Goal: Task Accomplishment & Management: Complete application form

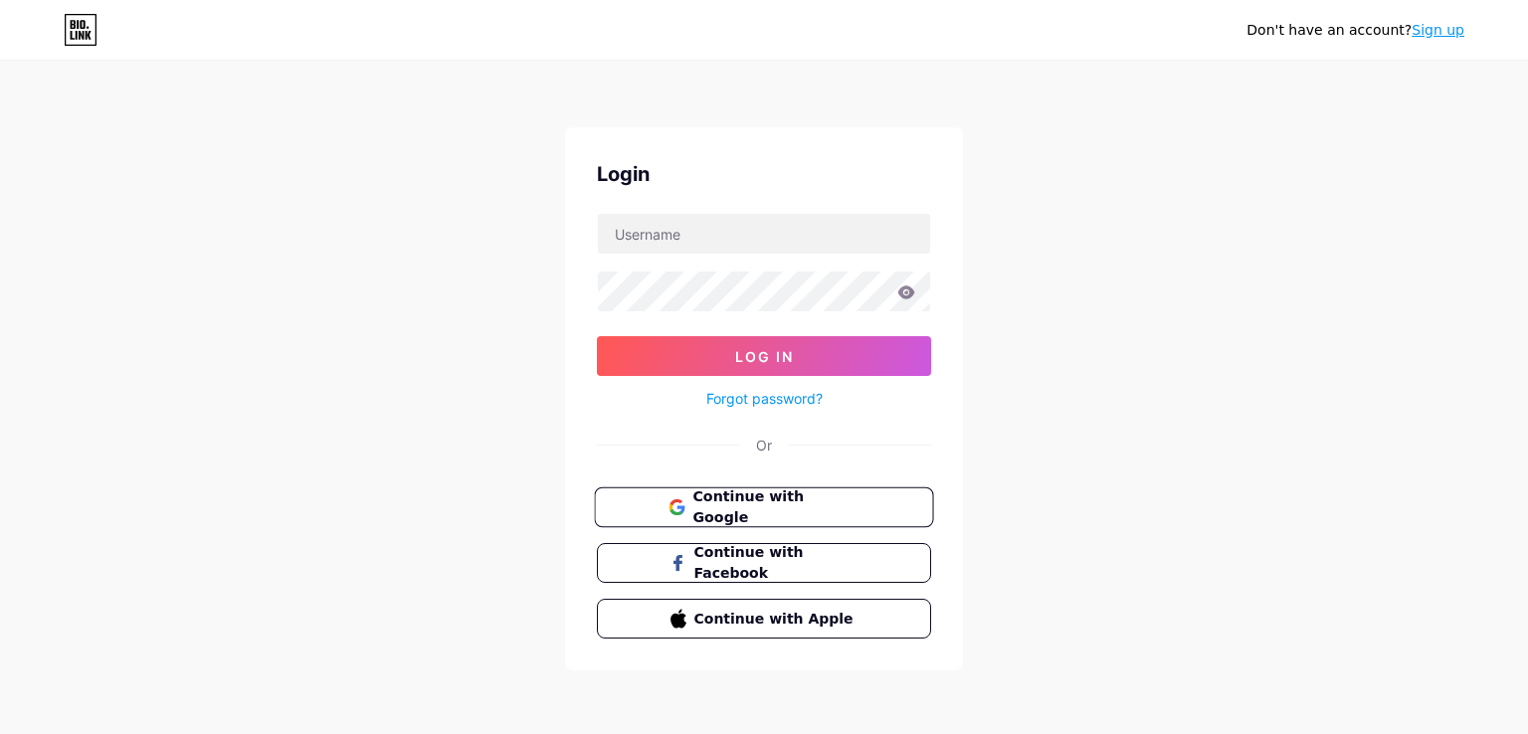
click at [732, 494] on span "Continue with Google" at bounding box center [775, 507] width 166 height 43
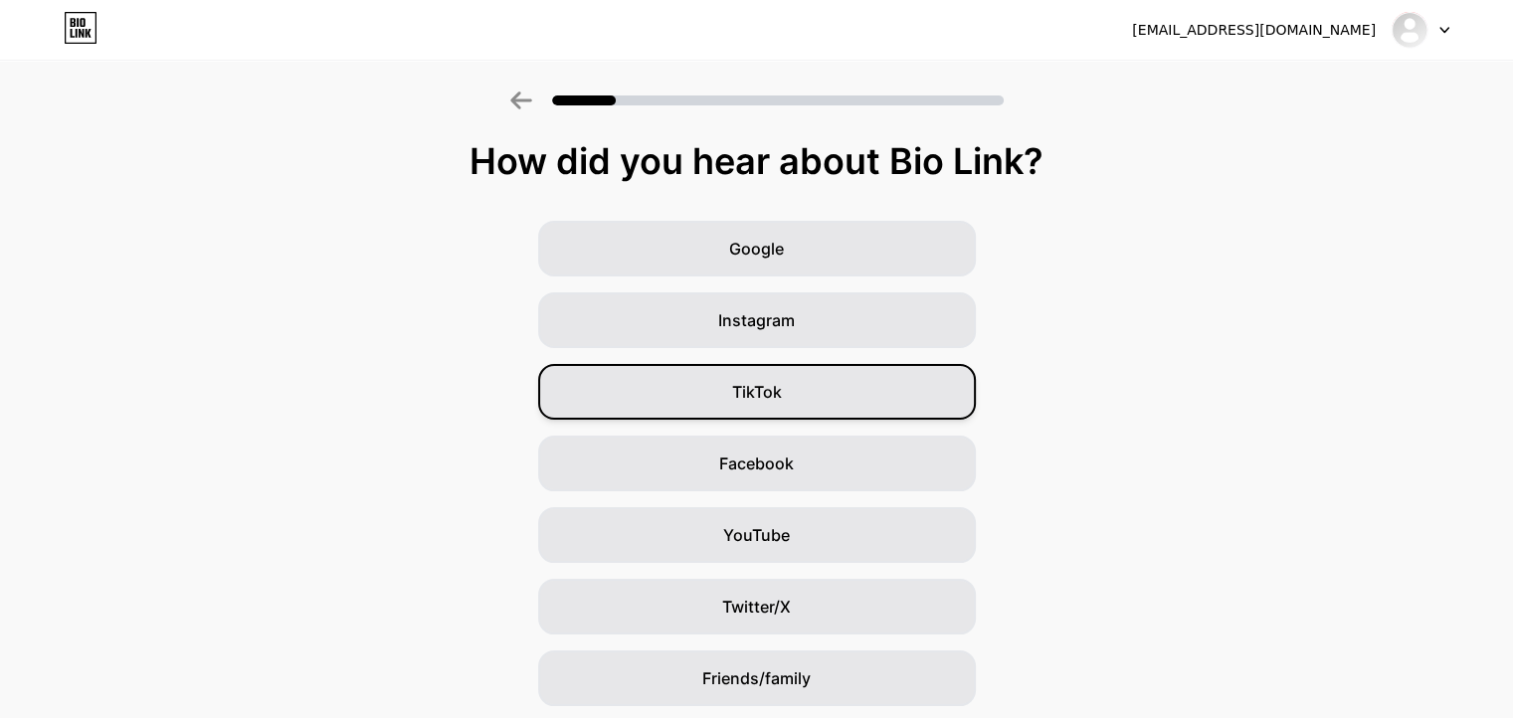
click at [709, 390] on div "TikTok" at bounding box center [757, 392] width 438 height 56
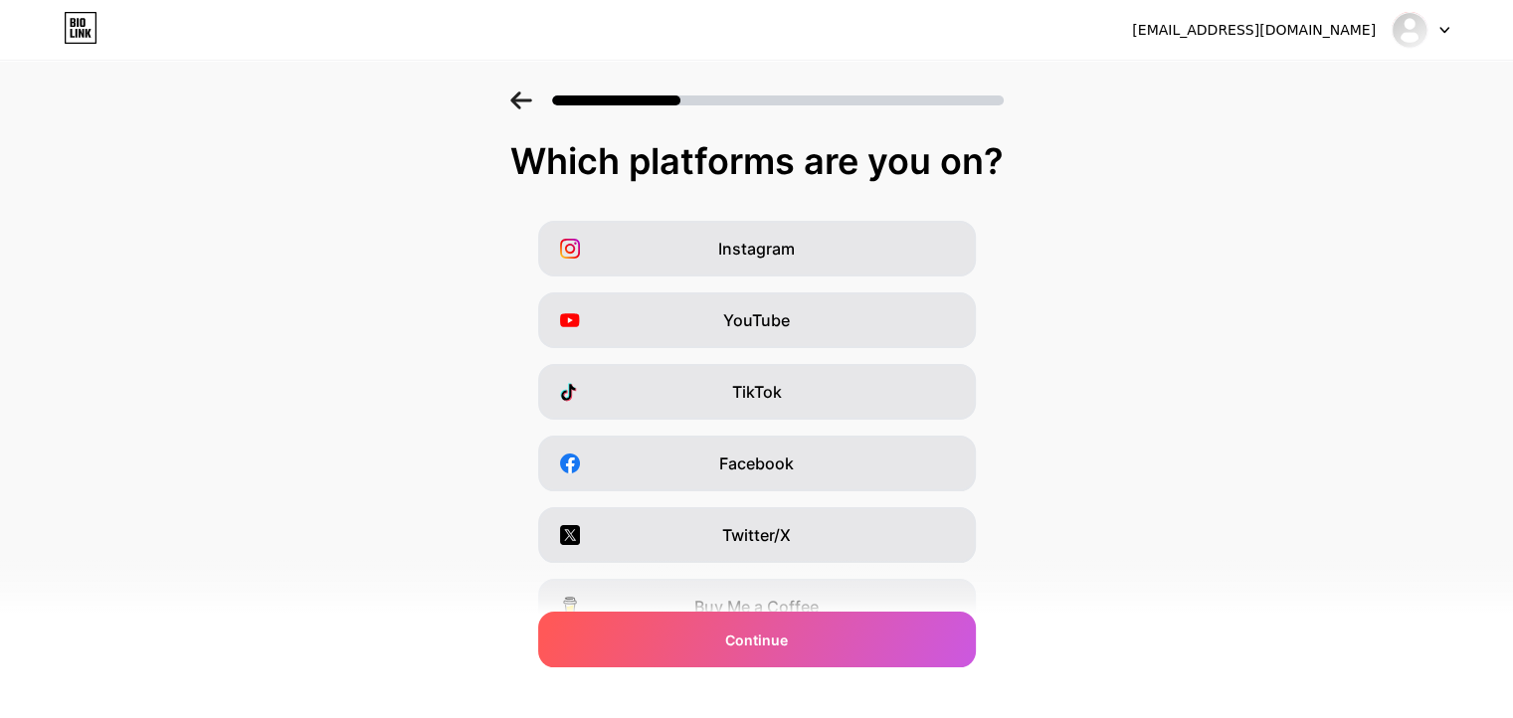
click at [518, 107] on icon at bounding box center [521, 101] width 22 height 18
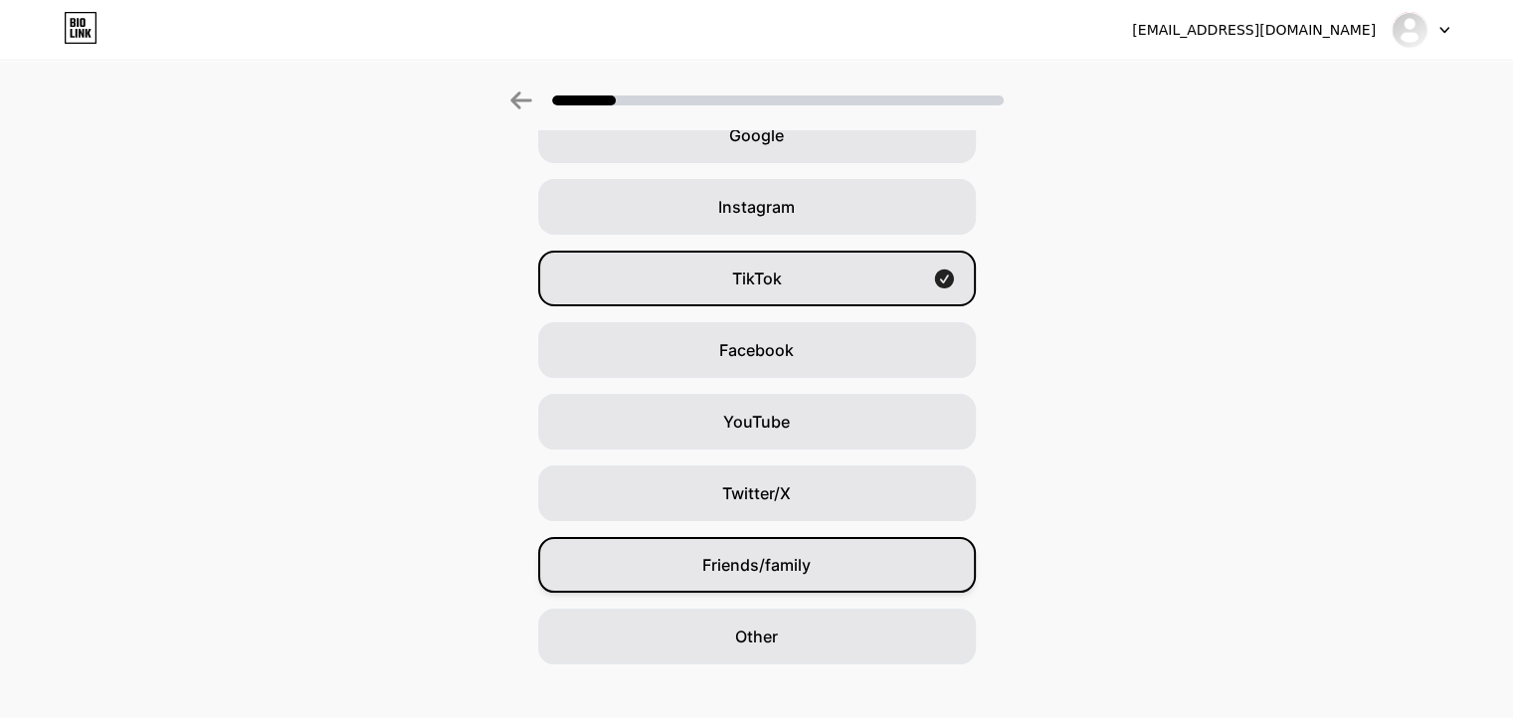
scroll to position [139, 0]
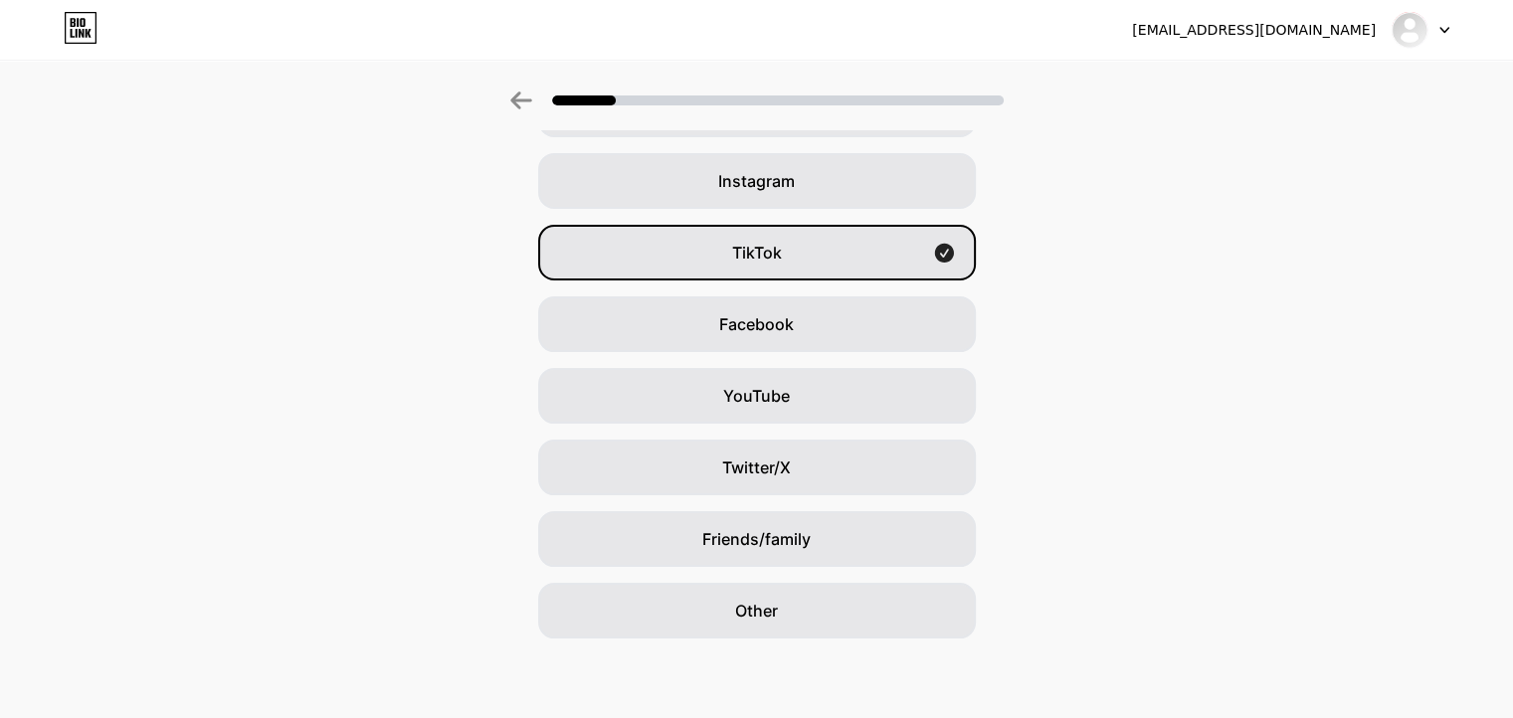
click at [798, 648] on div "[EMAIL_ADDRESS][DOMAIN_NAME] Logout Link Copied How did you hear about Bio Link…" at bounding box center [756, 289] width 1513 height 857
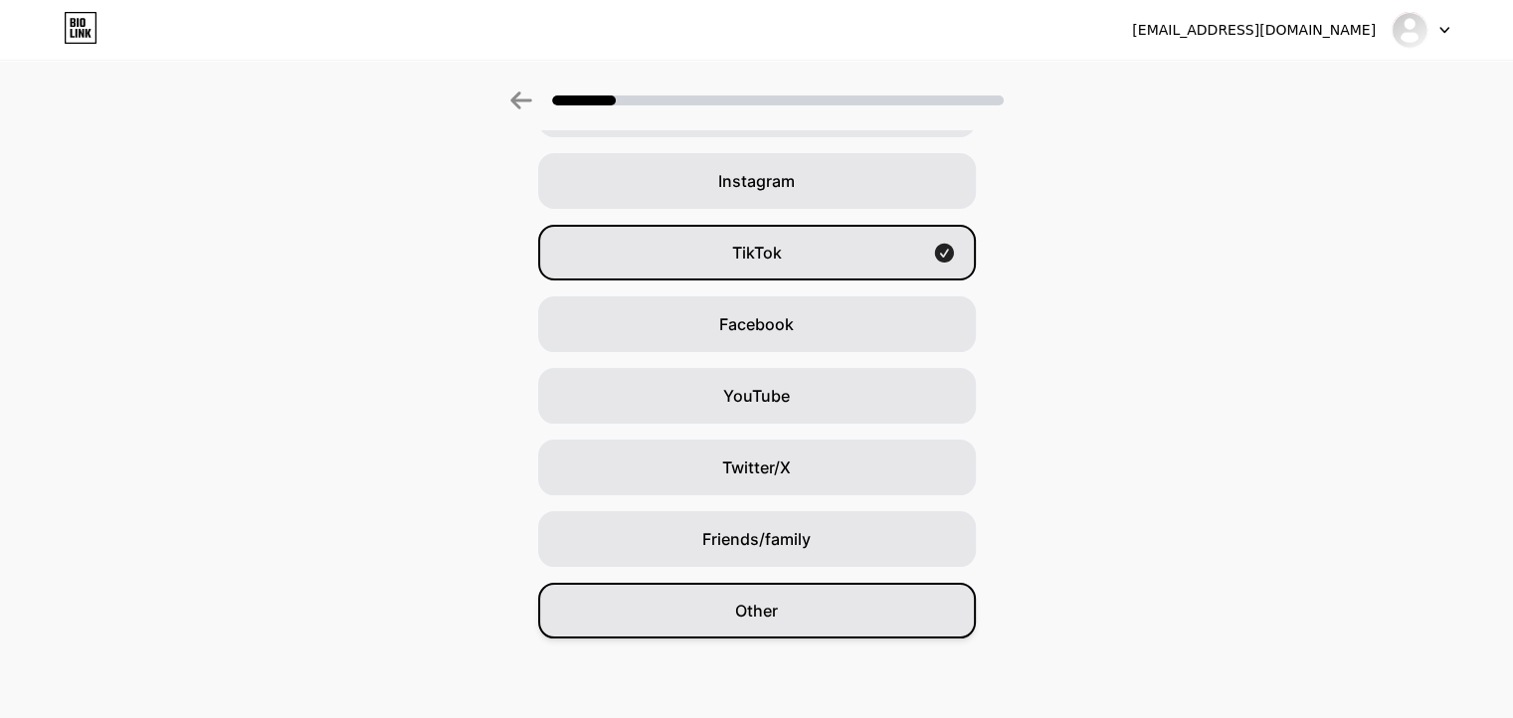
click at [804, 620] on div "Other" at bounding box center [757, 611] width 438 height 56
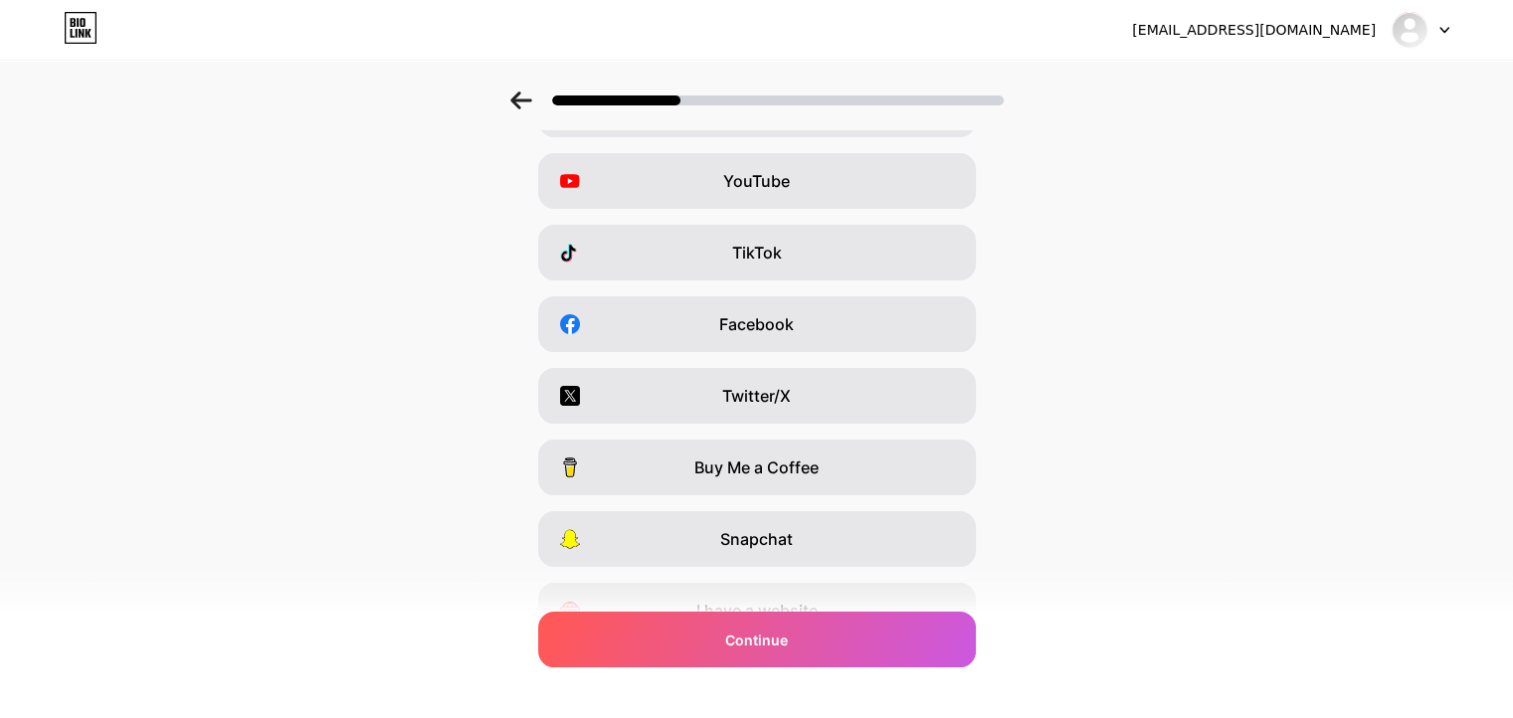
scroll to position [0, 0]
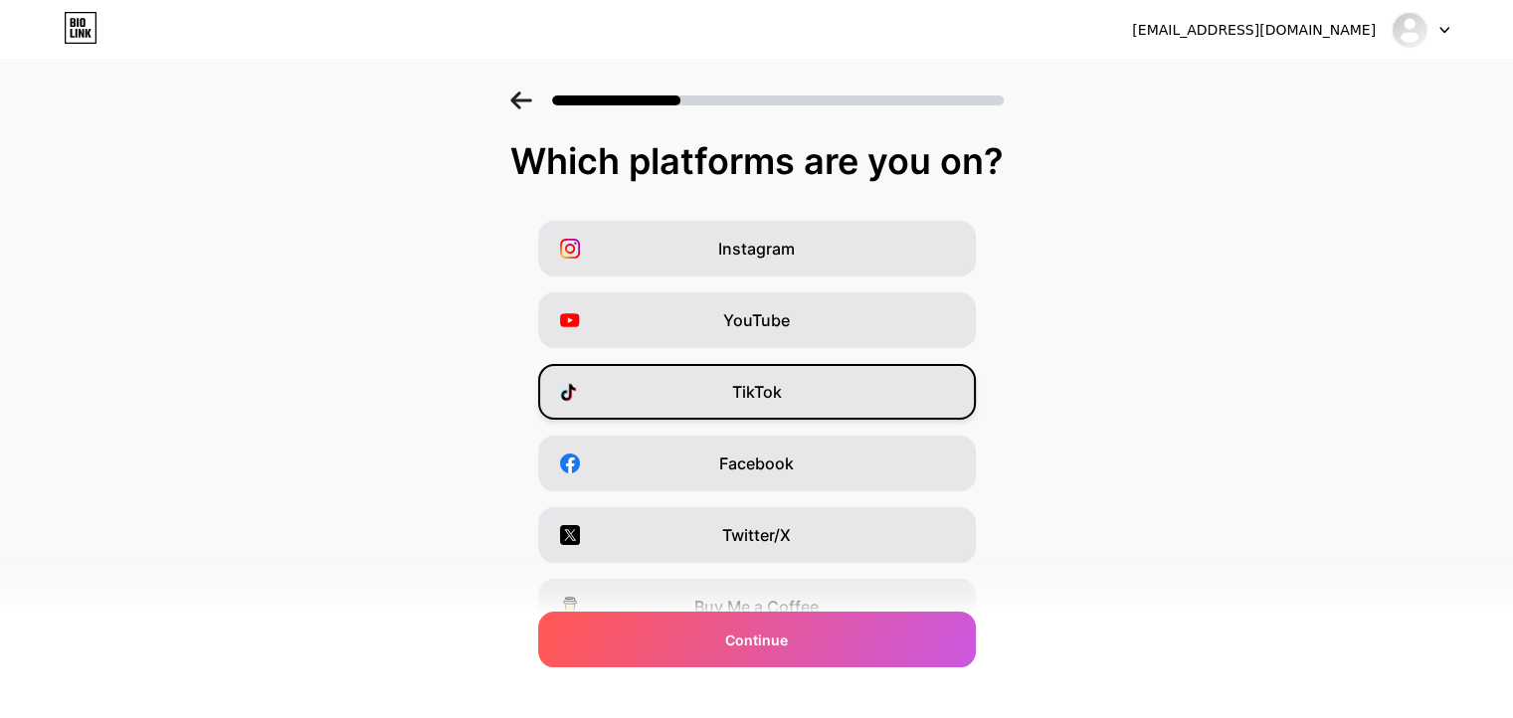
click at [760, 374] on div "TikTok" at bounding box center [757, 392] width 438 height 56
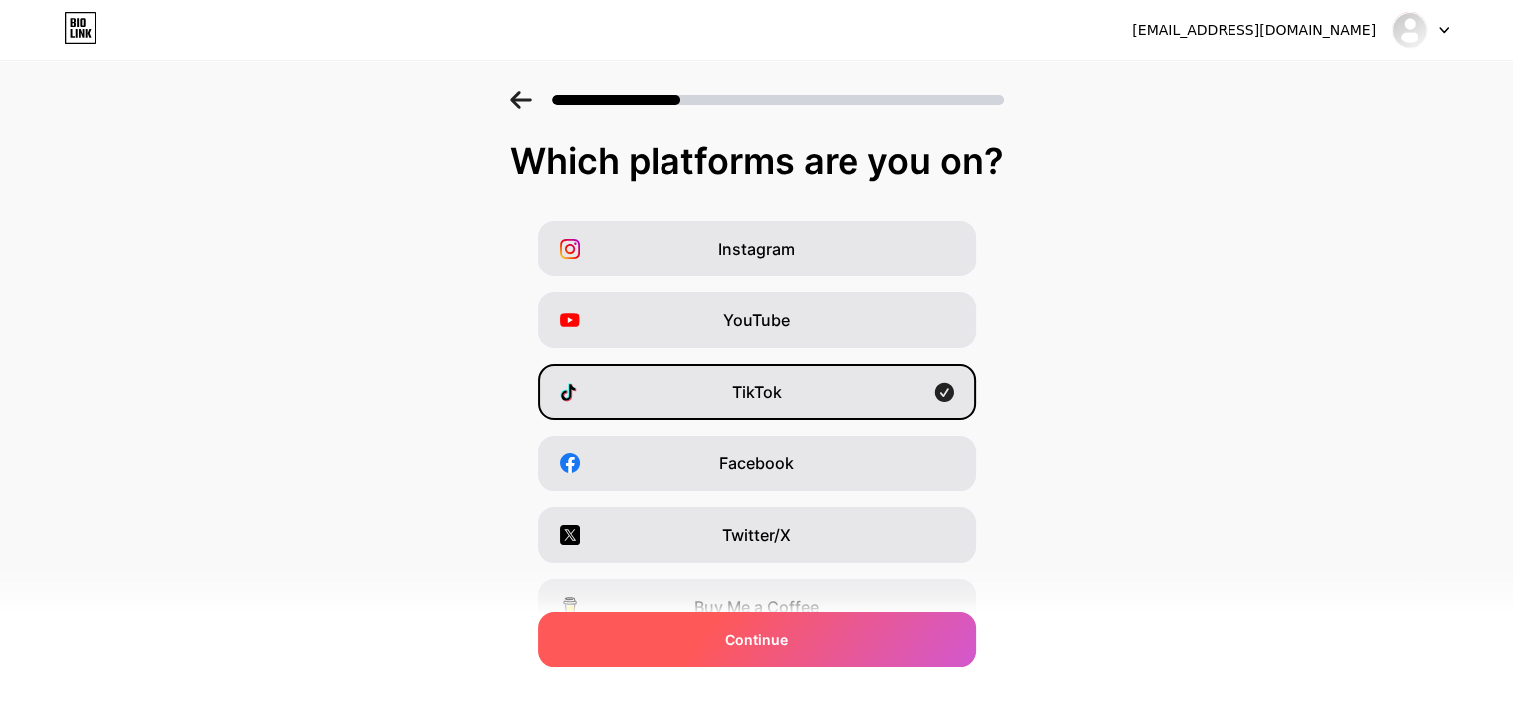
click at [811, 648] on div "Continue" at bounding box center [757, 640] width 438 height 56
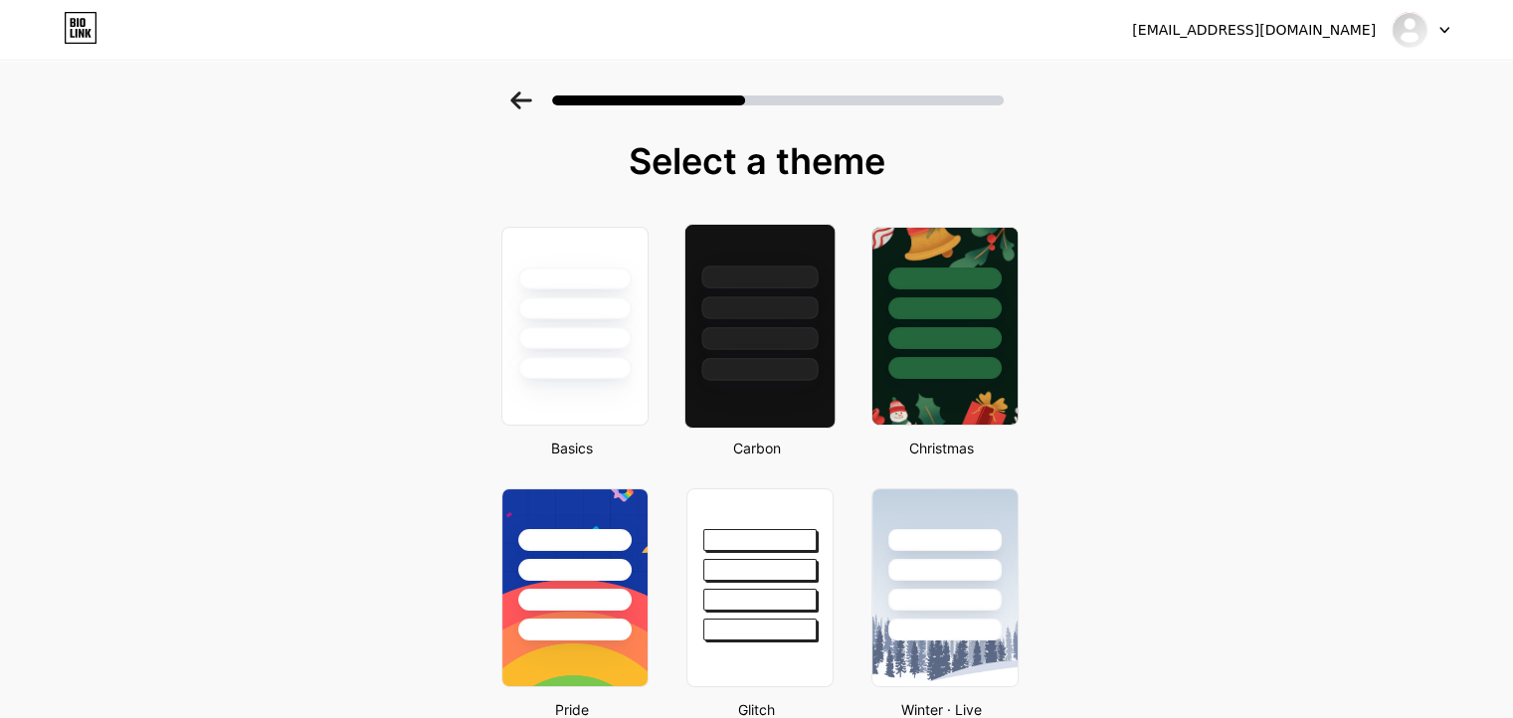
click at [792, 364] on div at bounding box center [759, 369] width 116 height 23
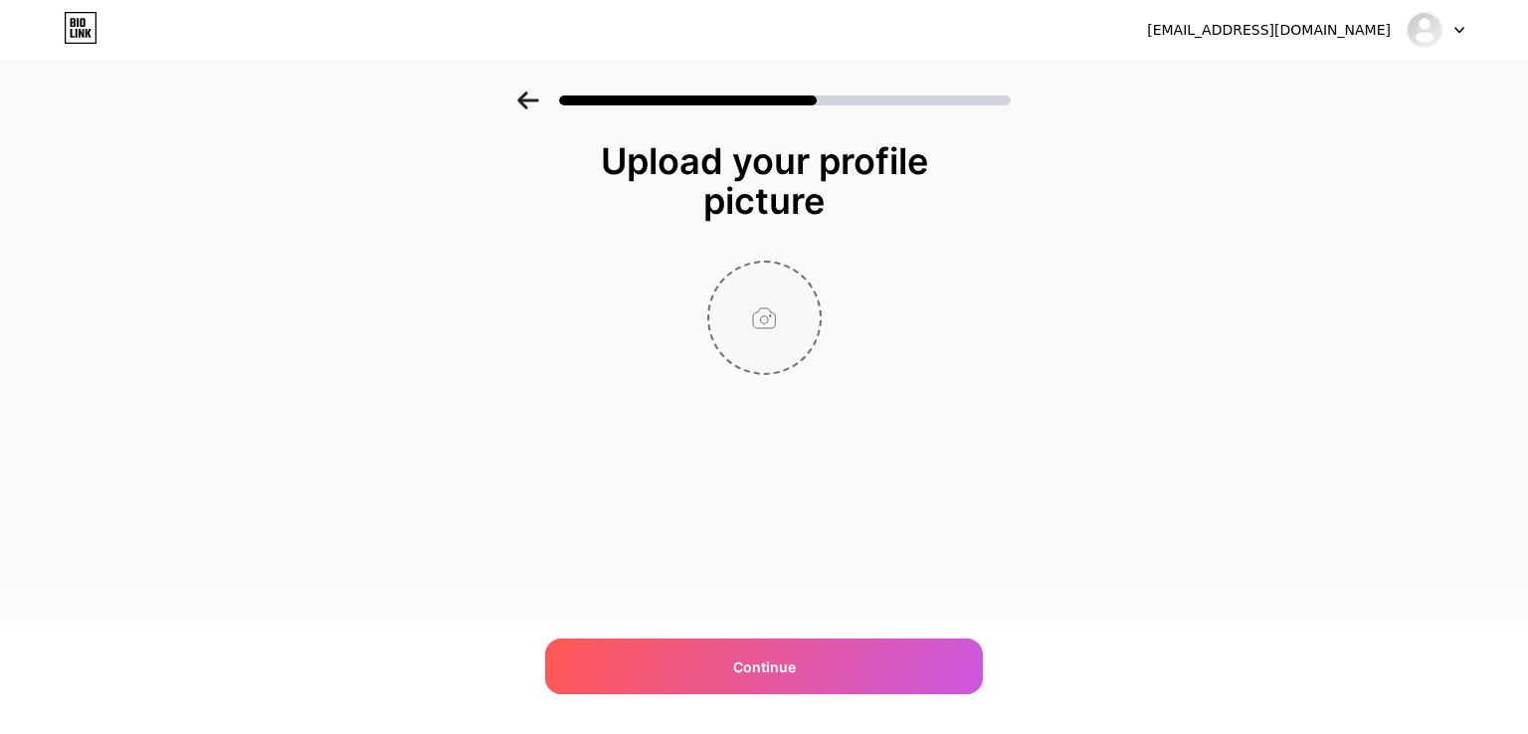
click at [742, 272] on input "file" at bounding box center [764, 318] width 110 height 110
click at [778, 293] on input "file" at bounding box center [764, 318] width 110 height 110
type input "C:\fakepath\497728767_1402018087679808_412828644618472219_n.jpg"
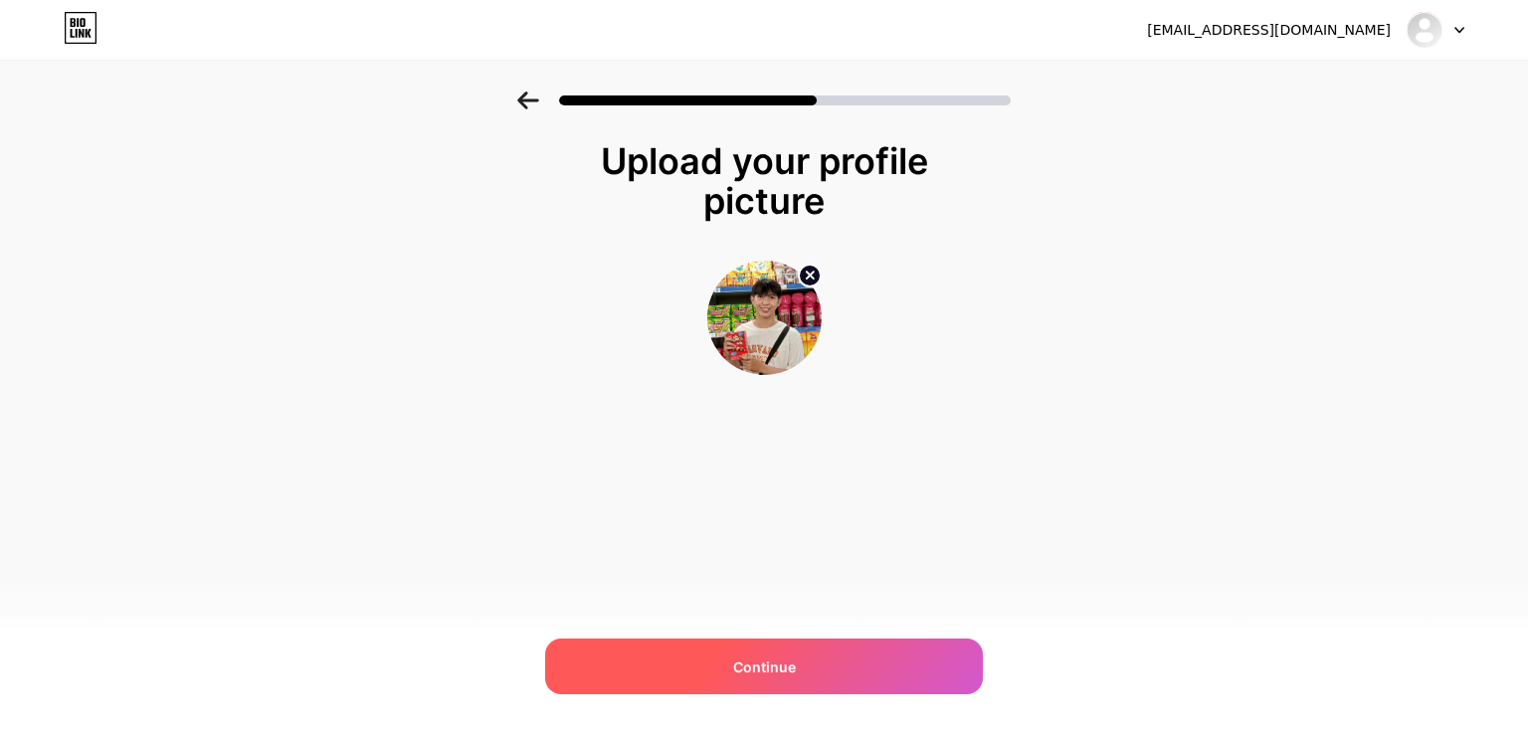
click at [833, 660] on div "Continue" at bounding box center [764, 667] width 438 height 56
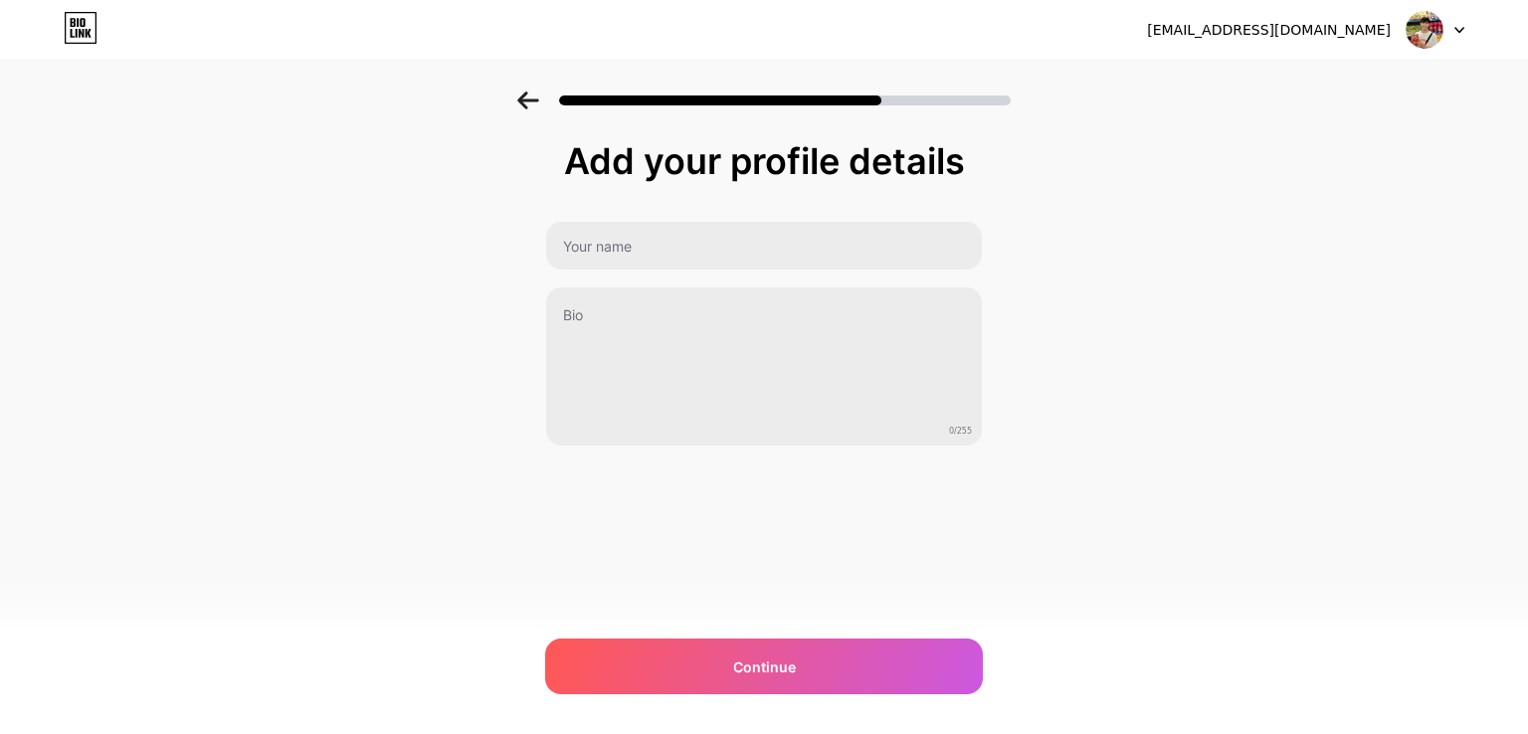
click at [637, 196] on div "Add your profile details 0/255 Continue Error" at bounding box center [764, 293] width 438 height 305
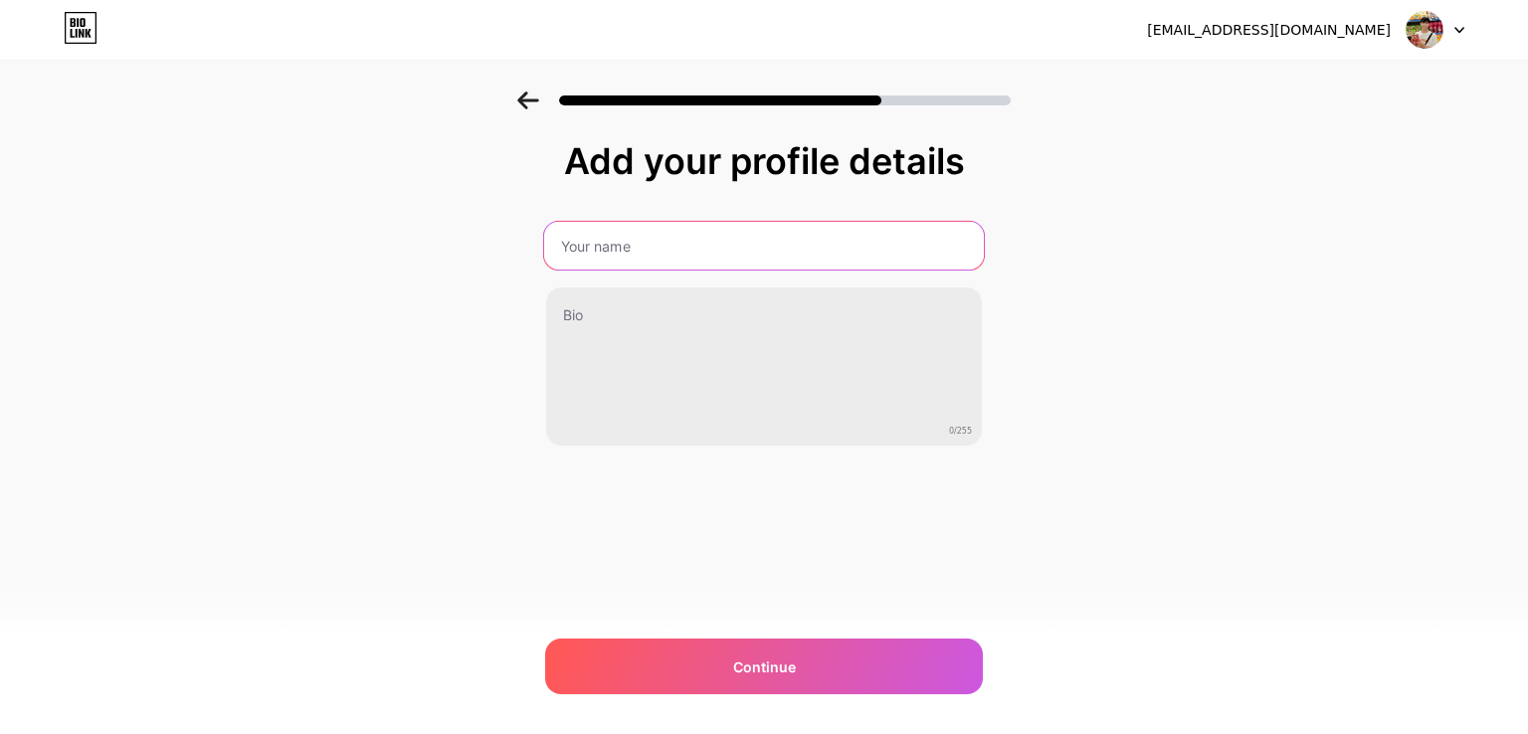
click at [637, 243] on input "text" at bounding box center [764, 246] width 440 height 48
type input "k"
type input "Kemzz"
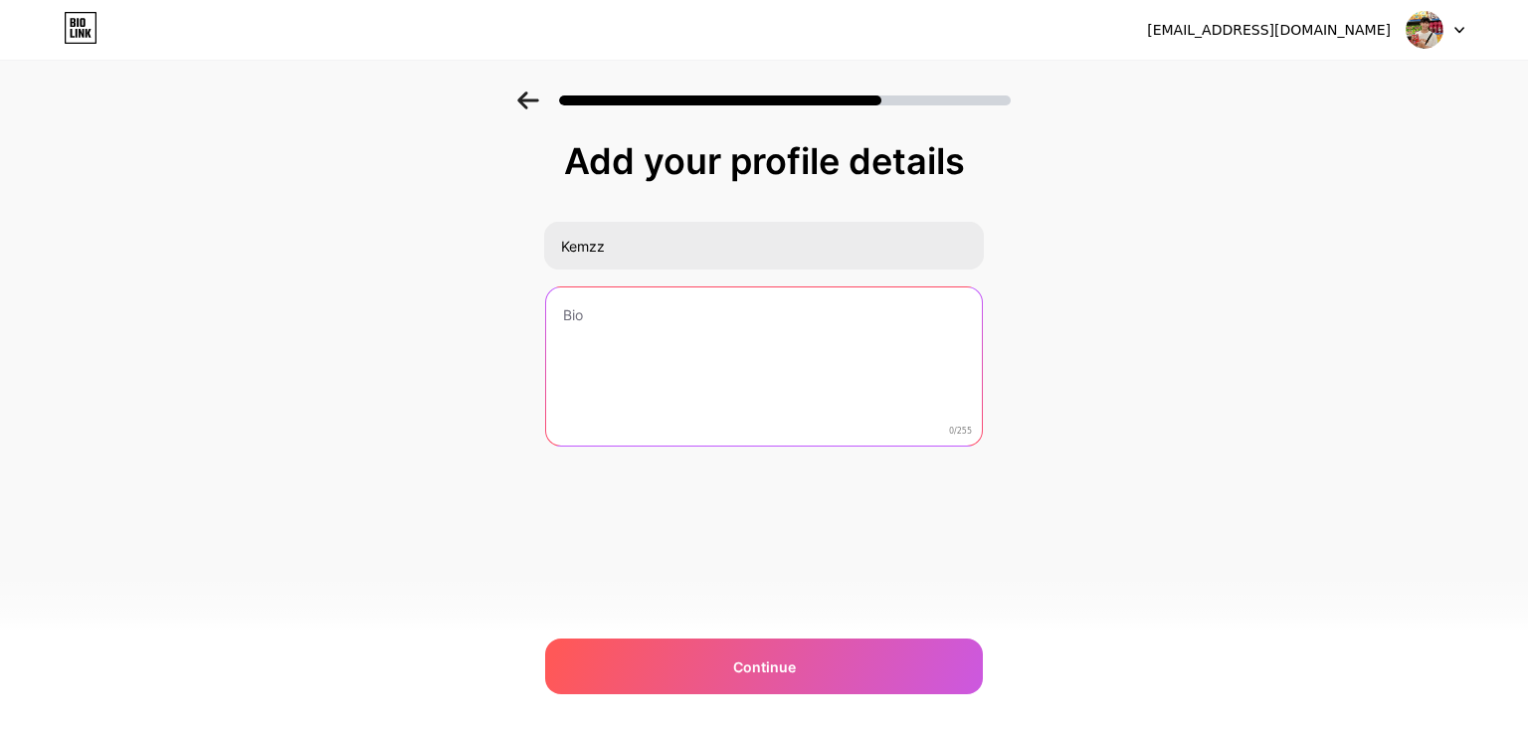
click at [654, 329] on textarea at bounding box center [764, 367] width 436 height 160
click at [701, 344] on textarea "To enrich screen reader interactions, please activate Accessibility in Grammarl…" at bounding box center [764, 367] width 440 height 162
click at [696, 327] on textarea "To enrich screen reader interactions, please activate Accessibility in Grammarl…" at bounding box center [764, 367] width 440 height 162
type textarea "C"
type textarea "c"
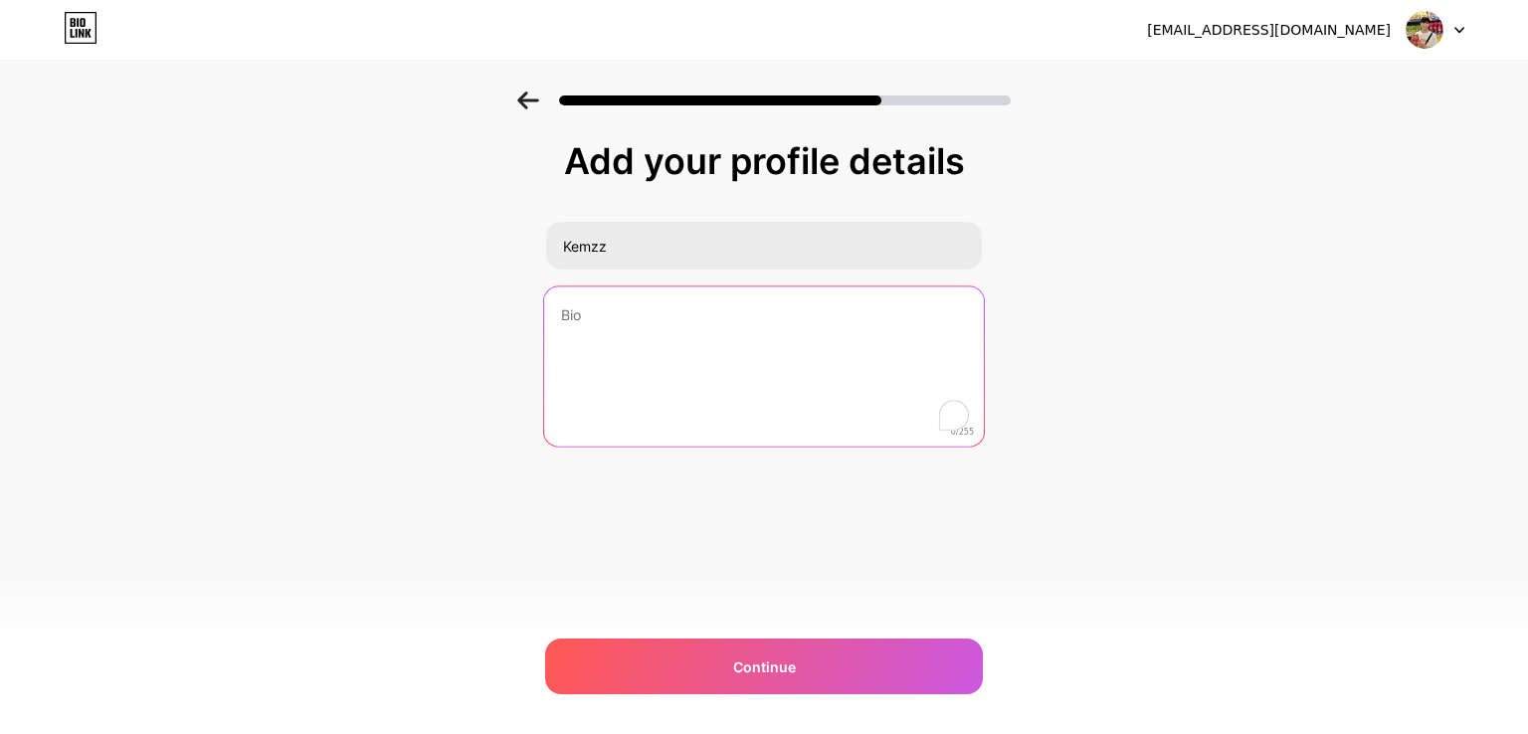
type textarea "t"
click at [629, 300] on textarea "To enrich screen reader interactions, please activate Accessibility in Grammarl…" at bounding box center [764, 367] width 440 height 162
type textarea "t"
click at [703, 317] on textarea "To enrich screen reader interactions, please activate Accessibility in Grammarl…" at bounding box center [764, 367] width 440 height 162
click at [702, 312] on textarea "To enrich screen reader interactions, please activate Accessibility in Grammarl…" at bounding box center [764, 367] width 440 height 162
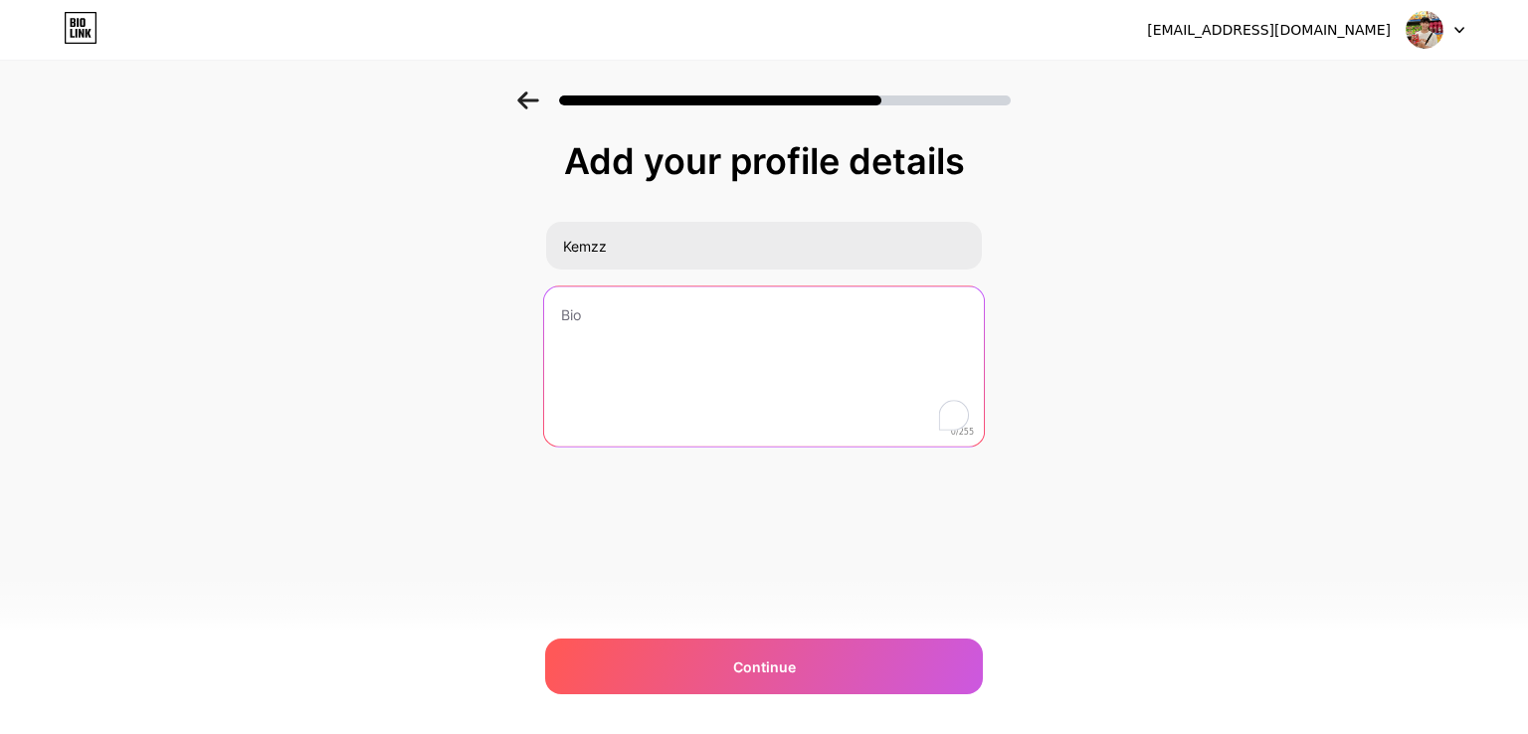
type textarea "t"
drag, startPoint x: 761, startPoint y: 339, endPoint x: 525, endPoint y: 346, distance: 235.8
click at [544, 346] on textarea "Trang ca" at bounding box center [764, 367] width 440 height 162
click at [886, 391] on textarea "Trang ca" at bounding box center [764, 367] width 440 height 162
click at [813, 336] on textarea "Trang ca" at bounding box center [764, 367] width 440 height 162
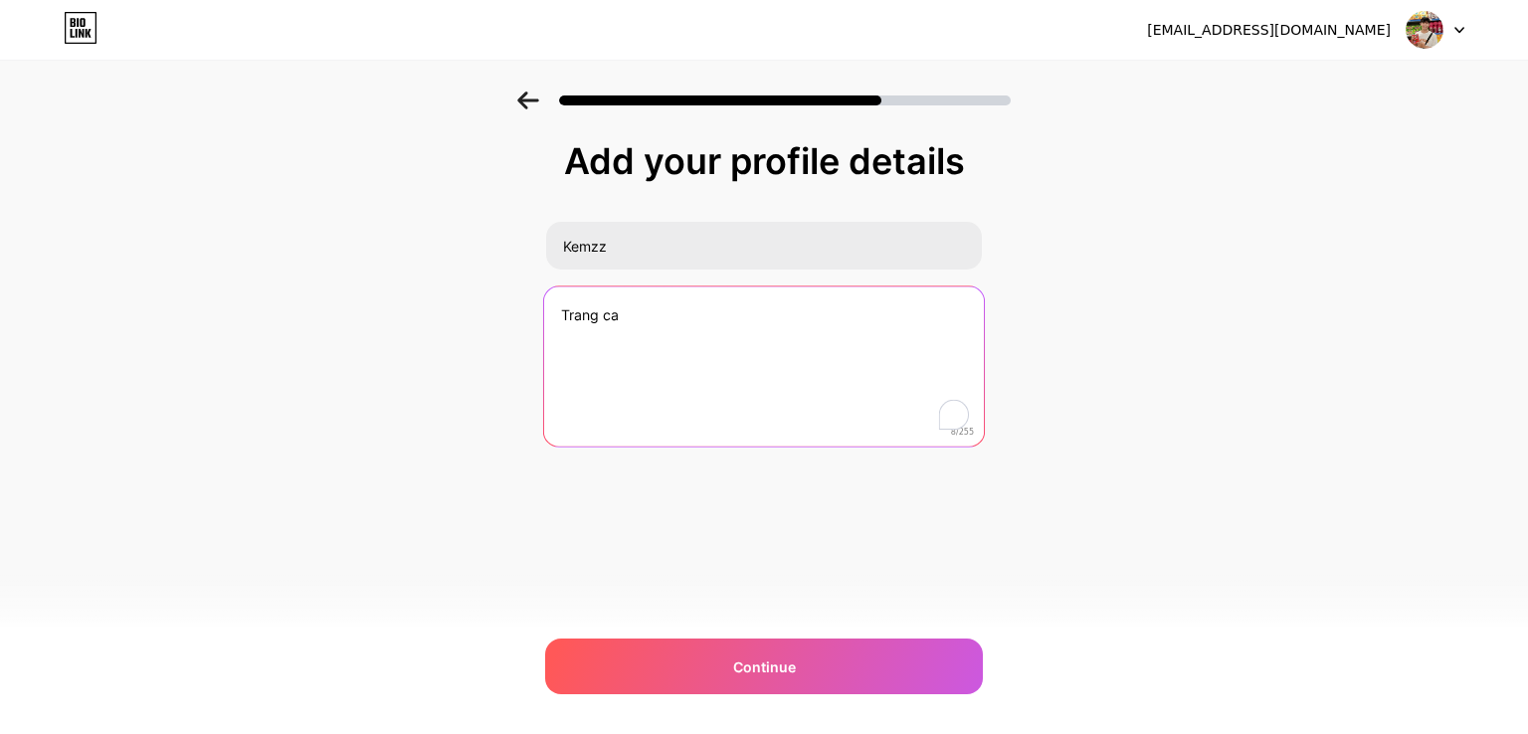
click at [808, 334] on textarea "Trang ca" at bounding box center [764, 367] width 440 height 162
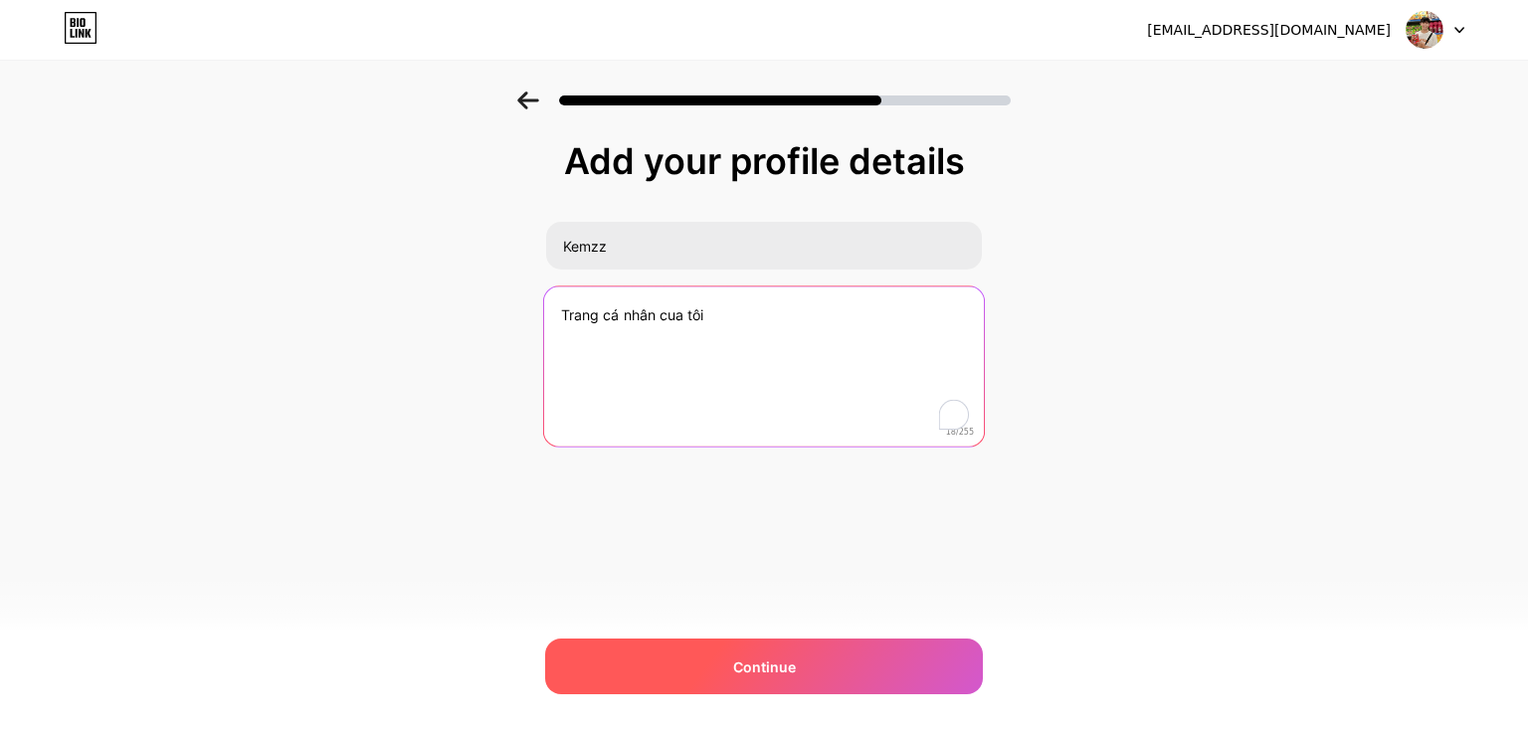
type textarea "Trang cá nhân cua tôi"
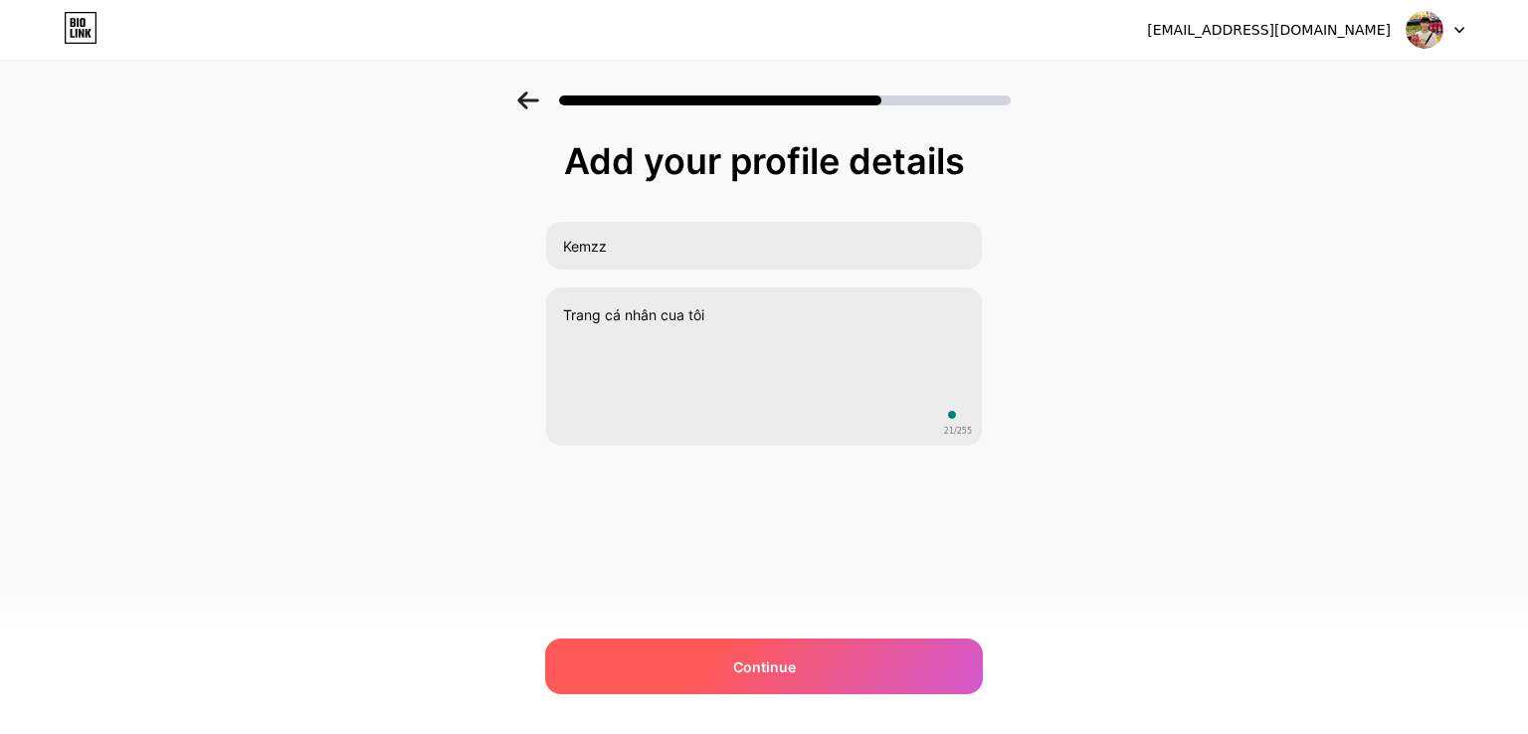
click at [765, 656] on span "Continue" at bounding box center [764, 666] width 63 height 21
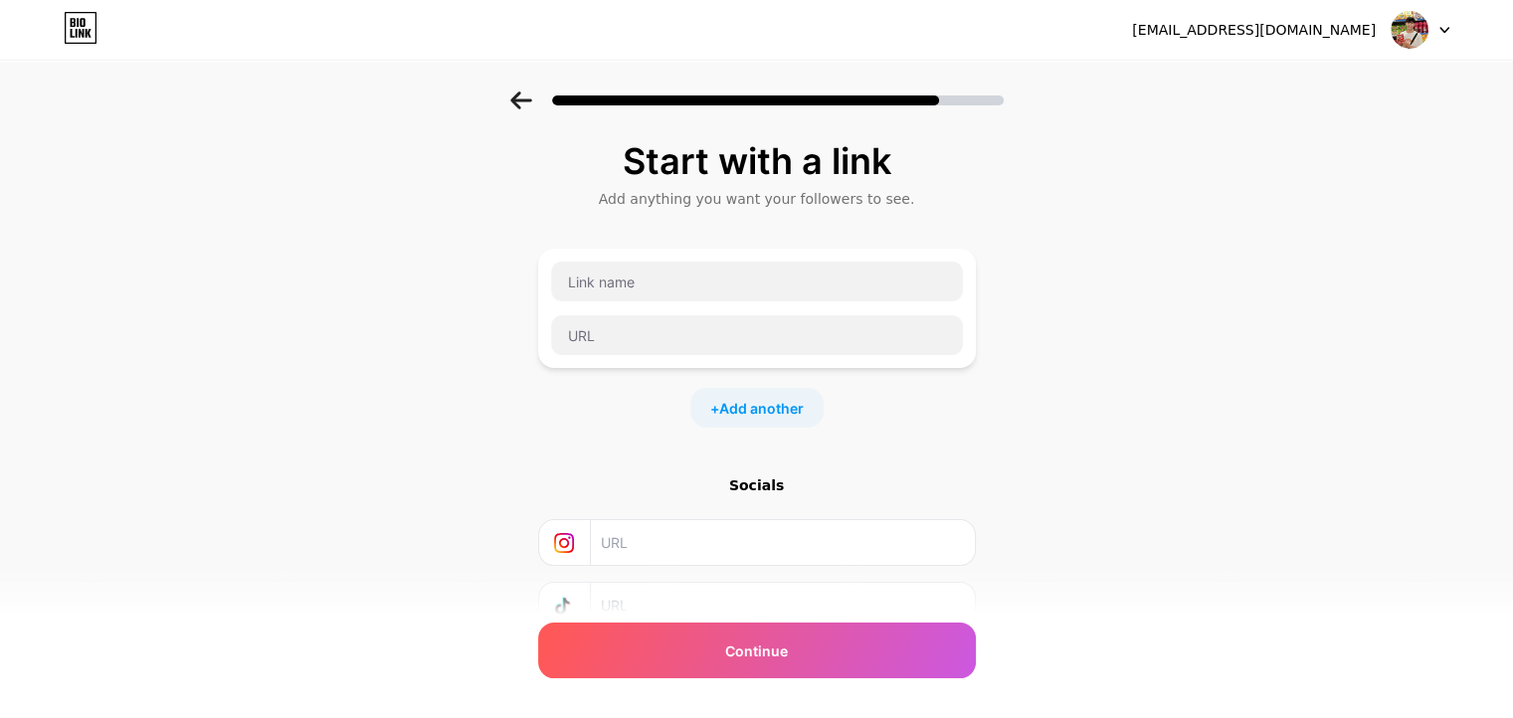
click at [738, 256] on div at bounding box center [757, 308] width 438 height 119
click at [720, 273] on input "text" at bounding box center [757, 282] width 412 height 40
click at [786, 419] on div "+ Add another" at bounding box center [756, 408] width 133 height 40
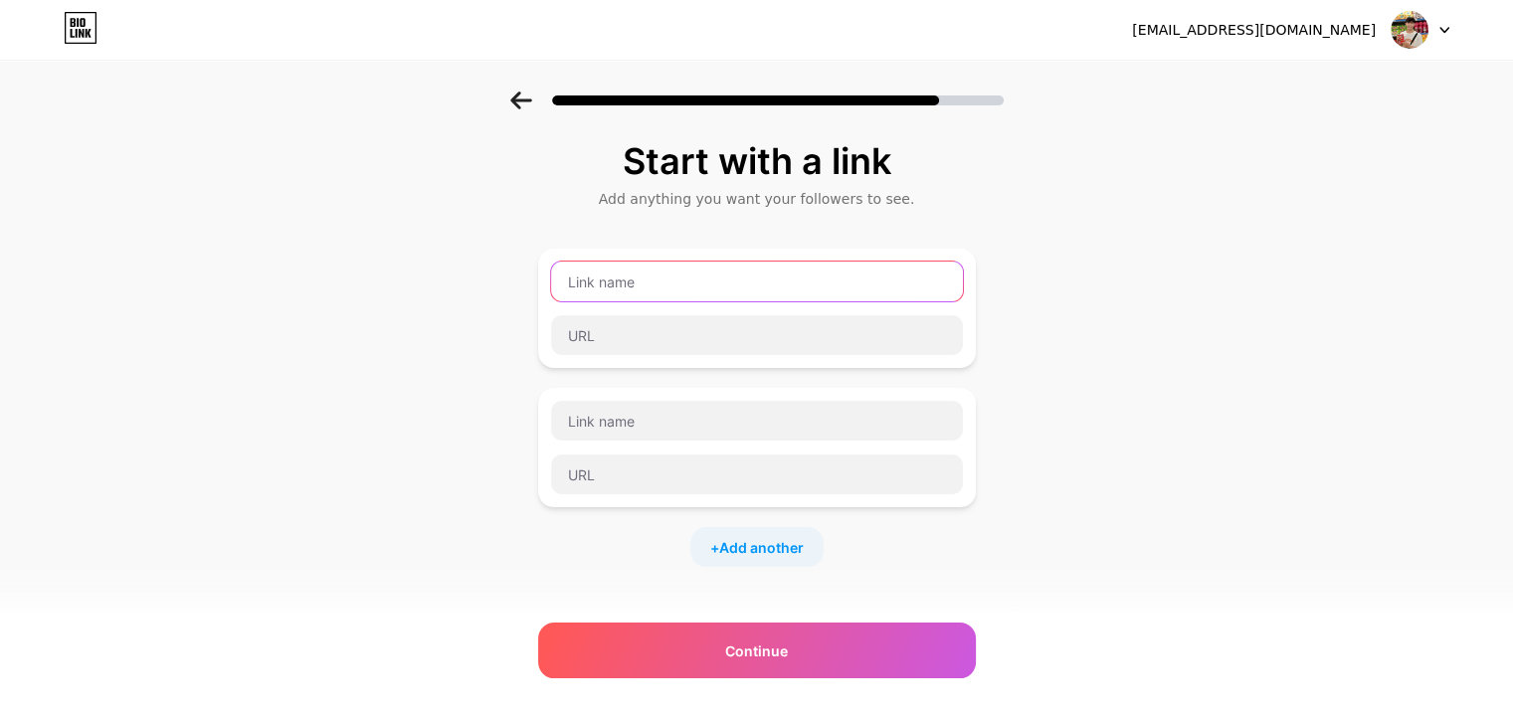
click at [677, 281] on input "text" at bounding box center [757, 282] width 412 height 40
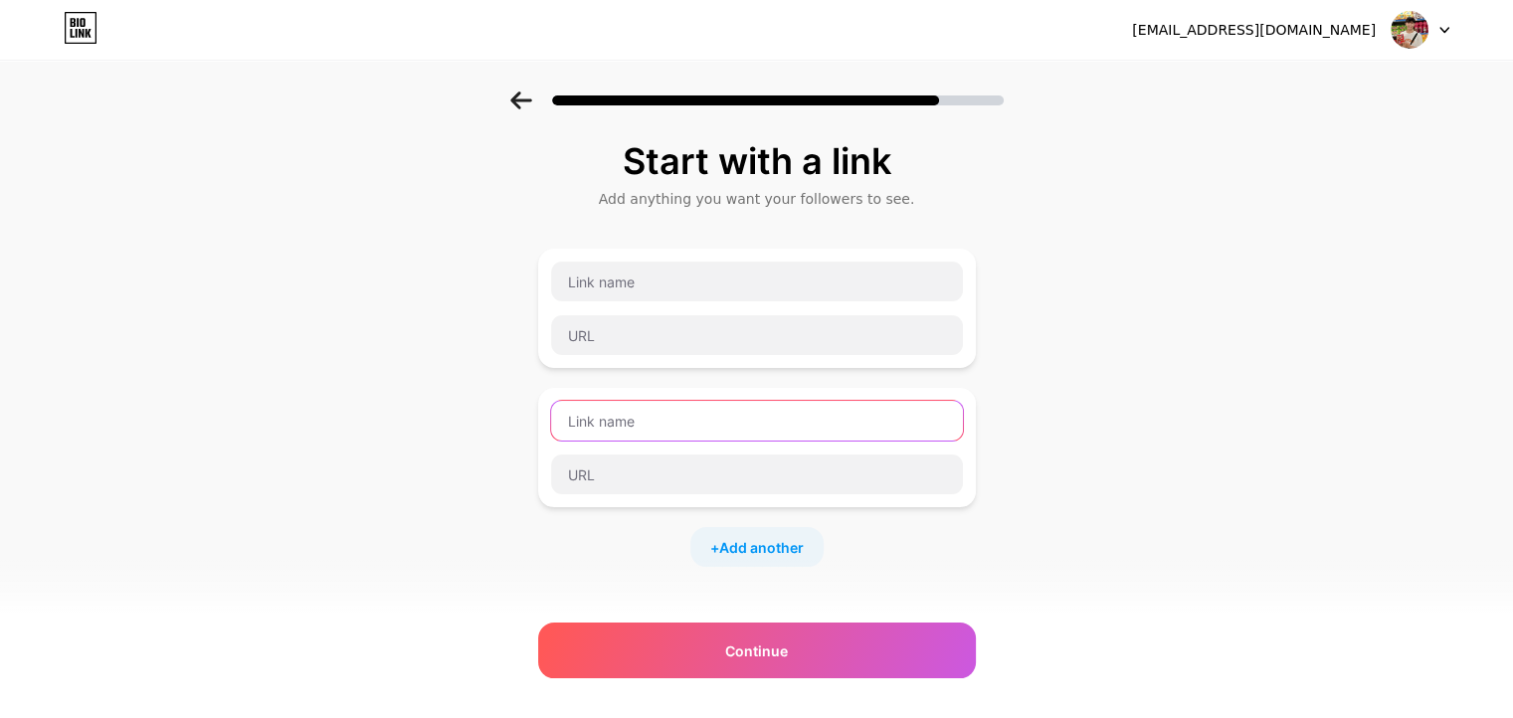
click at [616, 406] on input "text" at bounding box center [757, 421] width 412 height 40
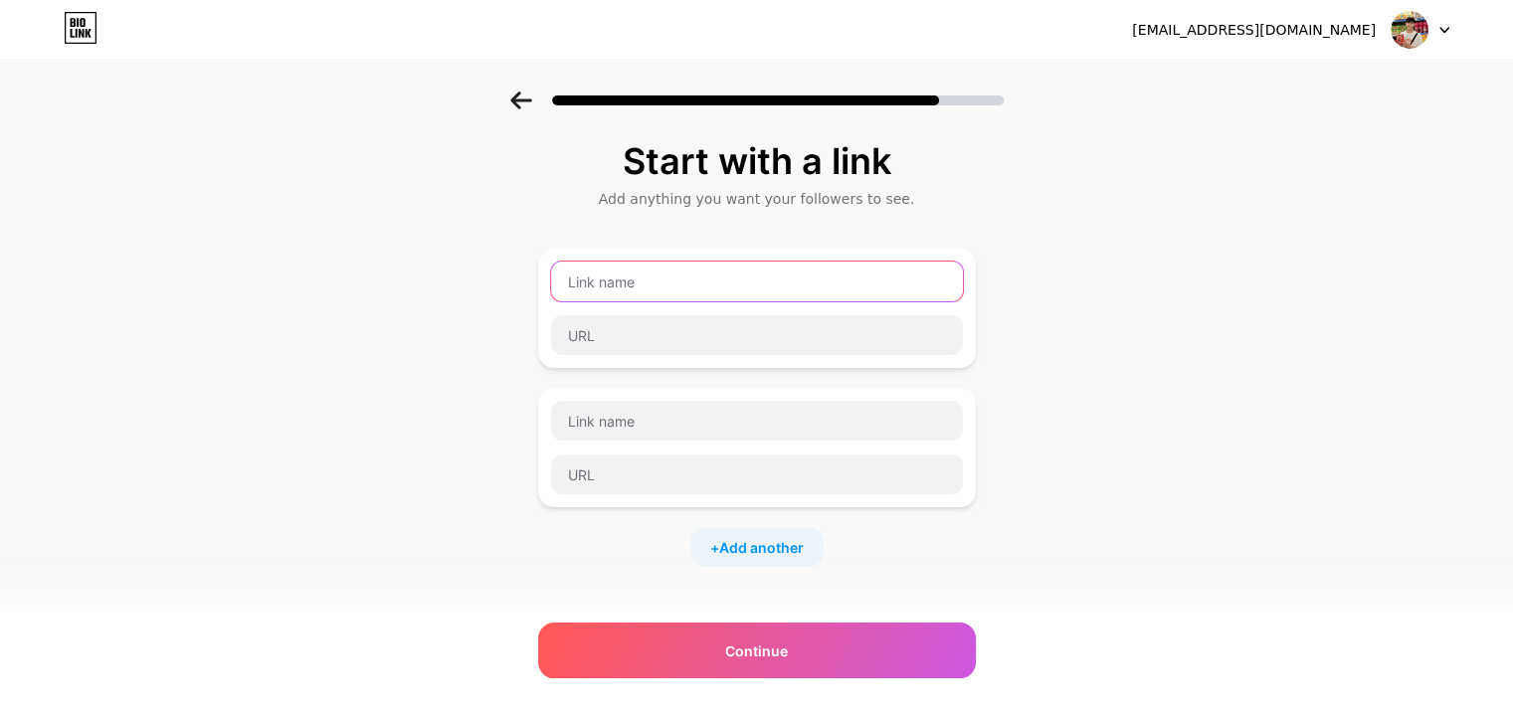
click at [597, 300] on input "text" at bounding box center [757, 282] width 412 height 40
click at [603, 272] on input "text" at bounding box center [757, 282] width 412 height 40
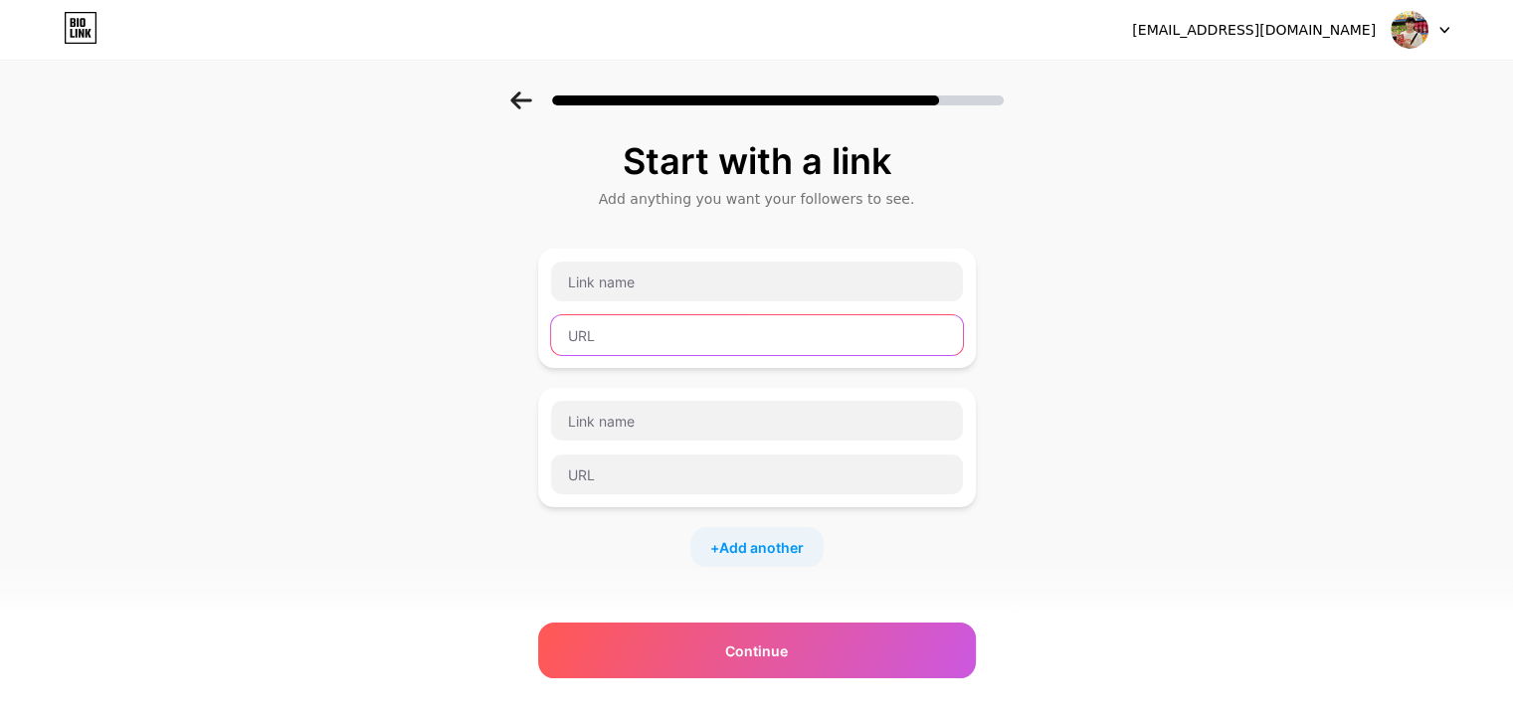
click at [633, 319] on input "text" at bounding box center [757, 335] width 412 height 40
paste input "[URL][DOMAIN_NAME]"
type input "[URL][DOMAIN_NAME]"
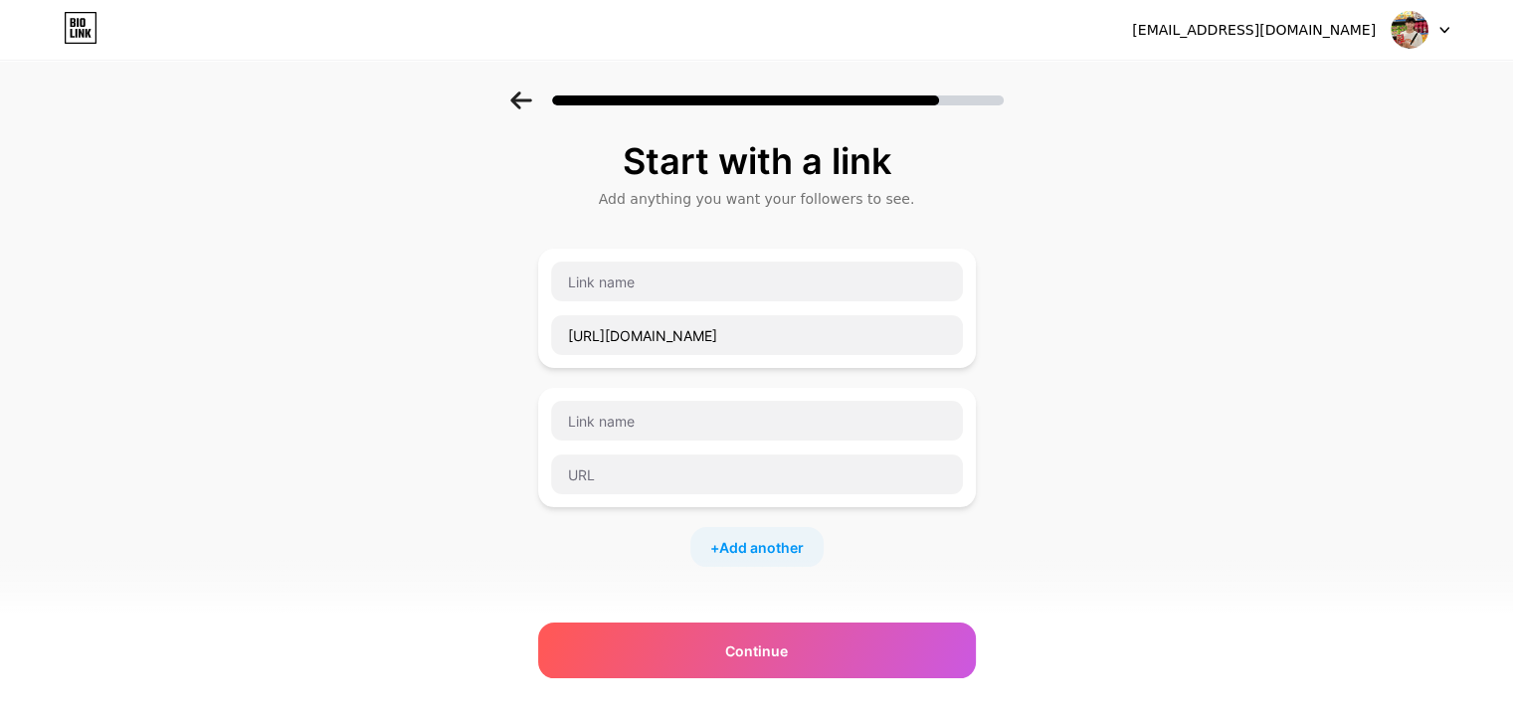
click at [632, 314] on div "[URL][DOMAIN_NAME]" at bounding box center [757, 335] width 414 height 42
click at [644, 291] on input "text" at bounding box center [757, 282] width 412 height 40
type input "D"
type input "L"
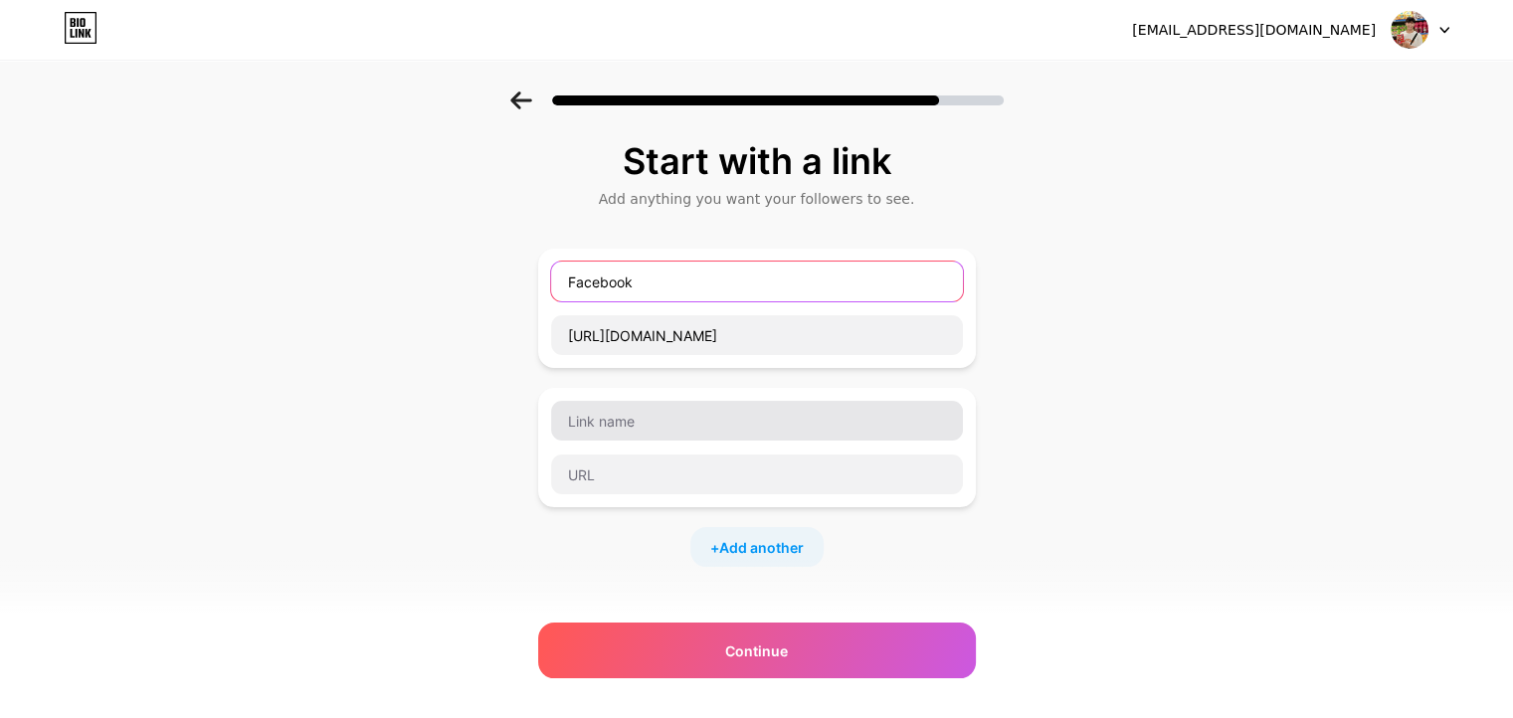
type input "Facebook"
click at [680, 403] on div at bounding box center [757, 447] width 438 height 119
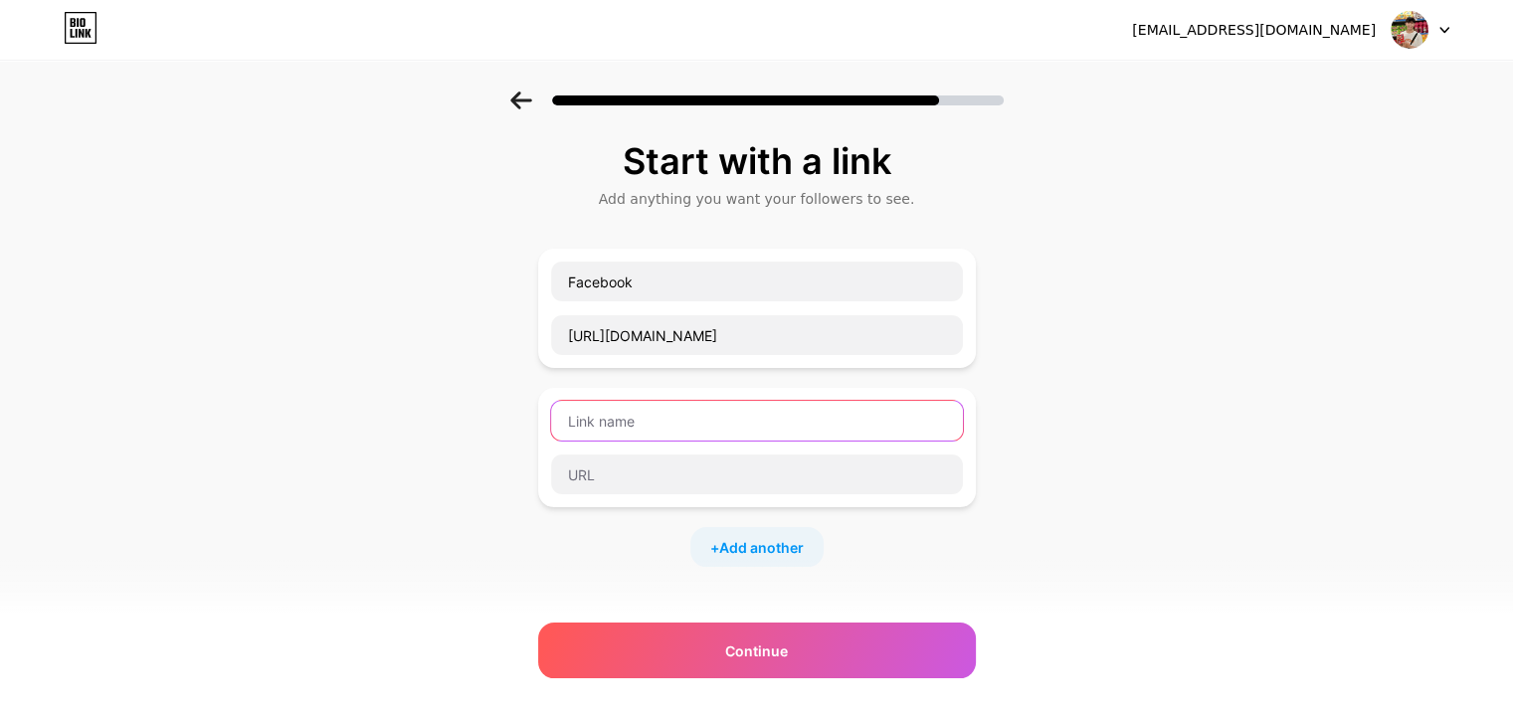
click at [680, 403] on input "text" at bounding box center [757, 421] width 412 height 40
type input "Shoppe"
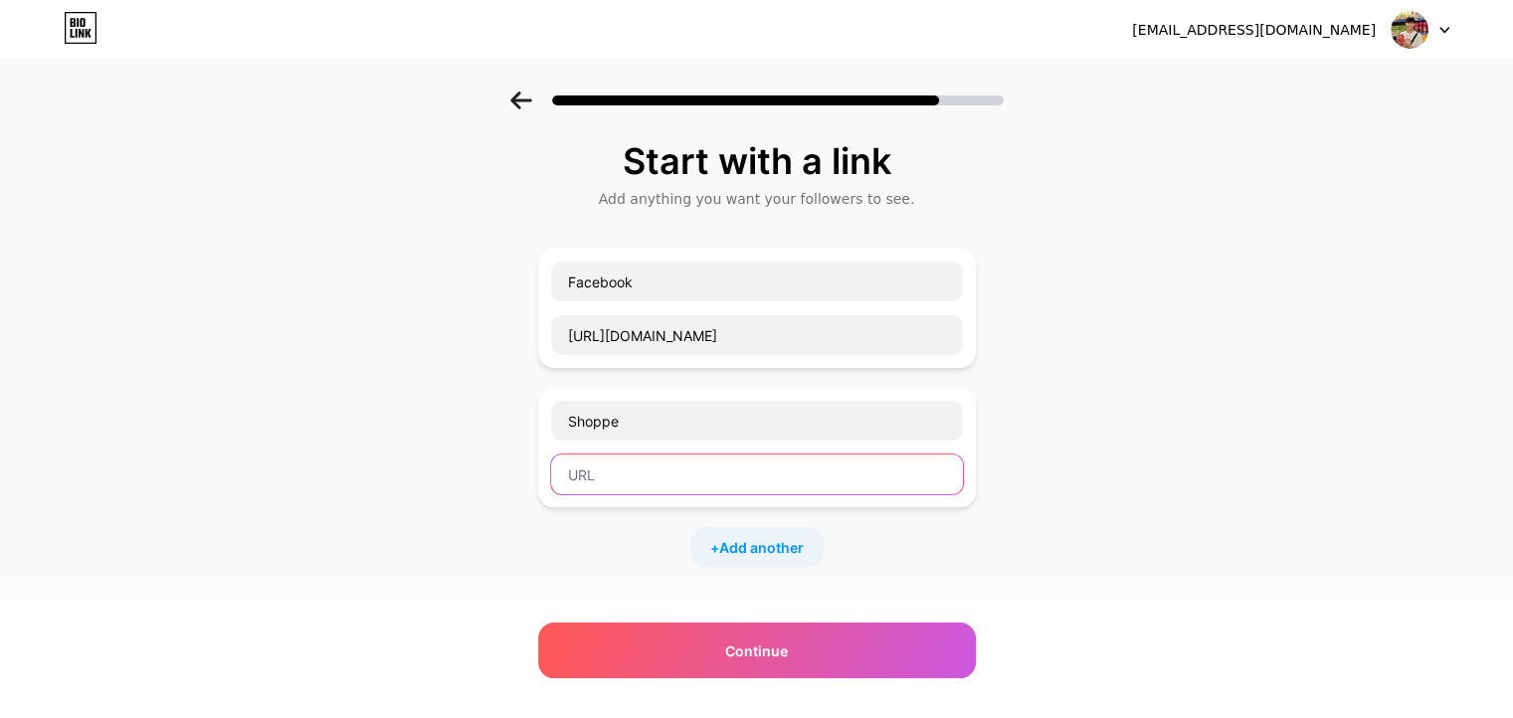
click at [708, 459] on input "text" at bounding box center [757, 475] width 412 height 40
paste input "[URL][DOMAIN_NAME]"
type input "[URL][DOMAIN_NAME]"
click at [769, 545] on span "Add another" at bounding box center [761, 547] width 85 height 21
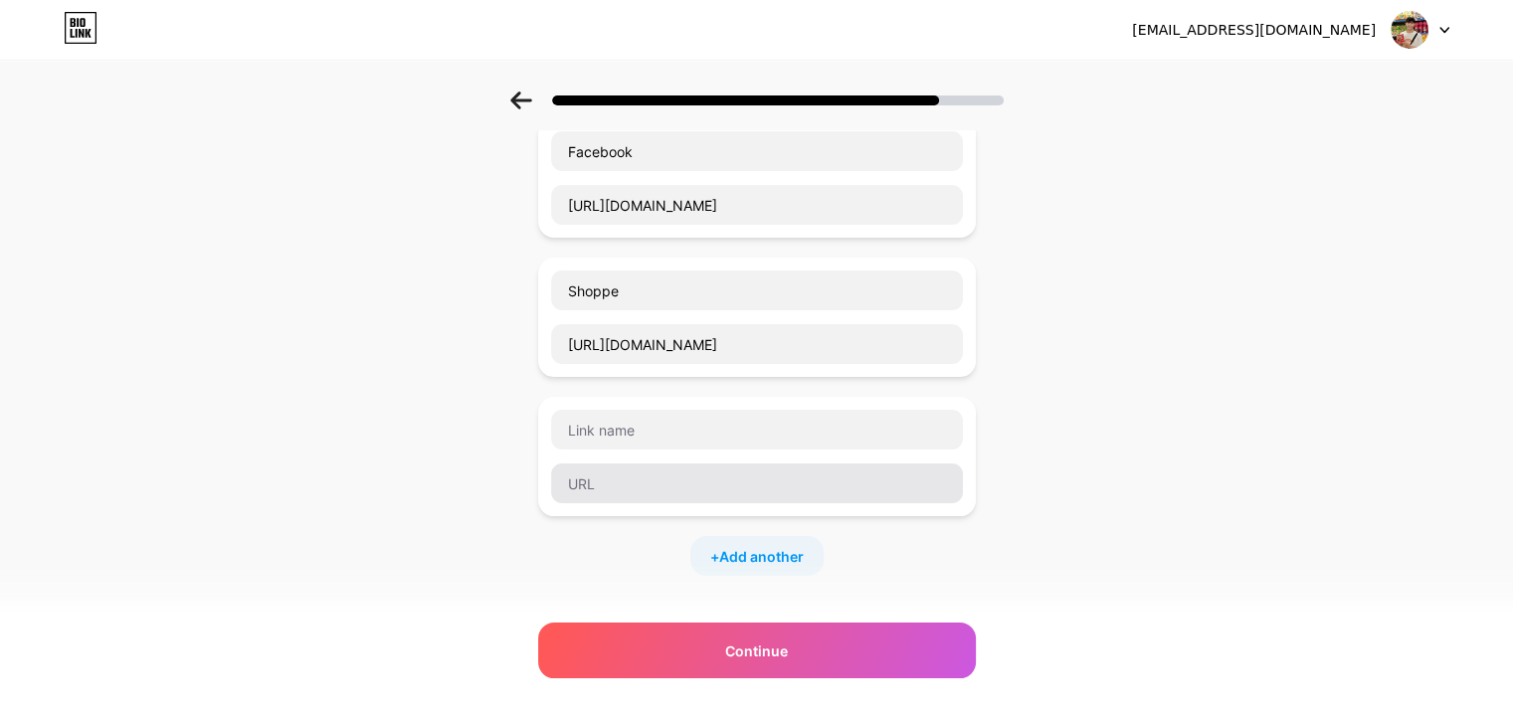
scroll to position [426, 0]
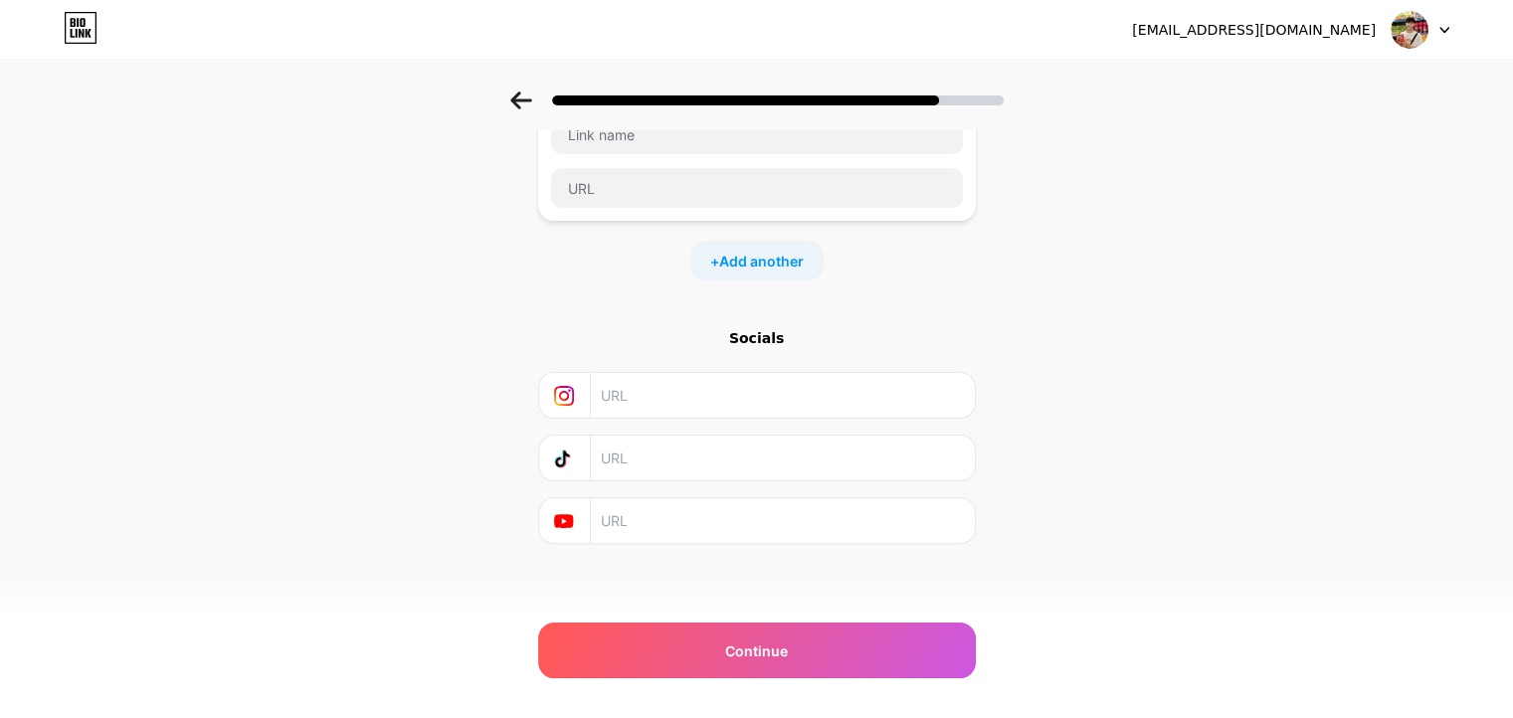
click at [670, 387] on input "text" at bounding box center [781, 395] width 361 height 45
click at [664, 399] on input "text" at bounding box center [781, 395] width 361 height 45
click at [663, 450] on input "text" at bounding box center [781, 458] width 361 height 45
click at [655, 460] on input "text" at bounding box center [781, 458] width 361 height 45
drag, startPoint x: 680, startPoint y: 499, endPoint x: 693, endPoint y: 517, distance: 22.1
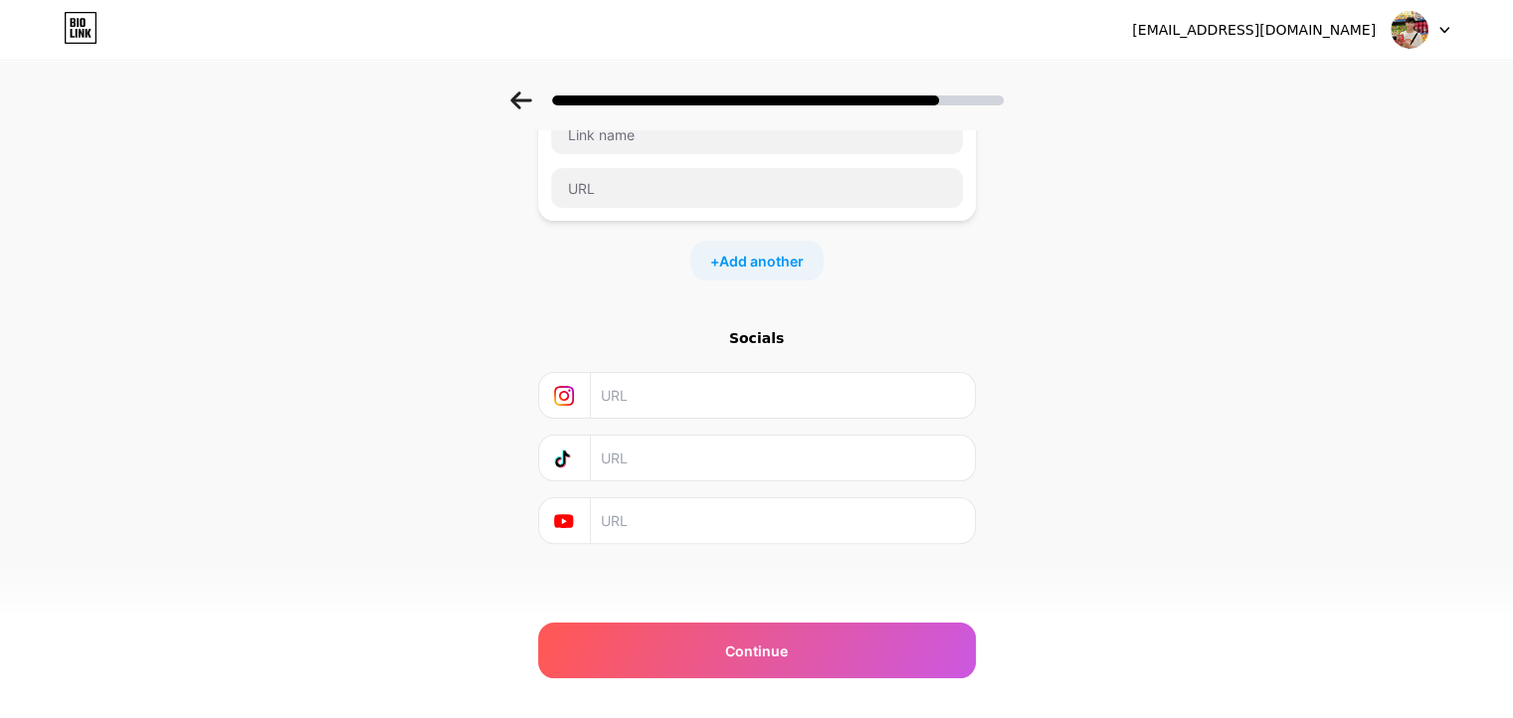
click at [680, 500] on input "text" at bounding box center [781, 520] width 361 height 45
click at [661, 387] on input "text" at bounding box center [781, 395] width 361 height 45
click at [741, 465] on input "text" at bounding box center [781, 458] width 361 height 45
click at [736, 459] on input "text" at bounding box center [781, 458] width 361 height 45
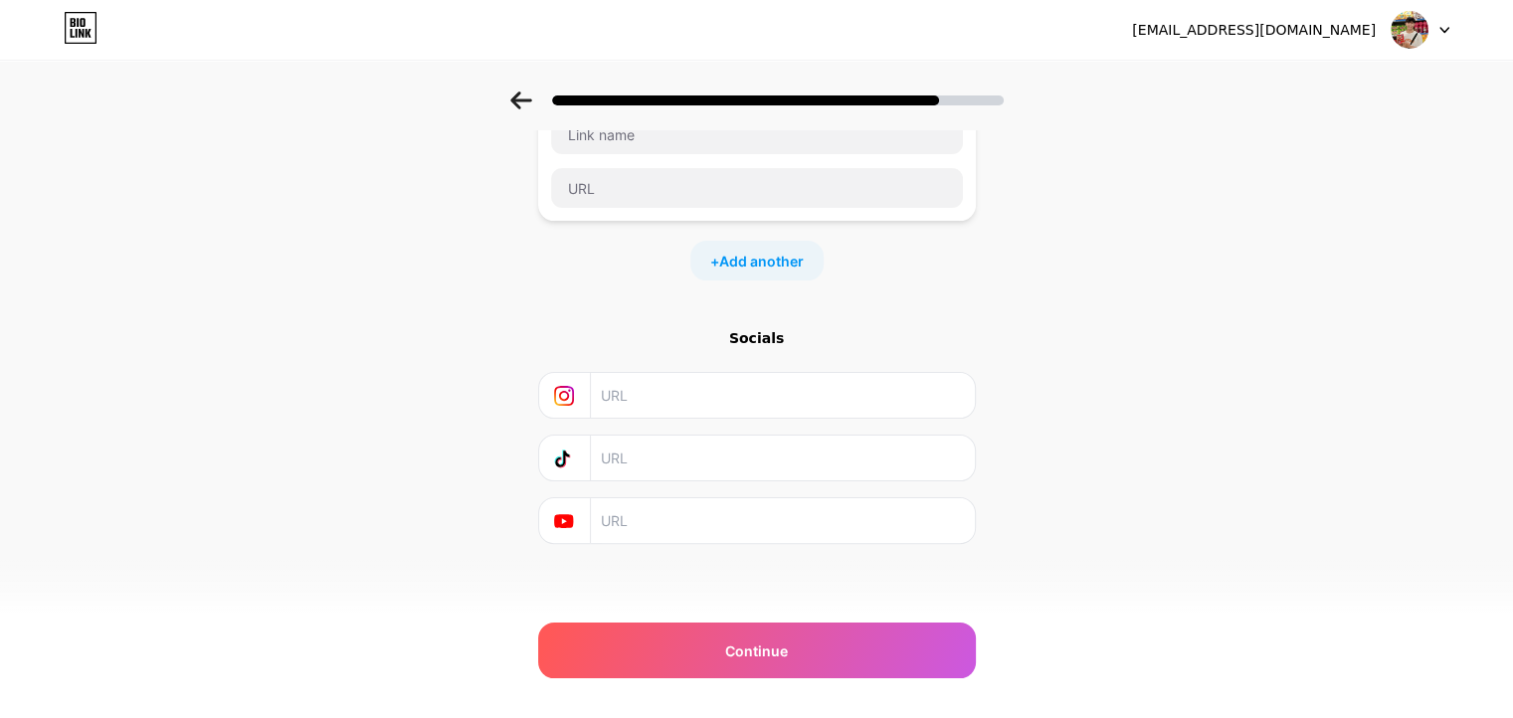
click at [725, 410] on div at bounding box center [757, 395] width 438 height 47
click at [725, 410] on input "text" at bounding box center [781, 395] width 361 height 45
click at [730, 391] on input "text" at bounding box center [781, 395] width 361 height 45
paste input "[URL][DOMAIN_NAME]"
type input "[URL][DOMAIN_NAME]"
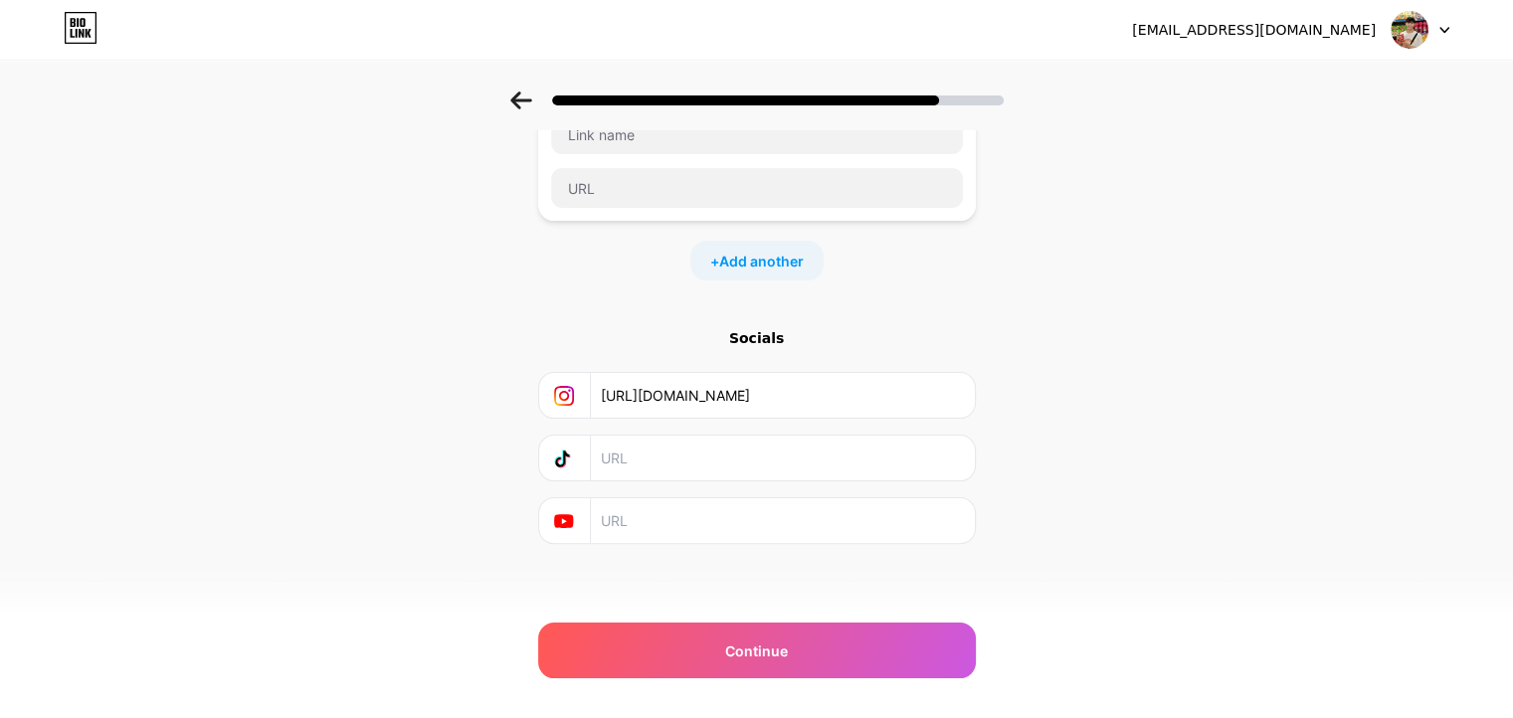
click at [676, 461] on input "text" at bounding box center [781, 458] width 361 height 45
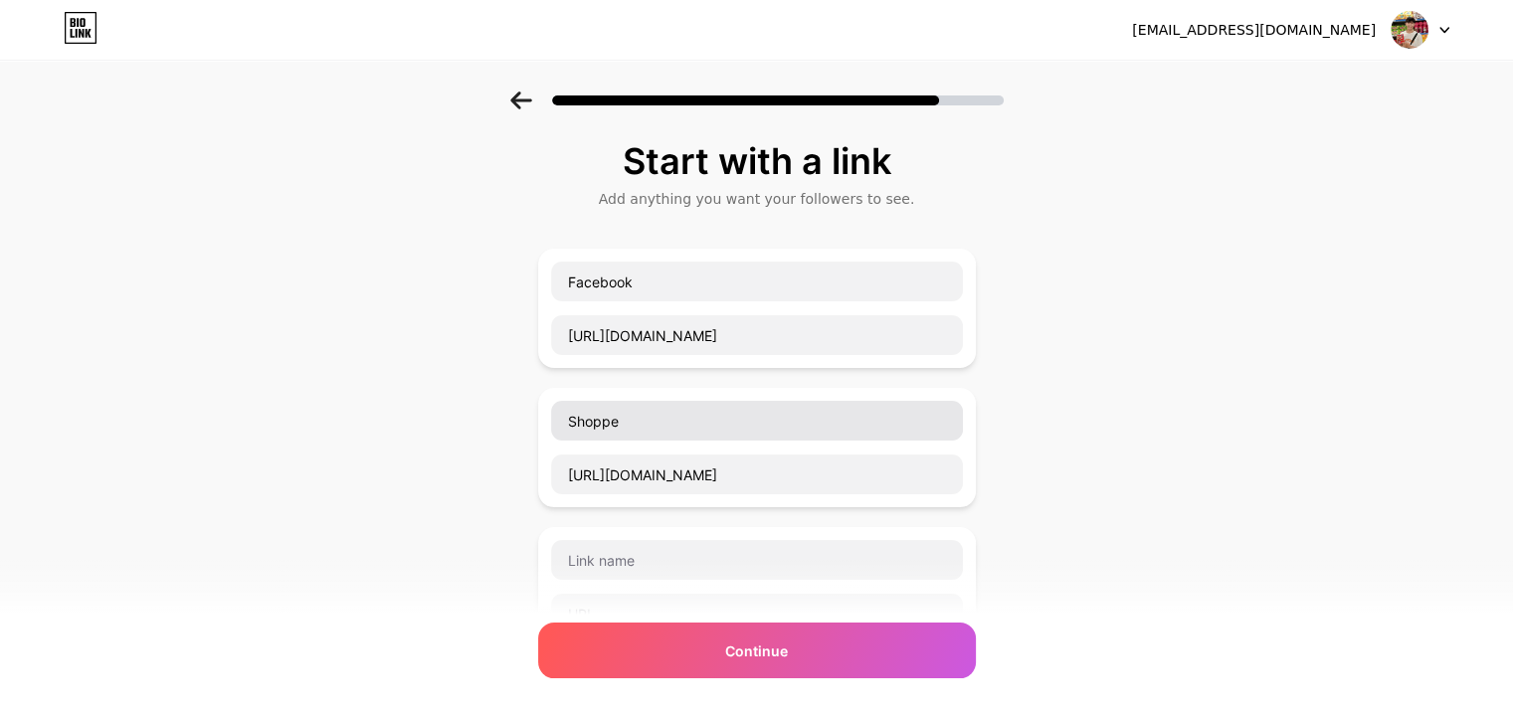
scroll to position [199, 0]
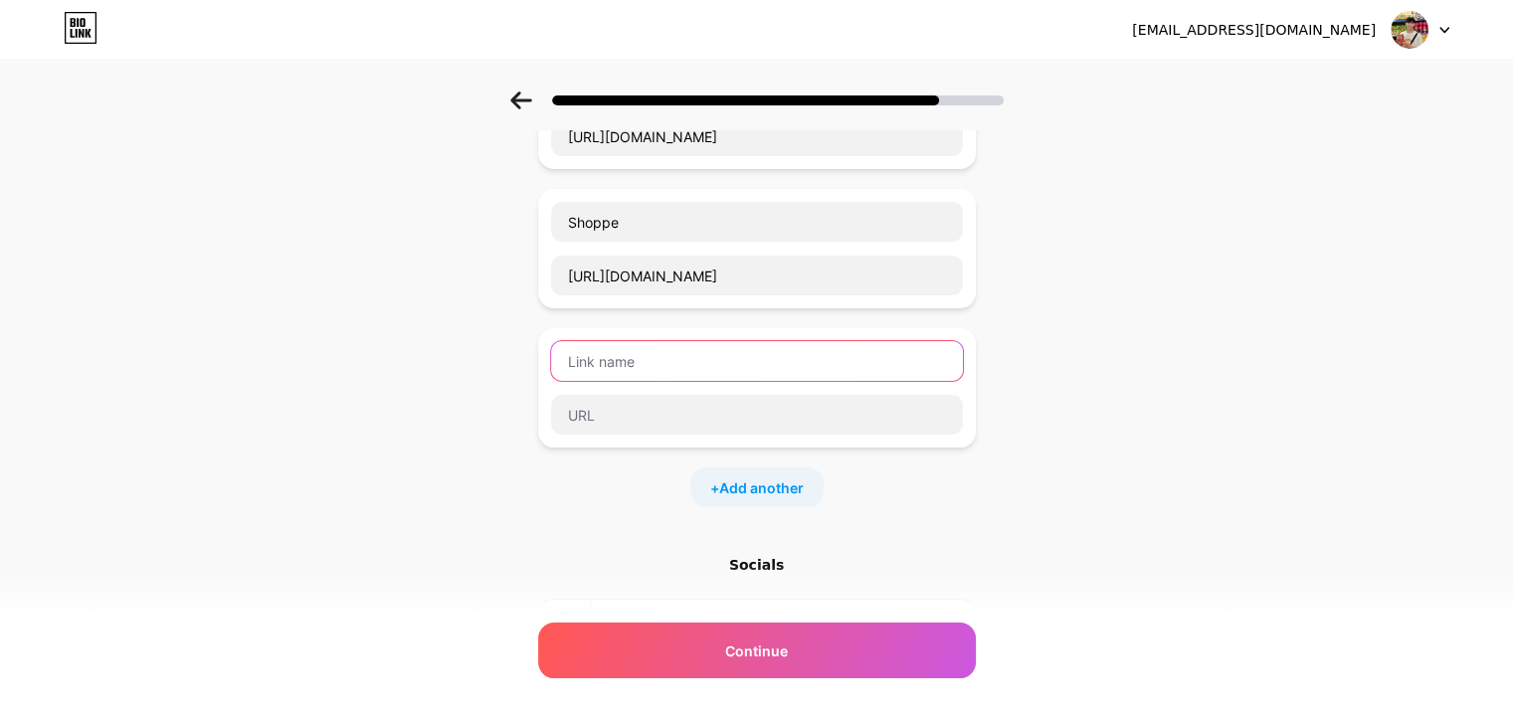
click at [637, 359] on input "text" at bounding box center [757, 361] width 412 height 40
drag, startPoint x: 773, startPoint y: 329, endPoint x: 709, endPoint y: 351, distance: 67.3
click at [709, 351] on input "text" at bounding box center [757, 361] width 412 height 40
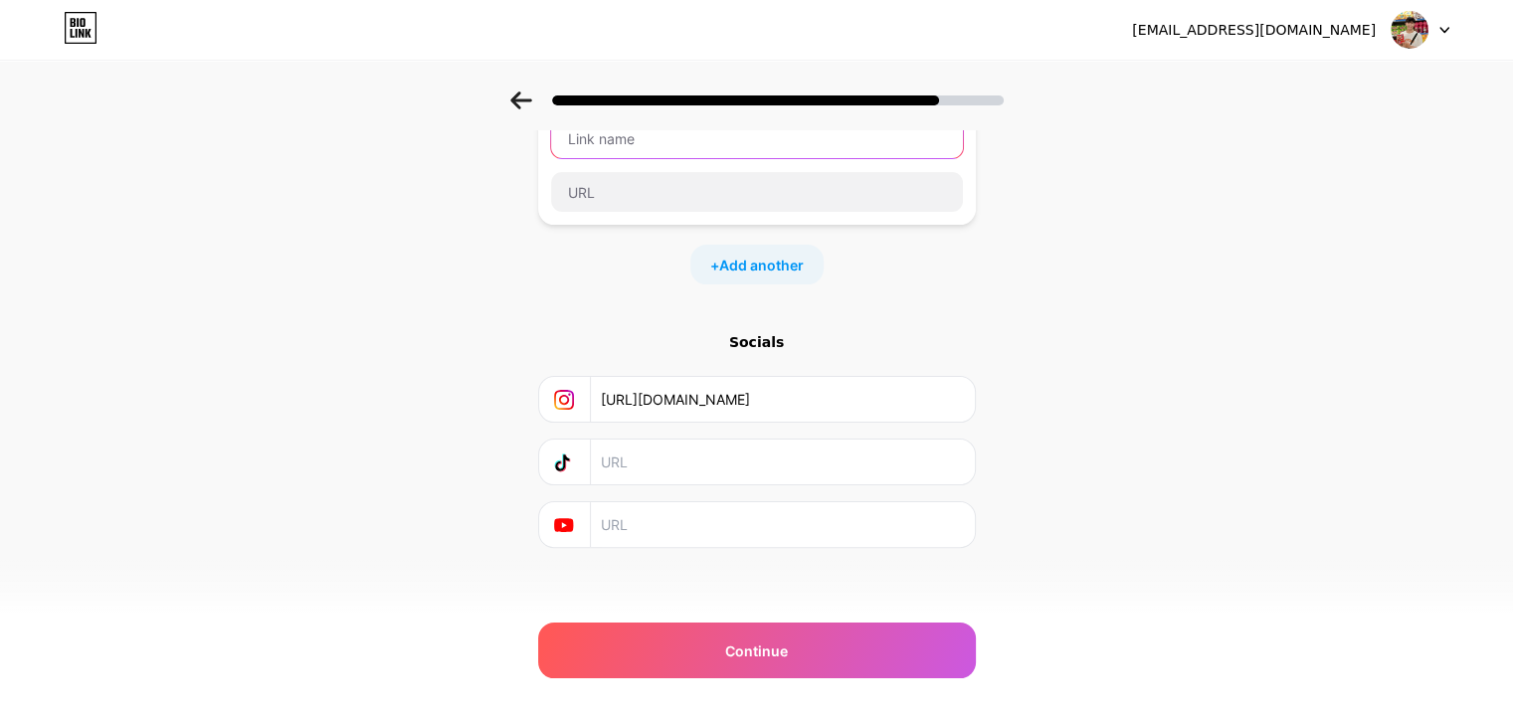
scroll to position [426, 0]
click at [670, 470] on input "text" at bounding box center [781, 458] width 361 height 45
paste input "[URL][DOMAIN_NAME]"
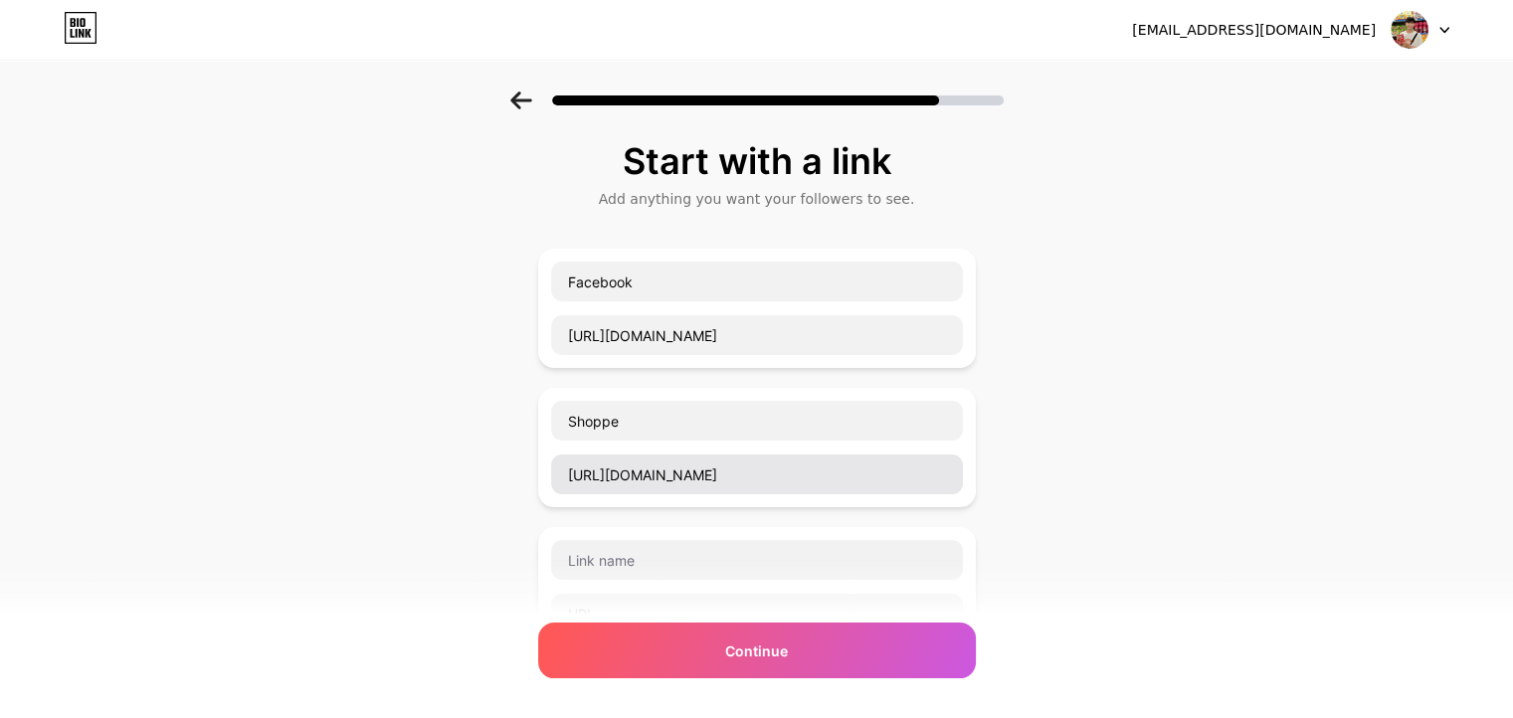
scroll to position [199, 0]
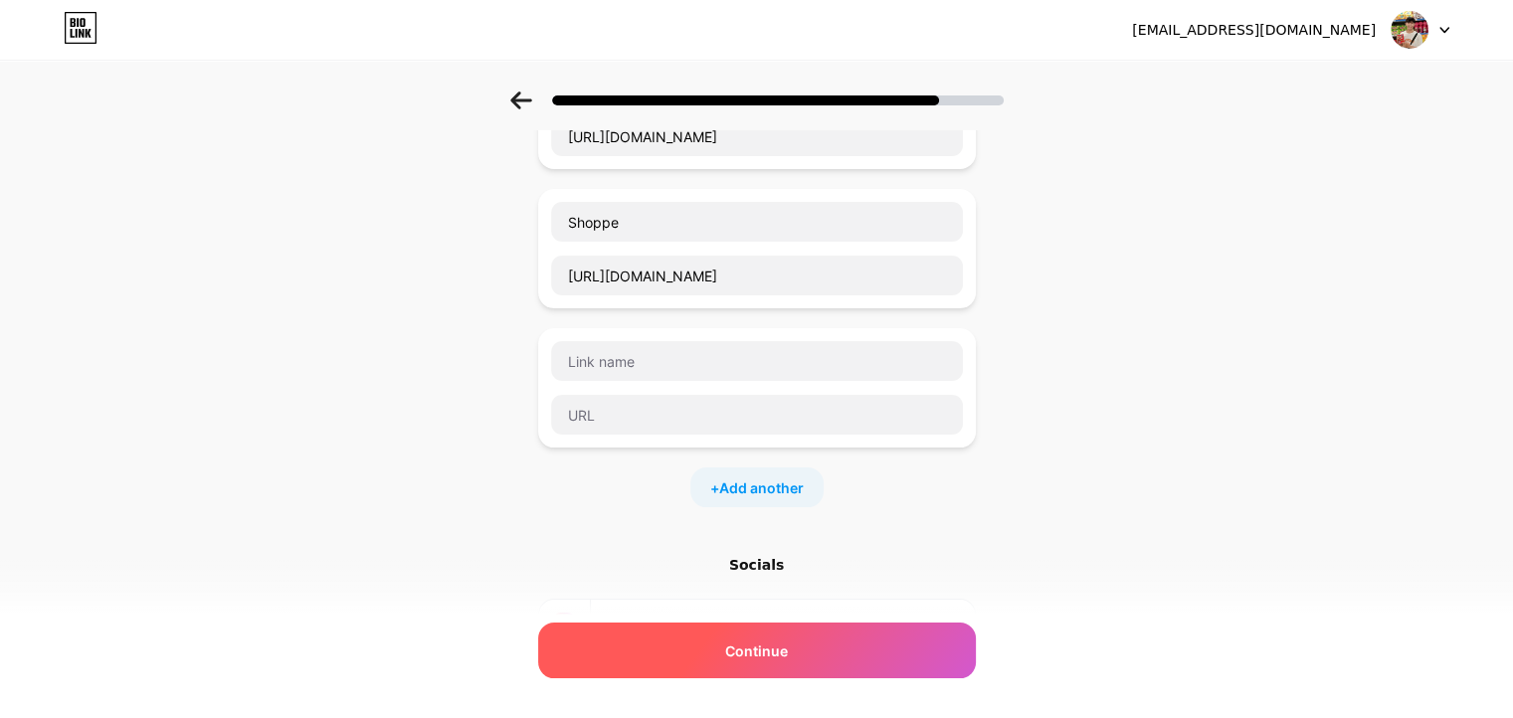
type input "[URL][DOMAIN_NAME]"
click at [818, 638] on div "Continue" at bounding box center [757, 651] width 438 height 56
click at [728, 645] on div "Continue" at bounding box center [757, 651] width 438 height 56
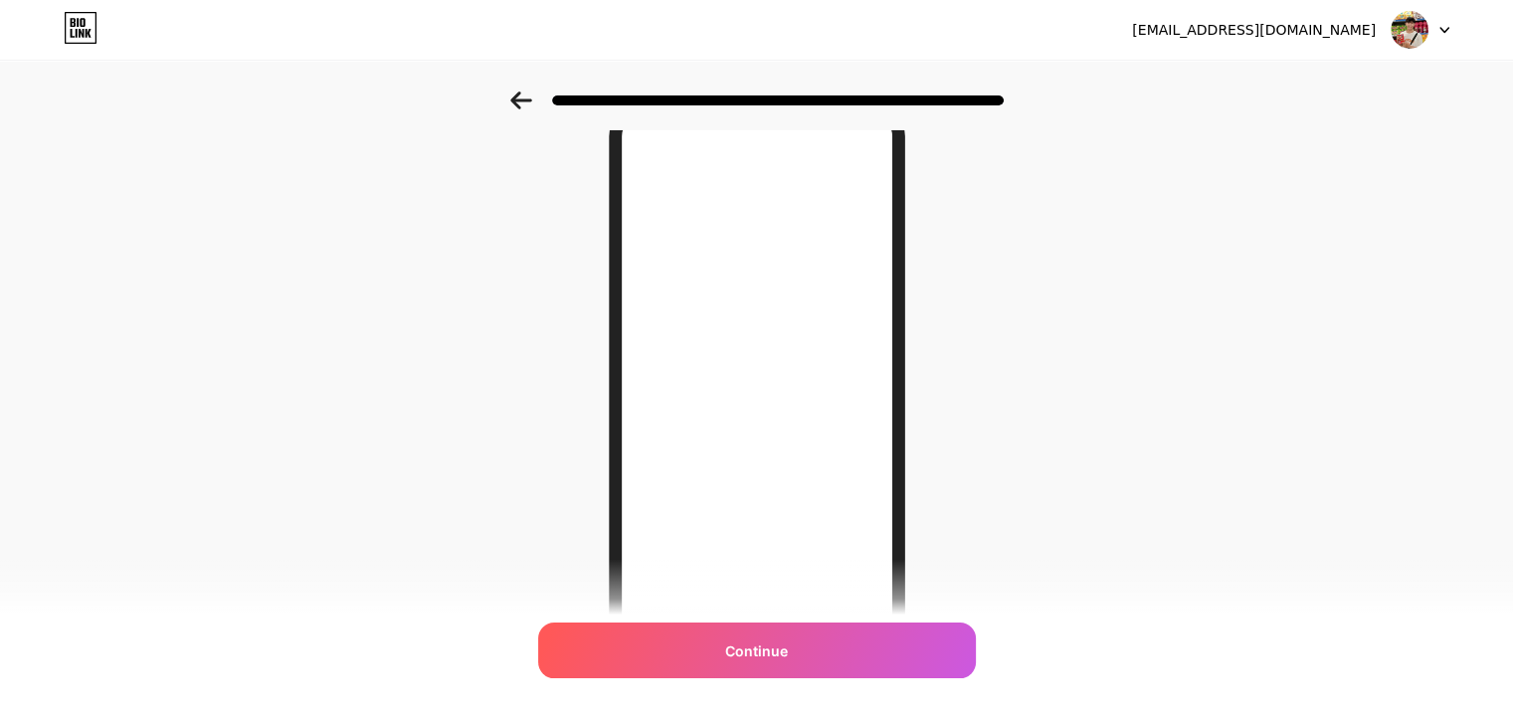
scroll to position [199, 0]
click at [504, 90] on div at bounding box center [756, 95] width 1513 height 70
click at [547, 96] on div at bounding box center [756, 101] width 493 height 18
click at [528, 96] on icon at bounding box center [521, 101] width 22 height 18
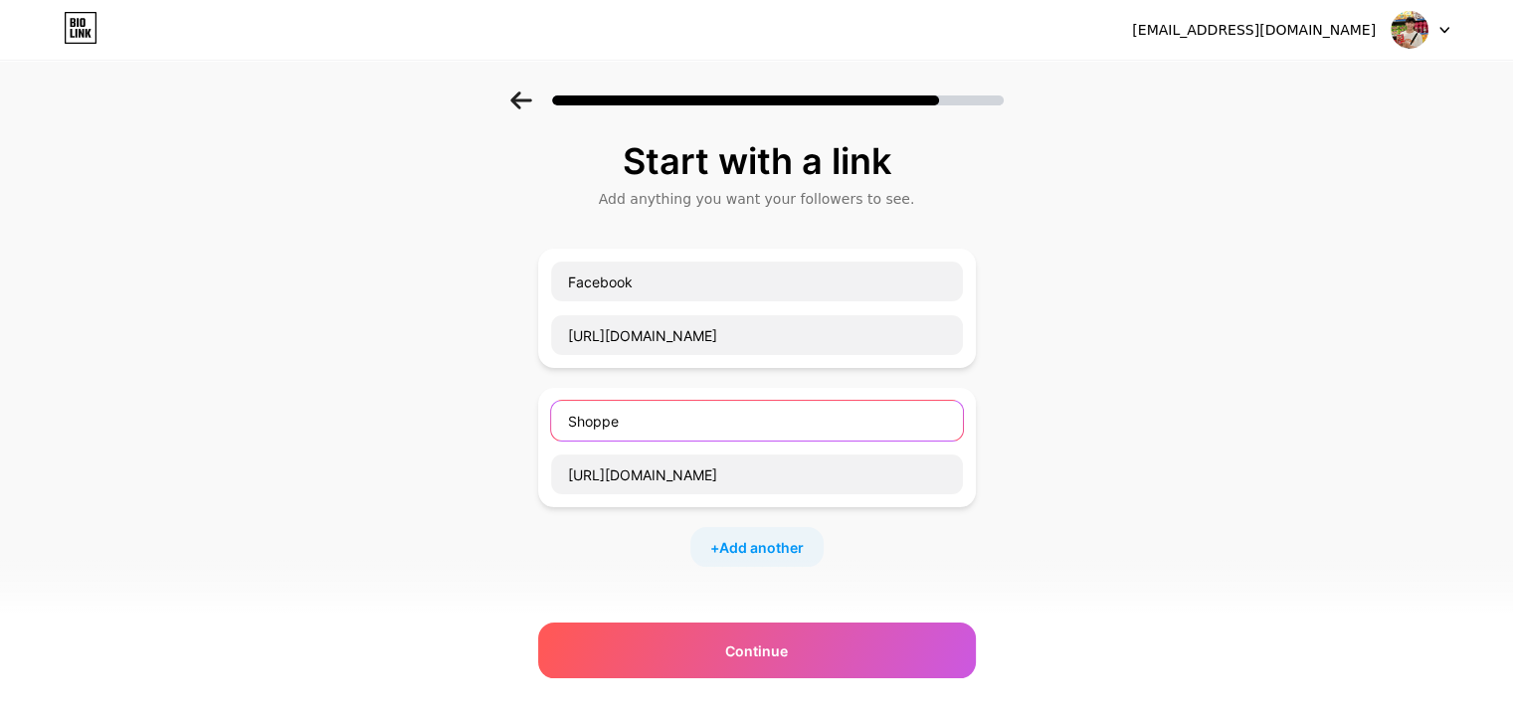
drag, startPoint x: 648, startPoint y: 420, endPoint x: 319, endPoint y: 392, distance: 329.4
click at [338, 391] on div "Start with a link Add anything you want your followers to see. Facebook [URL][D…" at bounding box center [756, 511] width 1513 height 838
paste input "ee Deal Hot"
type input "Shopee Deal Hot"
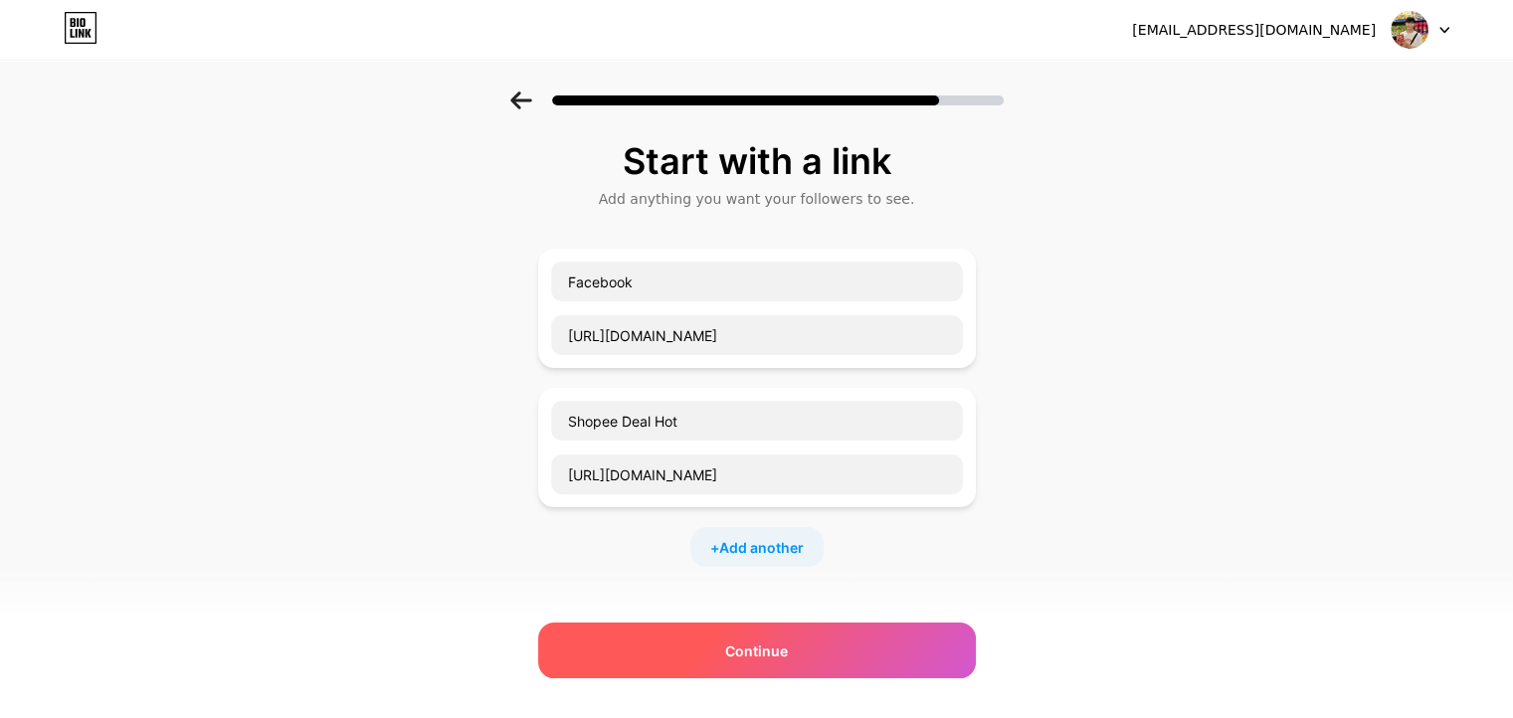
click at [740, 657] on span "Continue" at bounding box center [756, 651] width 63 height 21
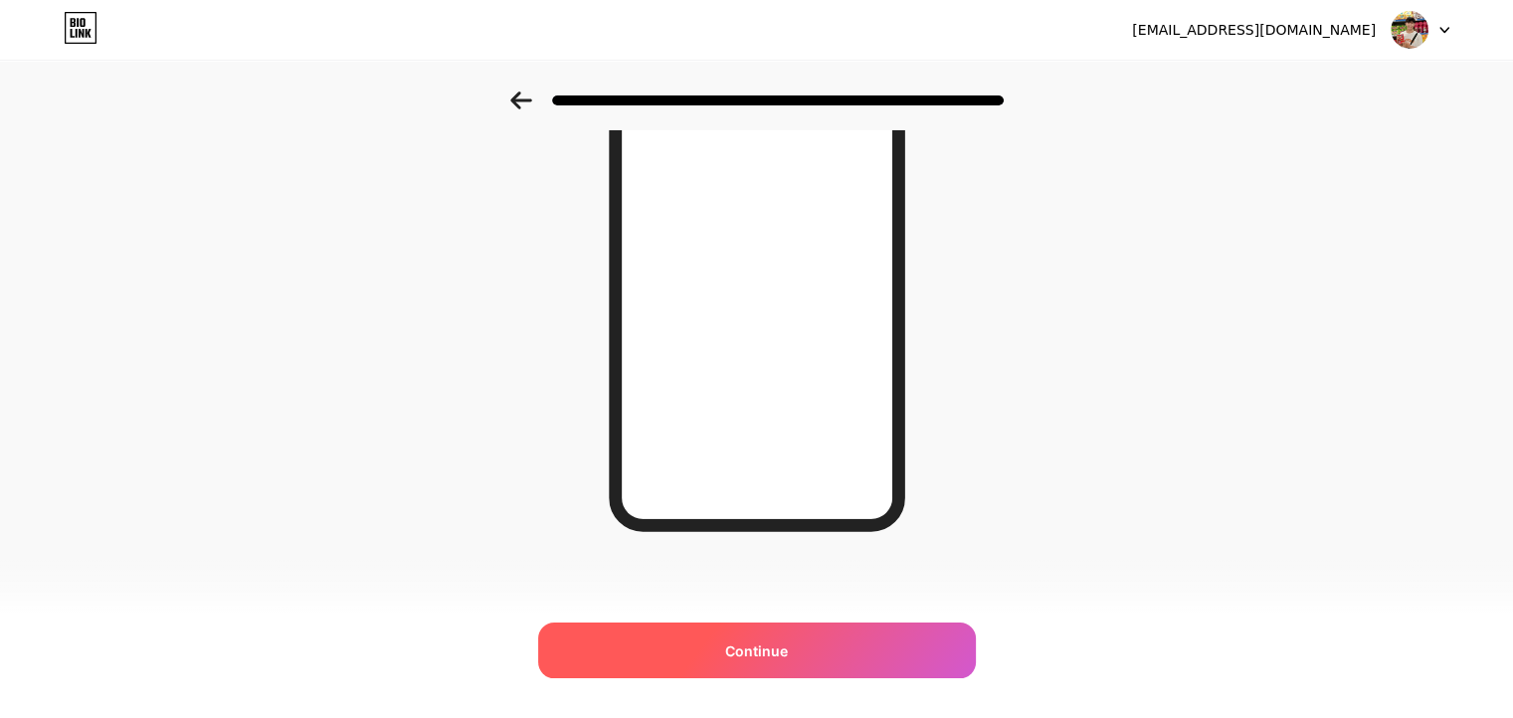
scroll to position [181, 0]
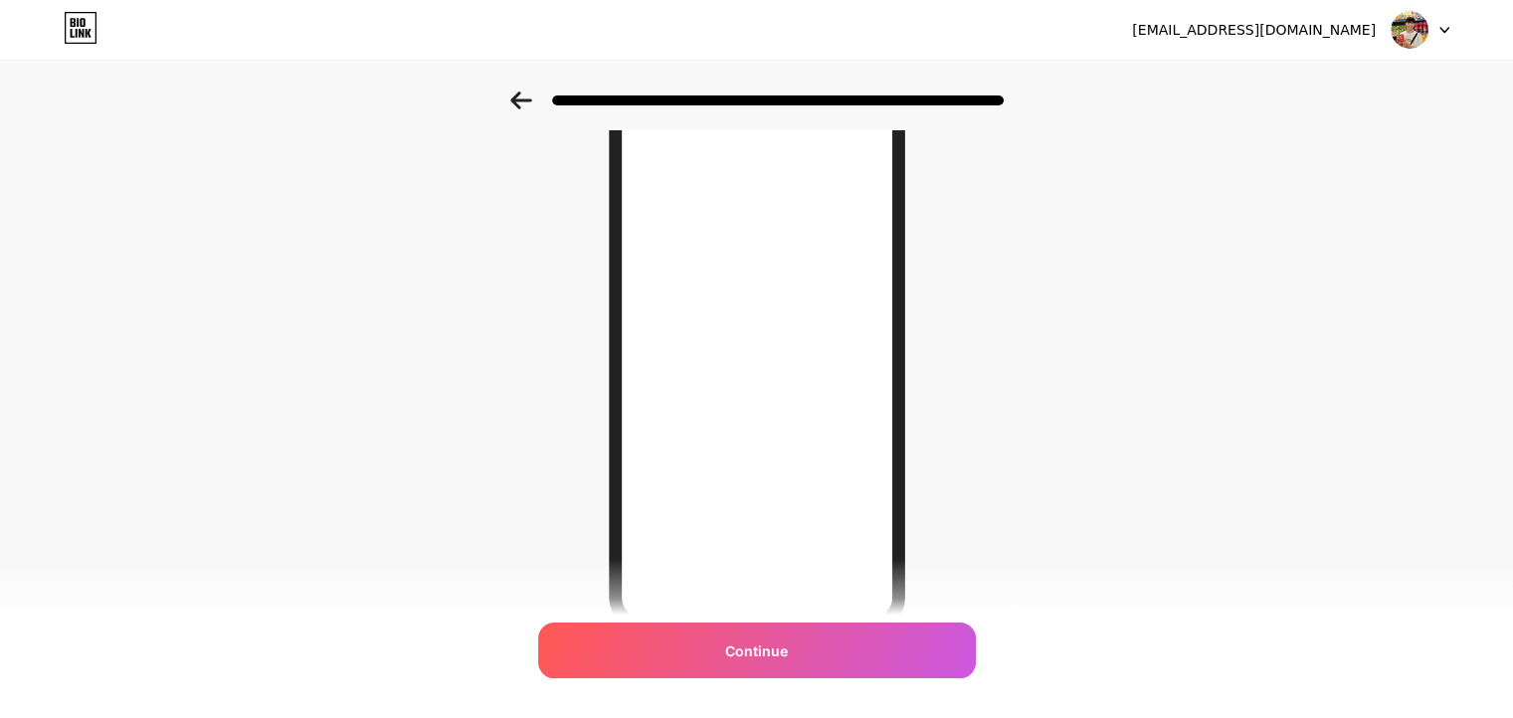
click at [520, 100] on icon at bounding box center [520, 101] width 21 height 18
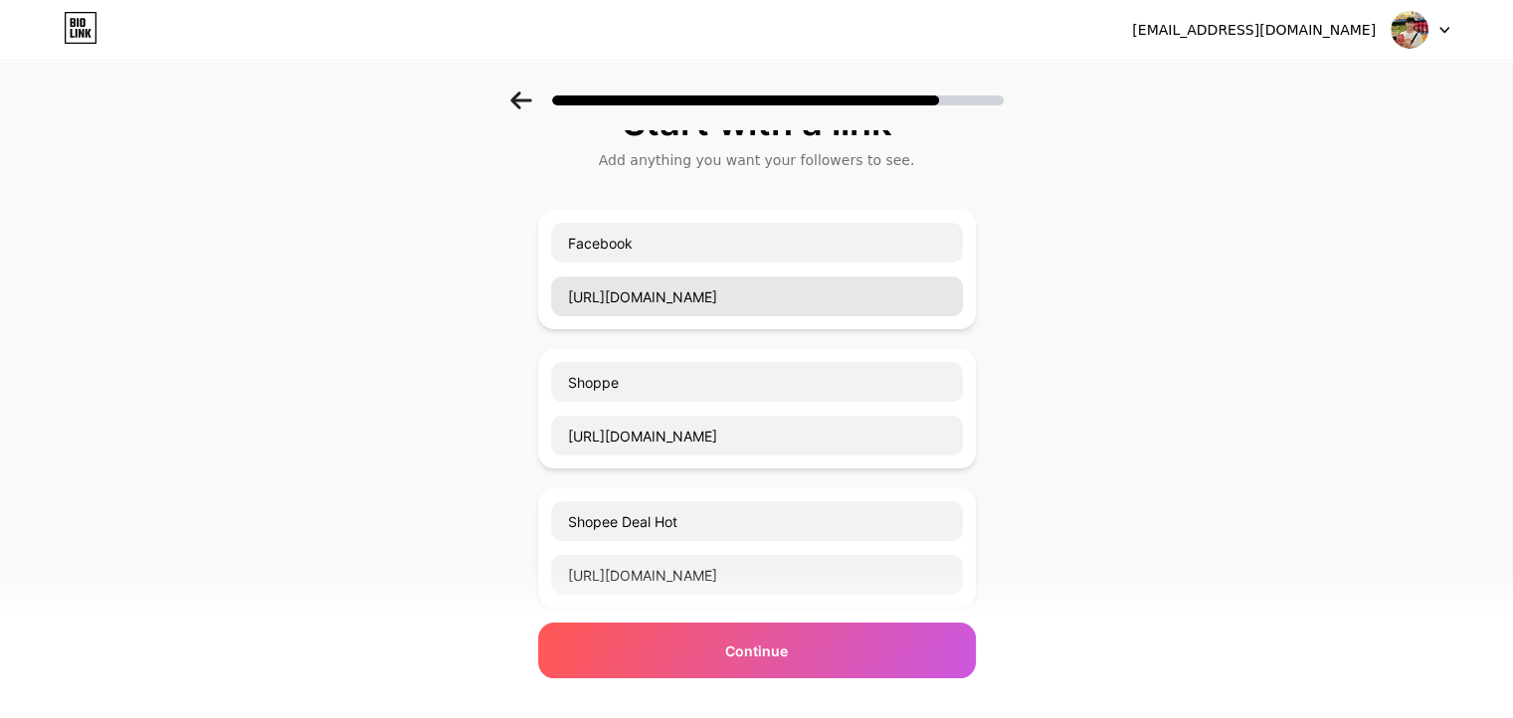
scroll to position [199, 0]
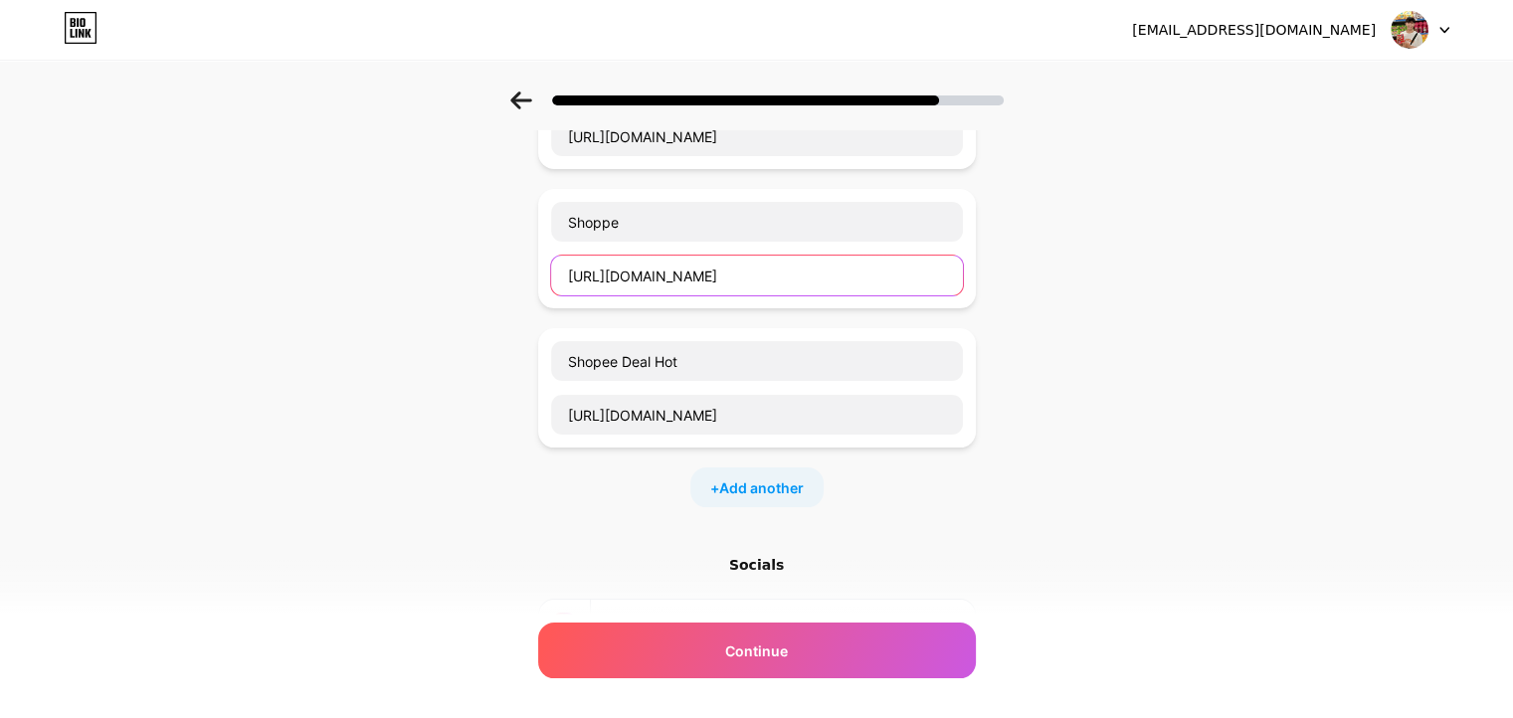
drag, startPoint x: 883, startPoint y: 276, endPoint x: 871, endPoint y: 299, distance: 26.7
click at [883, 276] on input "[URL][DOMAIN_NAME]" at bounding box center [757, 276] width 412 height 40
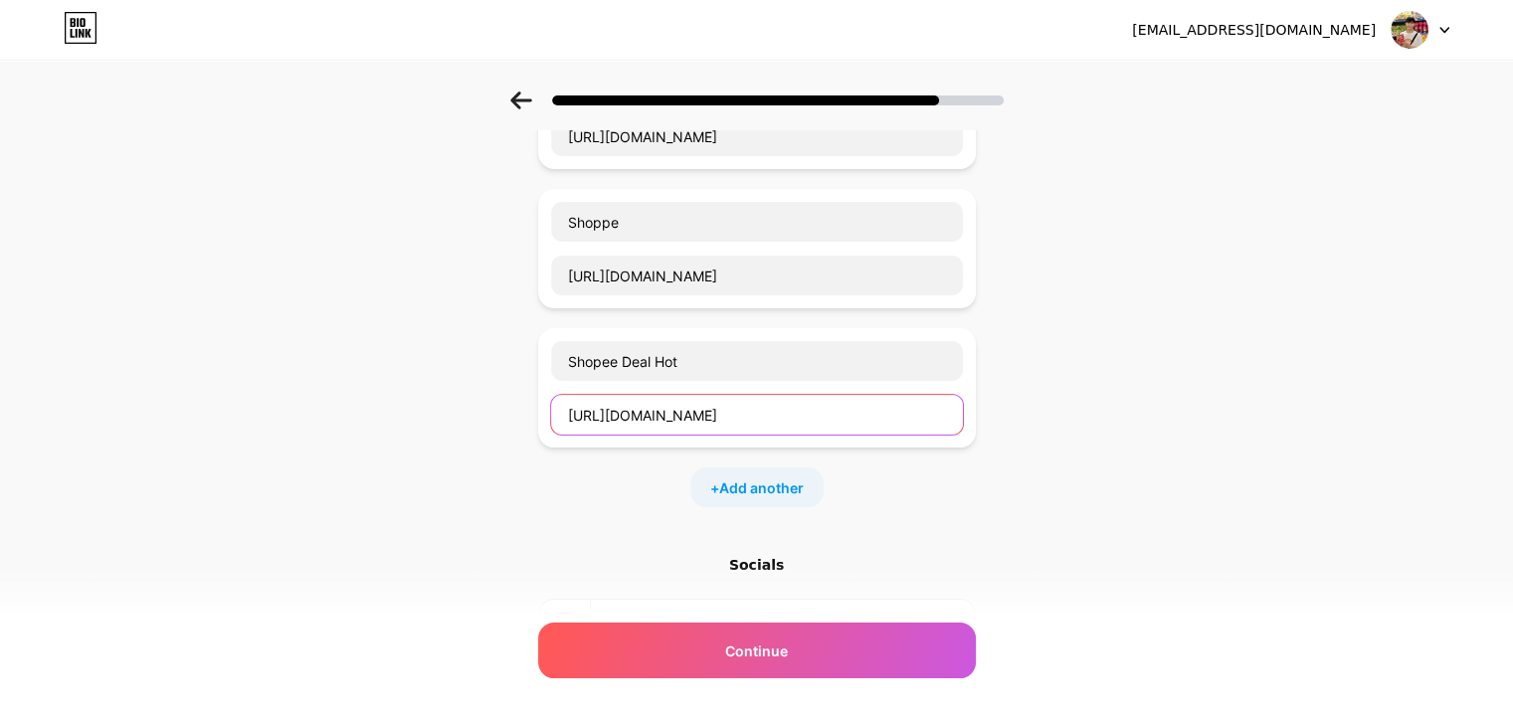
click at [919, 419] on input "[URL][DOMAIN_NAME]" at bounding box center [757, 415] width 412 height 40
click at [748, 335] on div "Shopee Deal Hot [URL][DOMAIN_NAME]" at bounding box center [757, 387] width 438 height 119
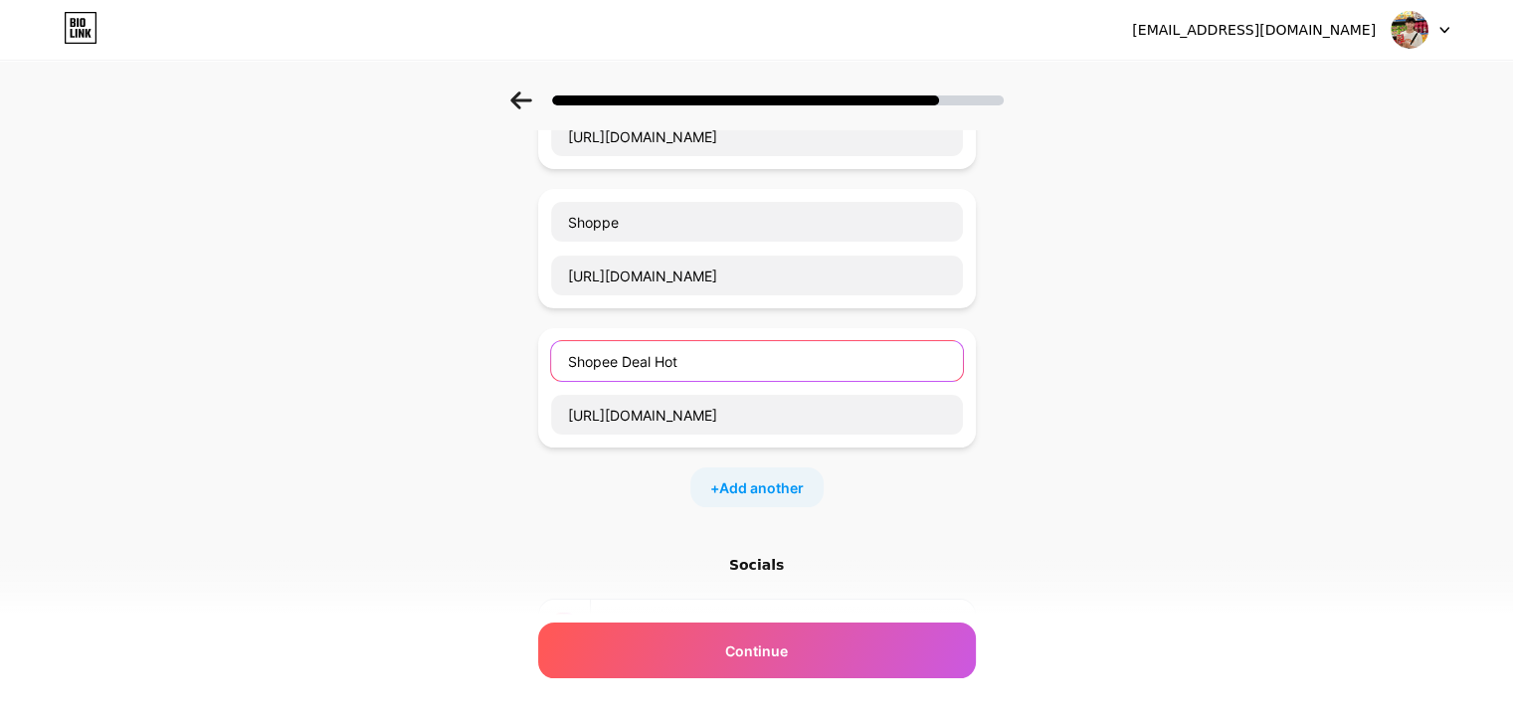
click at [699, 367] on input "Shopee Deal Hot" at bounding box center [757, 361] width 412 height 40
click at [510, 112] on div at bounding box center [756, 95] width 1513 height 70
click at [532, 102] on icon at bounding box center [521, 101] width 22 height 18
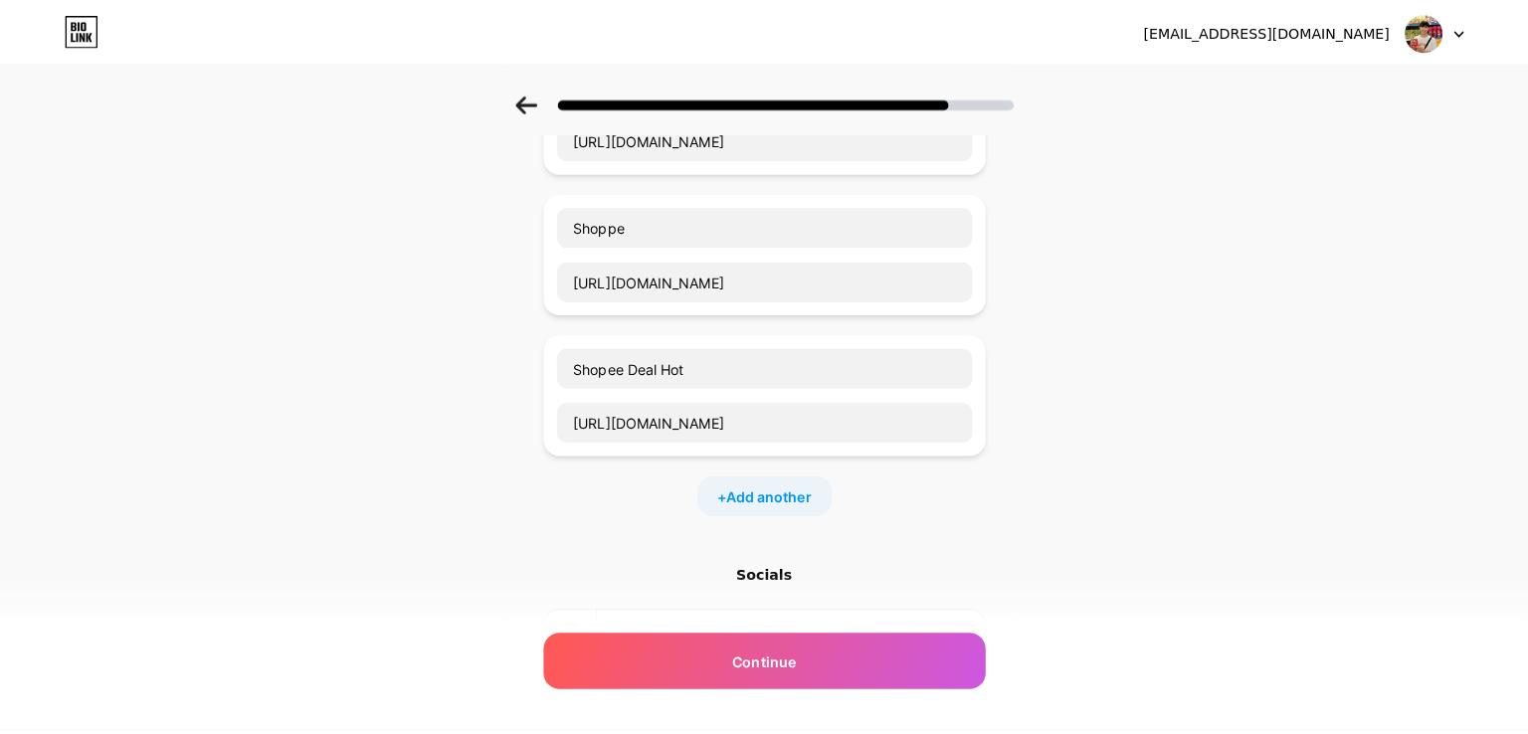
scroll to position [0, 0]
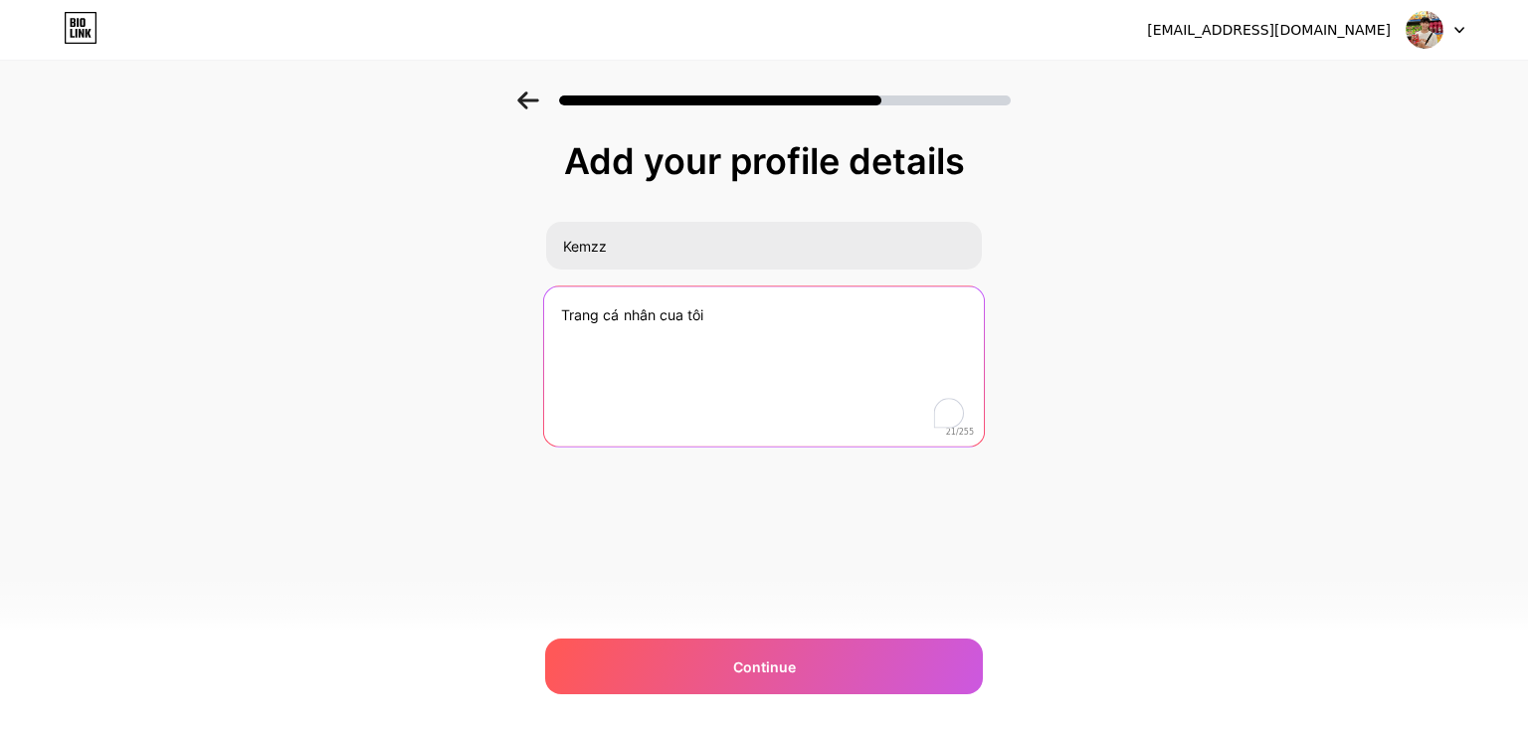
drag, startPoint x: 758, startPoint y: 331, endPoint x: 406, endPoint y: 280, distance: 355.7
click at [365, 277] on div "Add your profile details Kemzz Trang cá nhân cua tôi 21/255 Continue Error" at bounding box center [764, 319] width 1528 height 455
click at [787, 322] on textarea "Trang cá nhân cua tôi" at bounding box center [764, 367] width 440 height 162
paste textarea "Xin chào, mình là Kemzz 👋 Thích review đồ hay ho & chia sẻ deal hot 🛒 👉 Link sả…"
click at [736, 386] on textarea "Xin chào, mình là Kemzz 👋 Thích review đồ hay ho & chia sẻ deal hot 🛒 👉 Link sả…" at bounding box center [764, 367] width 440 height 162
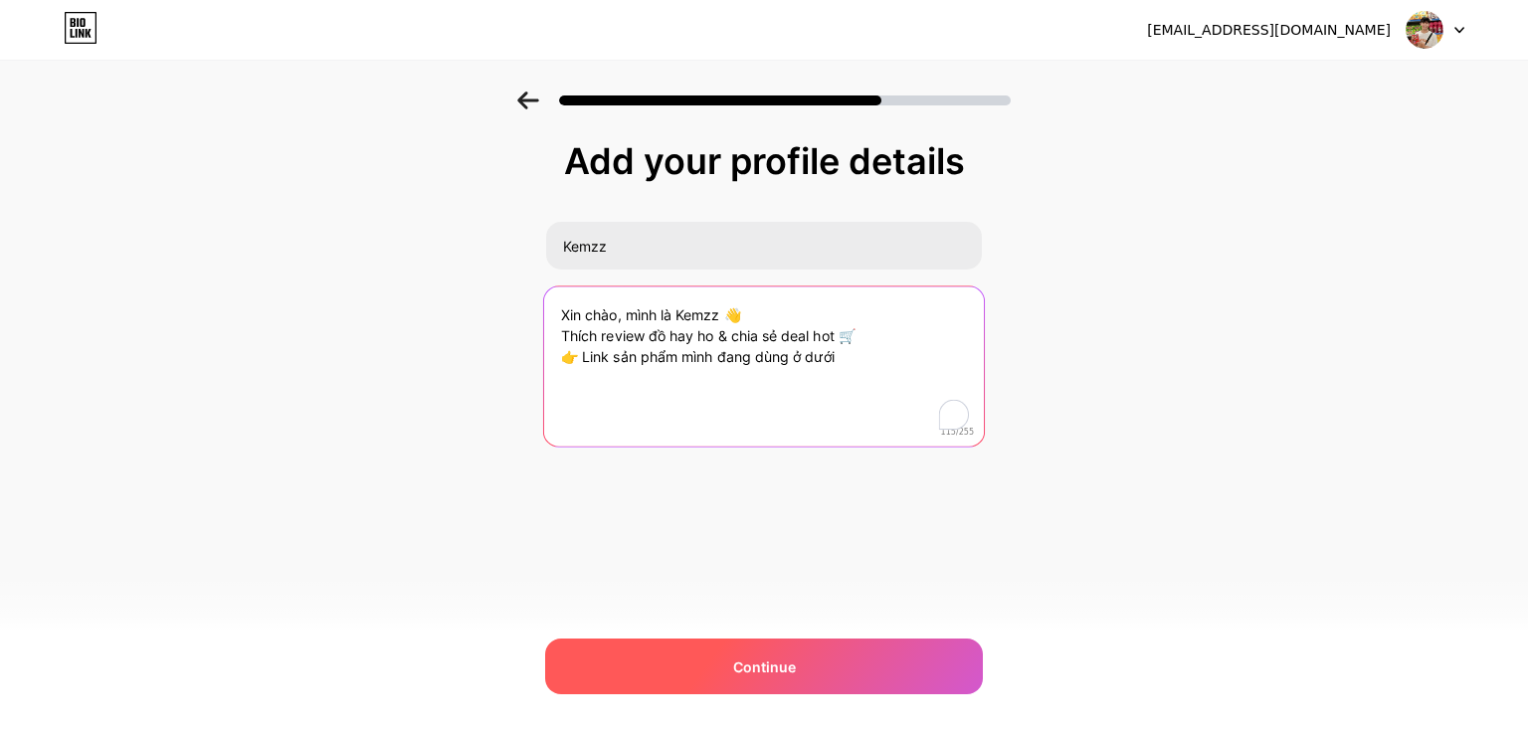
type textarea "Xin chào, mình là Kemzz 👋 Thích review đồ hay ho & chia sẻ deal hot 🛒 👉 Link sả…"
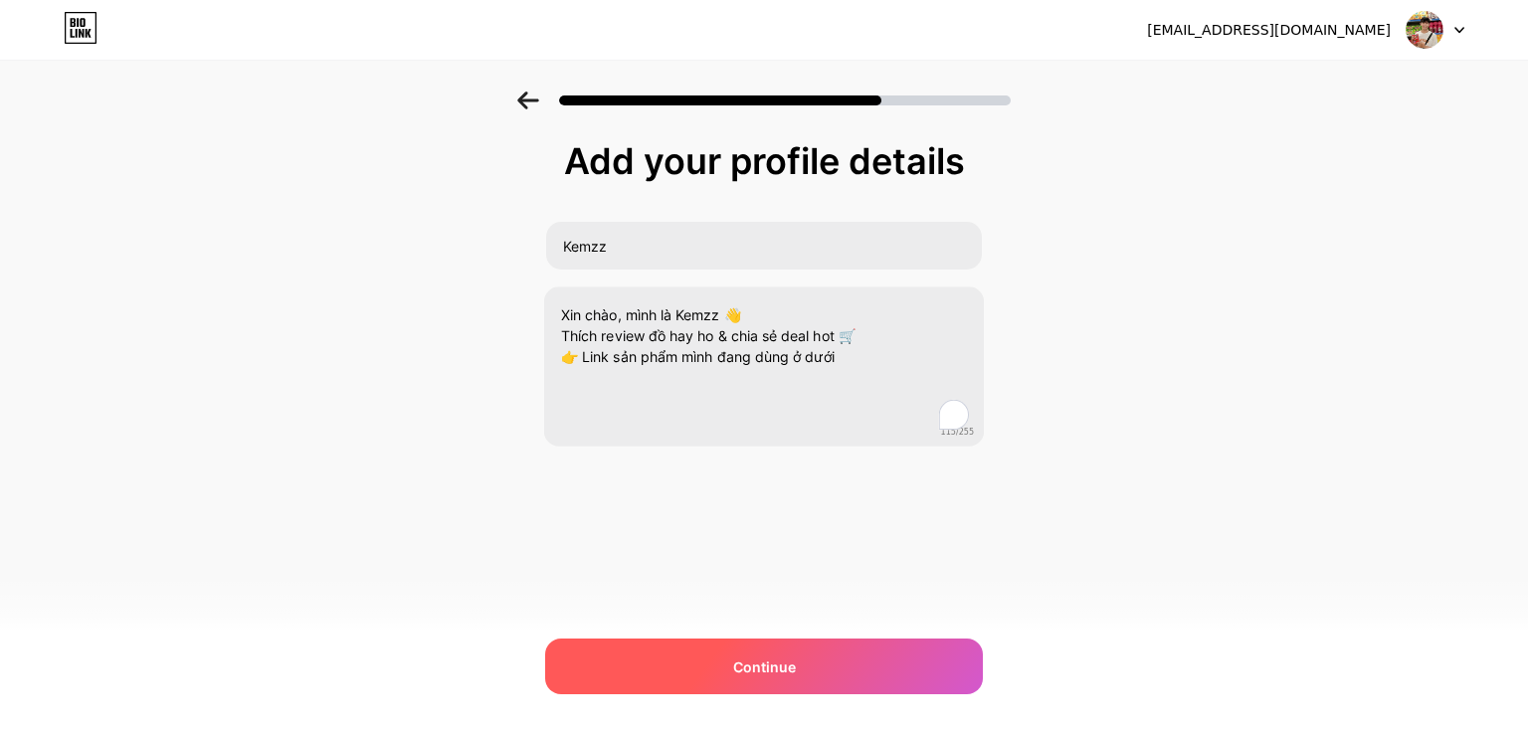
click at [719, 665] on div "Continue" at bounding box center [764, 667] width 438 height 56
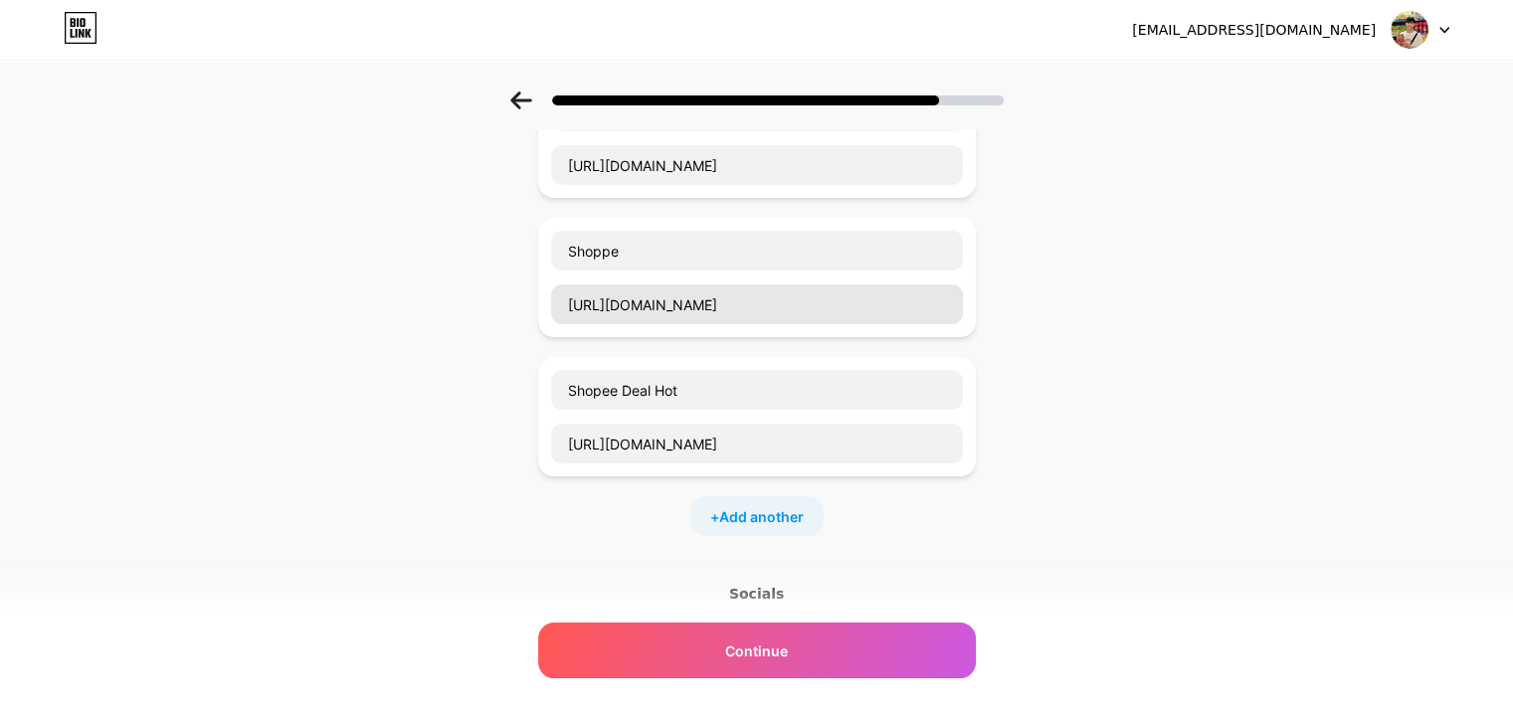
scroll to position [99, 0]
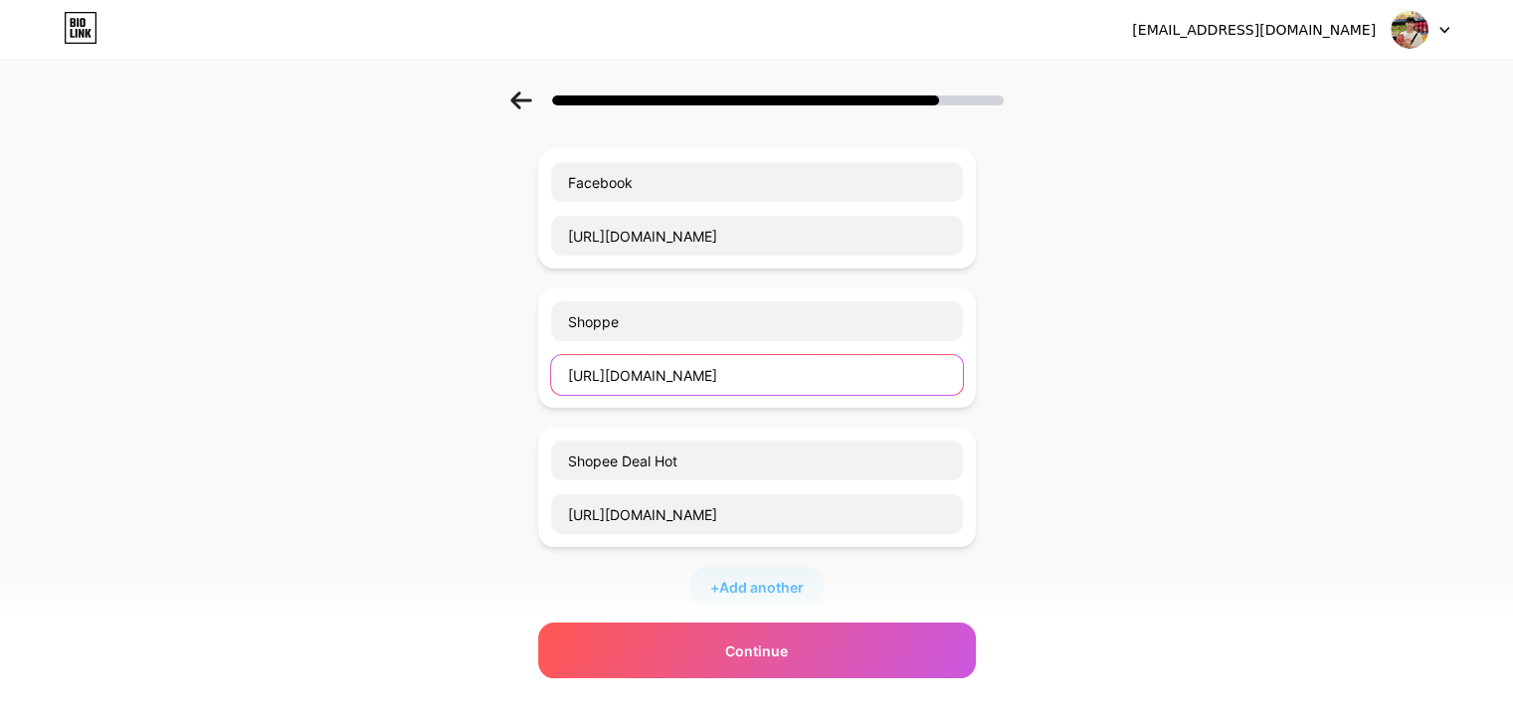
click at [902, 367] on input "[URL][DOMAIN_NAME]" at bounding box center [757, 375] width 412 height 40
drag, startPoint x: 889, startPoint y: 367, endPoint x: 542, endPoint y: 303, distance: 352.9
click at [542, 303] on div "Start with a link Add anything you want your followers to see. Facebook [URL][D…" at bounding box center [756, 481] width 1513 height 978
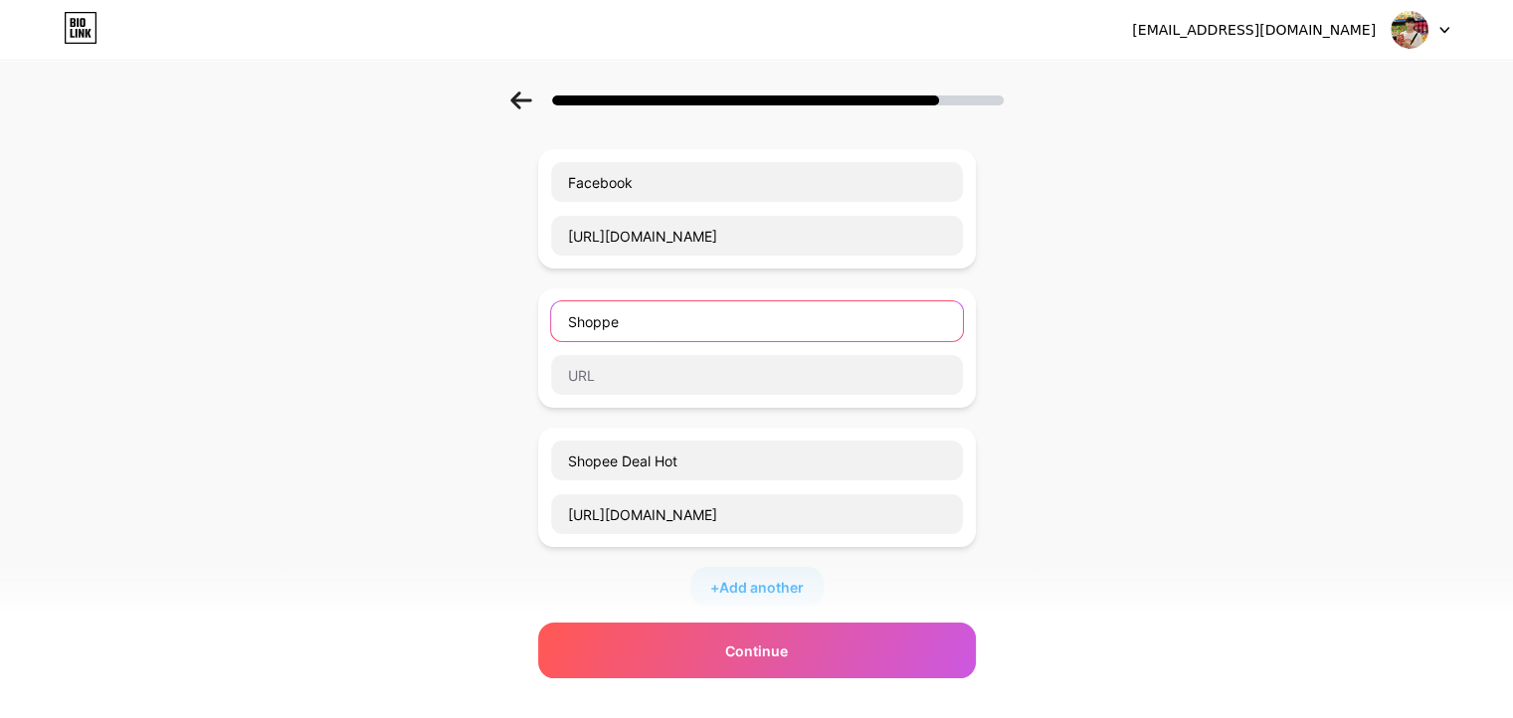
click at [708, 337] on input "Shoppe" at bounding box center [757, 321] width 412 height 40
type input "S"
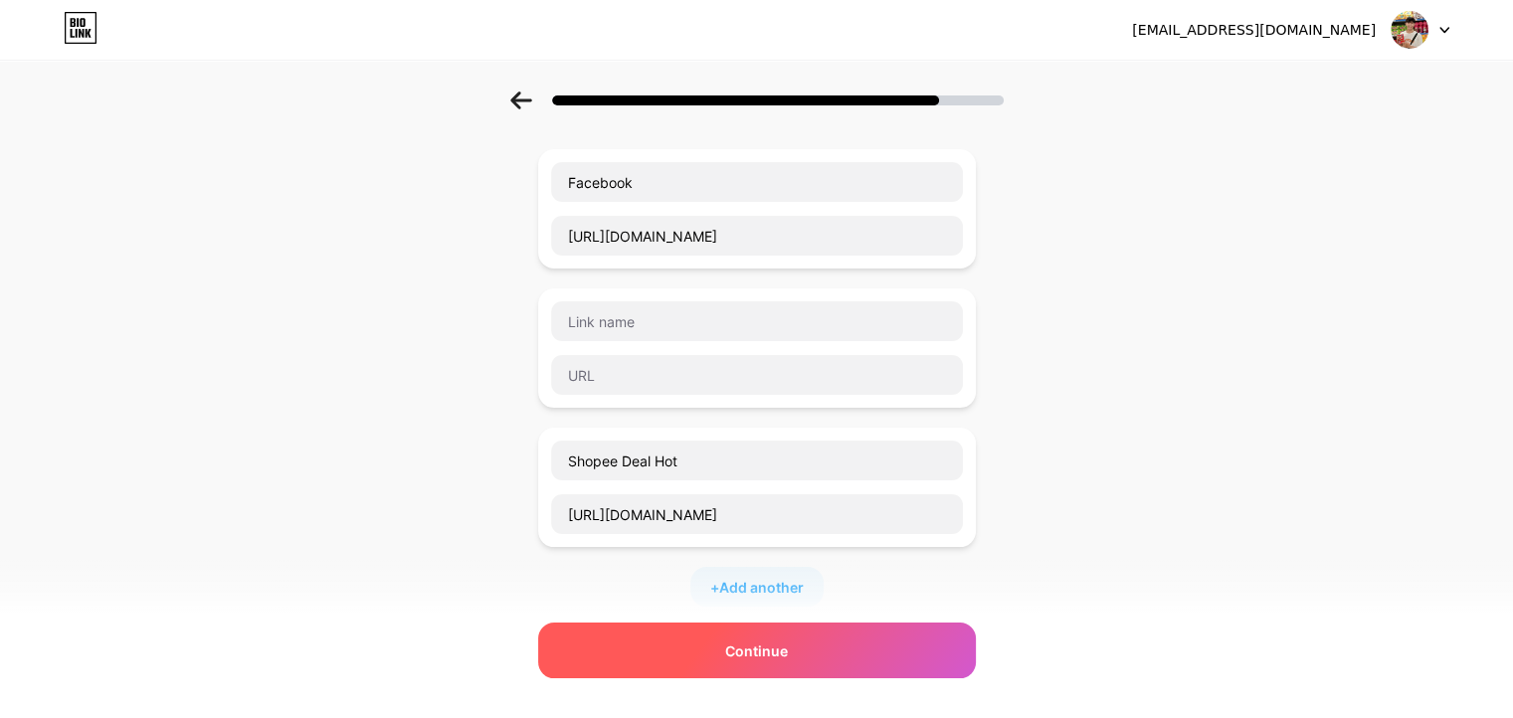
click at [724, 648] on div "Continue" at bounding box center [757, 651] width 438 height 56
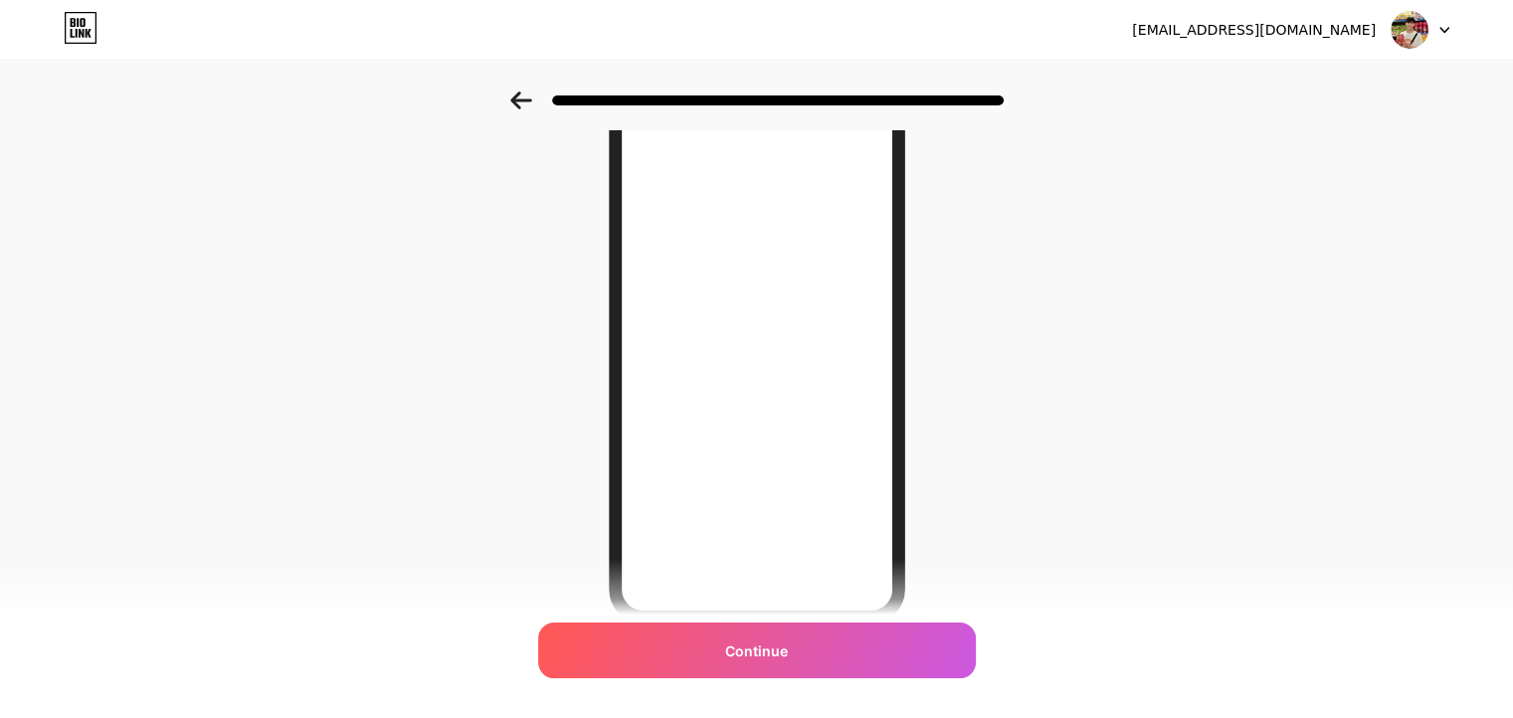
scroll to position [82, 0]
click at [519, 85] on div at bounding box center [756, 95] width 1513 height 70
click at [521, 106] on icon at bounding box center [521, 101] width 22 height 18
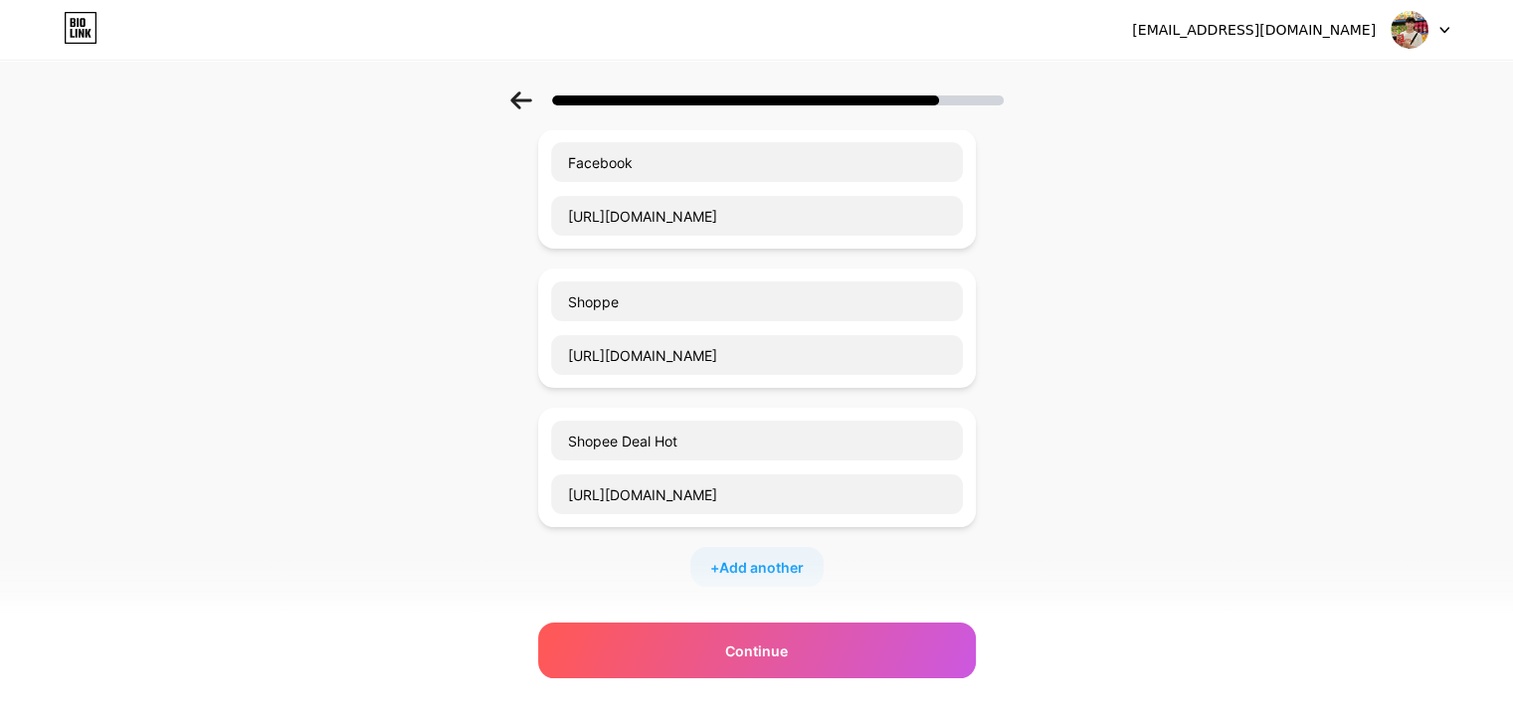
scroll to position [28, 0]
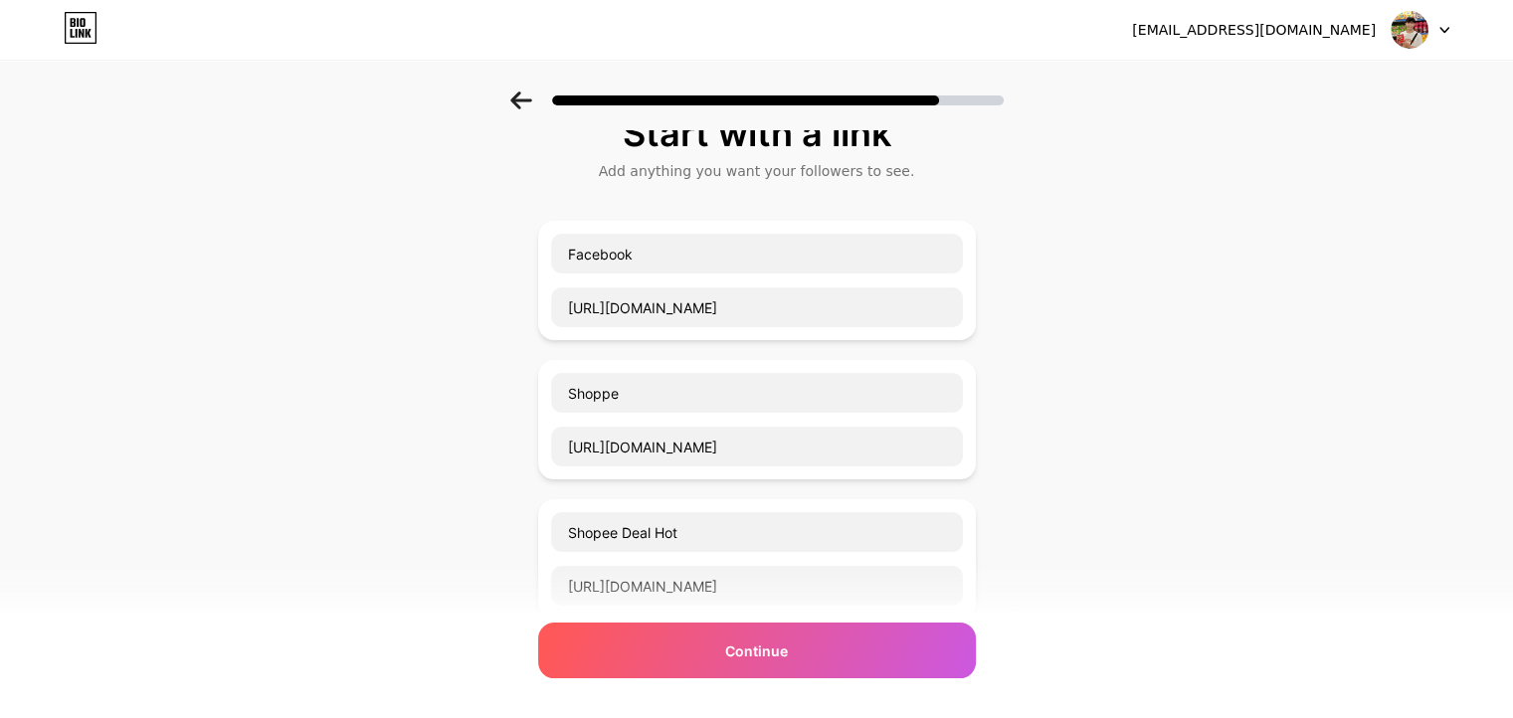
click at [976, 424] on div "Shoppe [URL][DOMAIN_NAME]" at bounding box center [757, 419] width 438 height 119
drag, startPoint x: 976, startPoint y: 424, endPoint x: 776, endPoint y: 357, distance: 210.7
click at [776, 357] on div "Facebook [URL][DOMAIN_NAME] Shoppe [URL][DOMAIN_NAME] Shopee Deal Hot [URL][DOM…" at bounding box center [757, 450] width 438 height 458
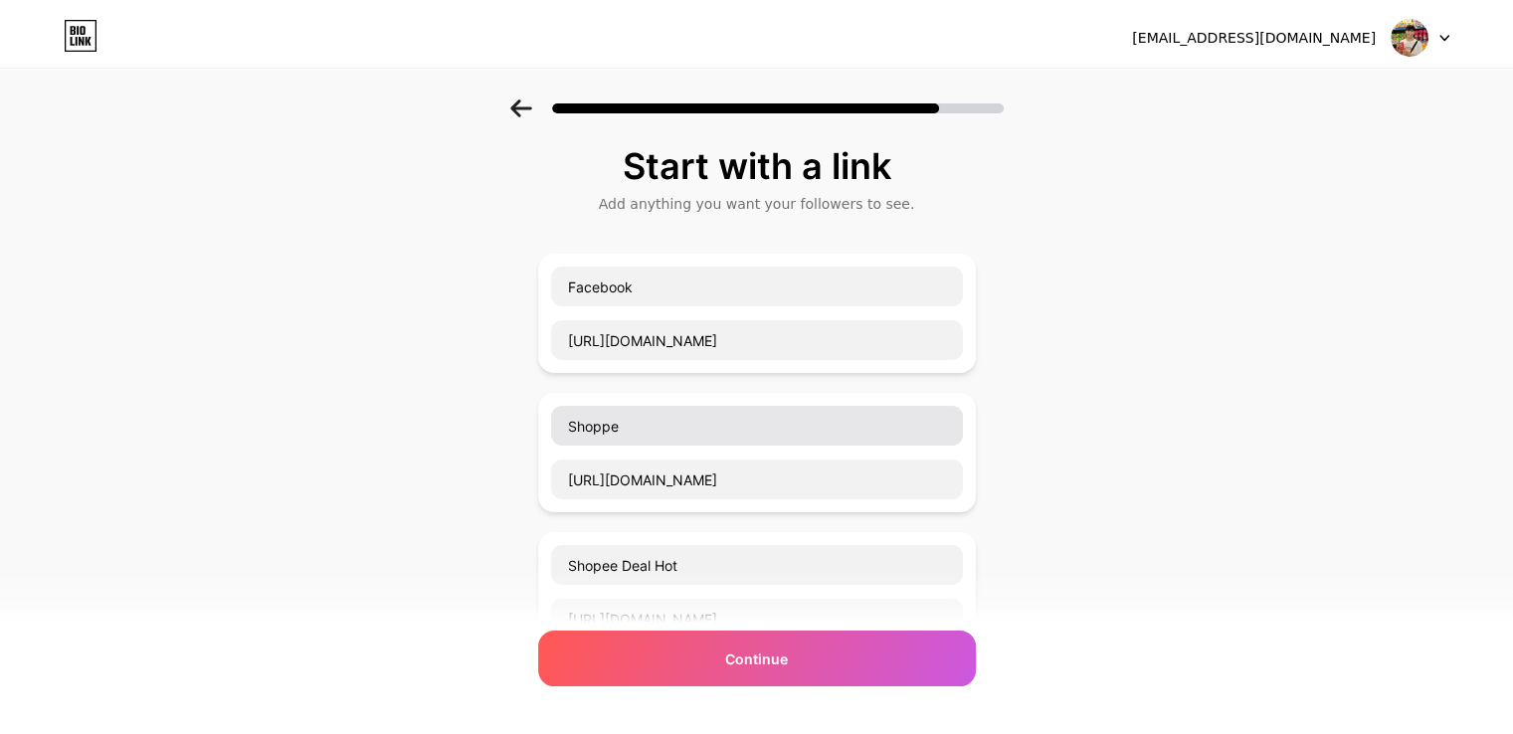
scroll to position [0, 0]
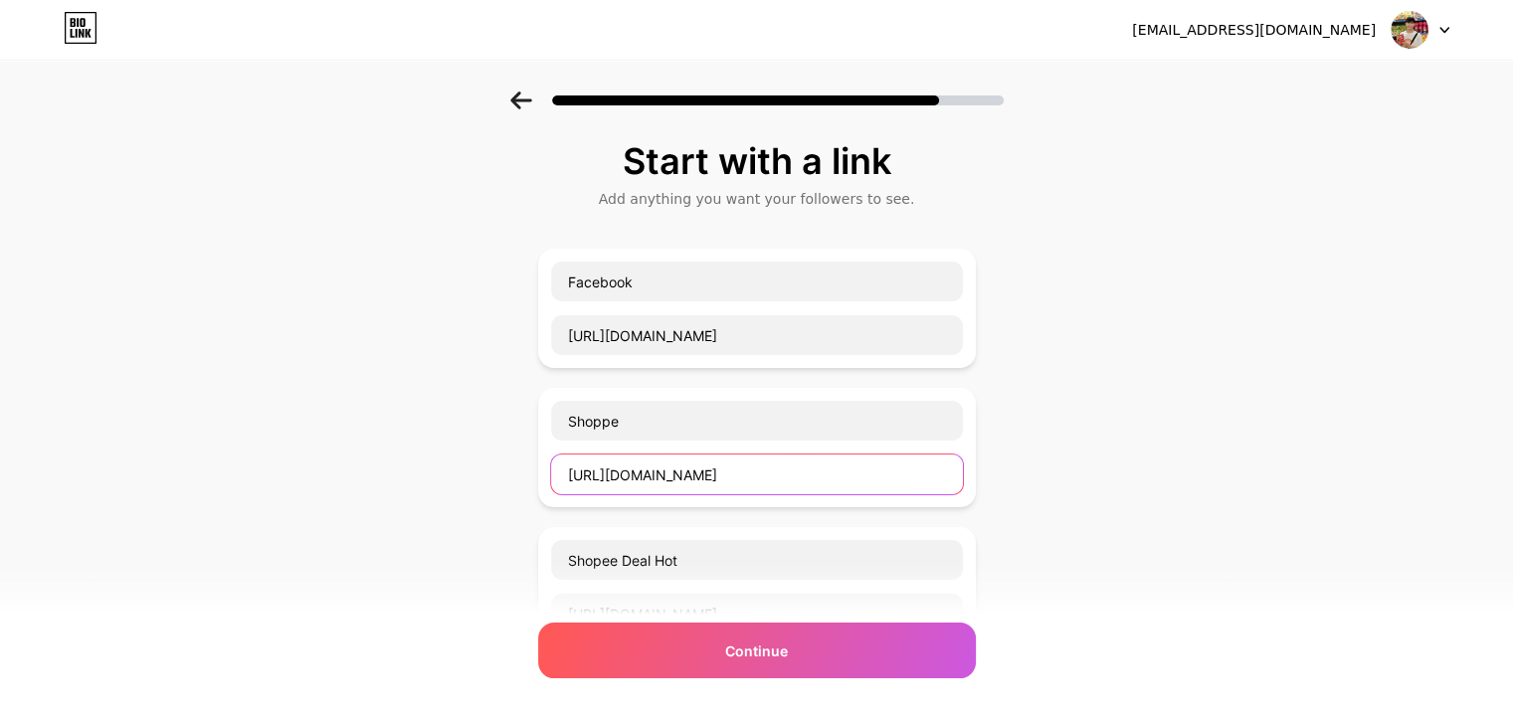
drag, startPoint x: 849, startPoint y: 474, endPoint x: 397, endPoint y: 474, distance: 452.6
click at [403, 474] on div "Start with a link Add anything you want your followers to see. Facebook [URL][D…" at bounding box center [756, 581] width 1513 height 978
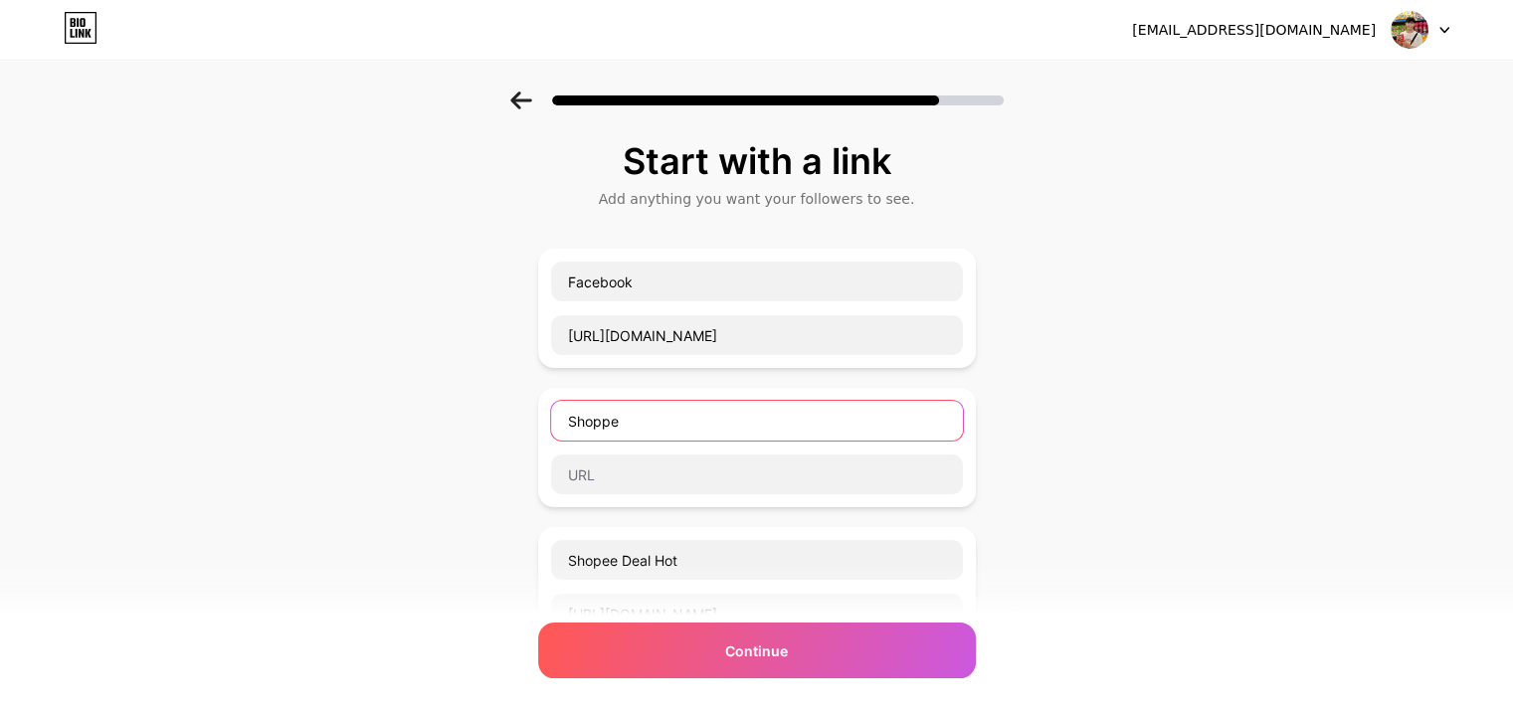
drag, startPoint x: 652, startPoint y: 415, endPoint x: 458, endPoint y: 433, distance: 195.8
click at [370, 386] on div "Start with a link Add anything you want your followers to see. Facebook [URL][D…" at bounding box center [756, 581] width 1513 height 978
click at [412, 464] on div "Start with a link Add anything you want your followers to see. Facebook [URL][D…" at bounding box center [756, 581] width 1513 height 978
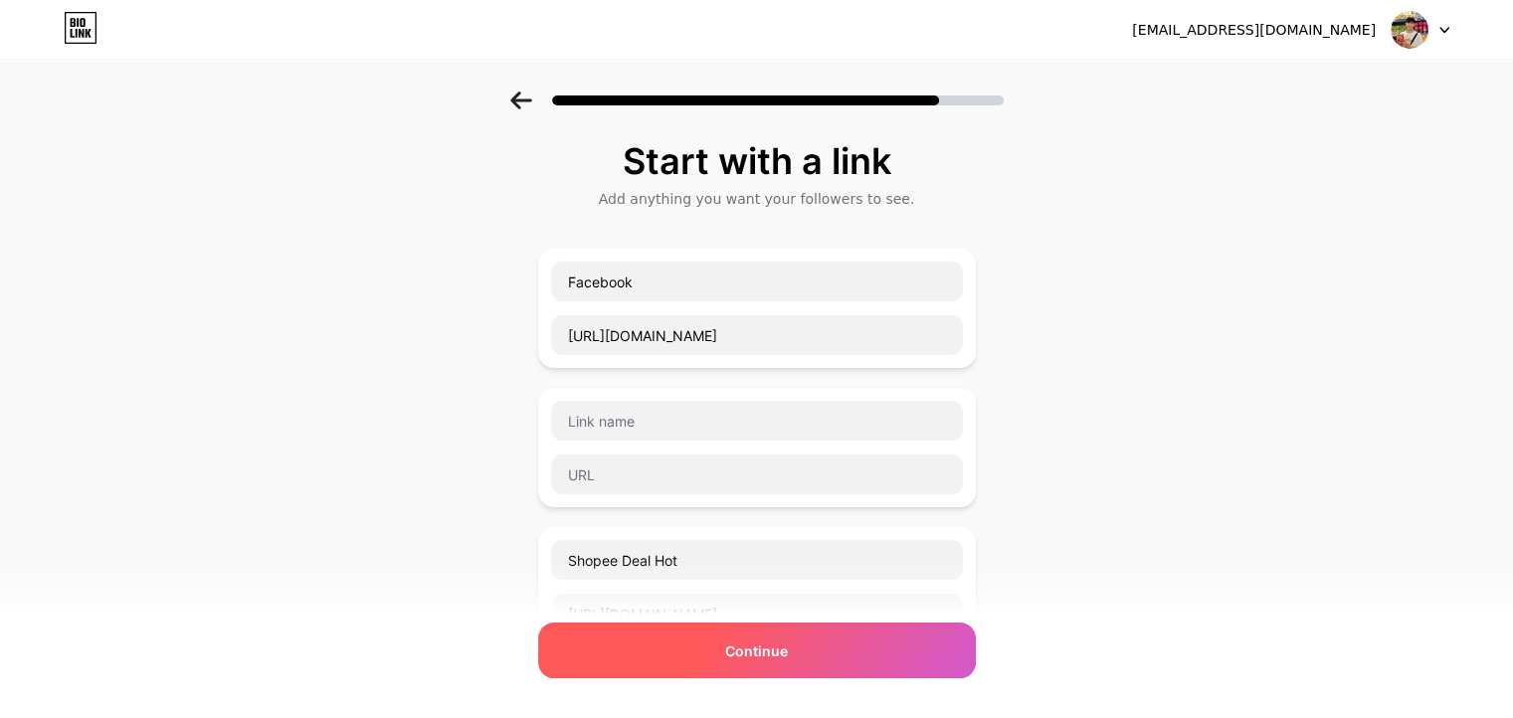
click at [666, 647] on div "Continue" at bounding box center [757, 651] width 438 height 56
click at [714, 630] on div "Continue" at bounding box center [757, 651] width 438 height 56
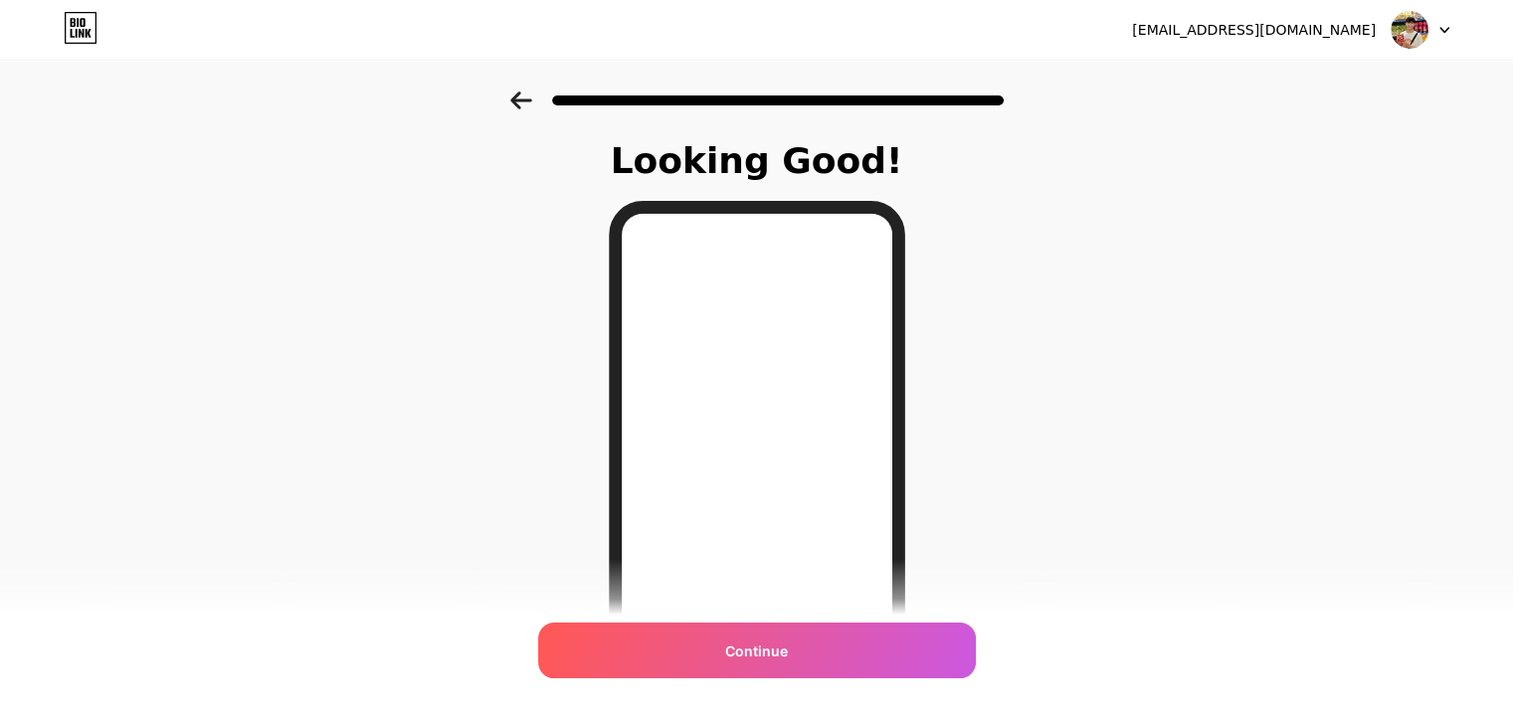
click at [525, 99] on icon at bounding box center [520, 101] width 21 height 18
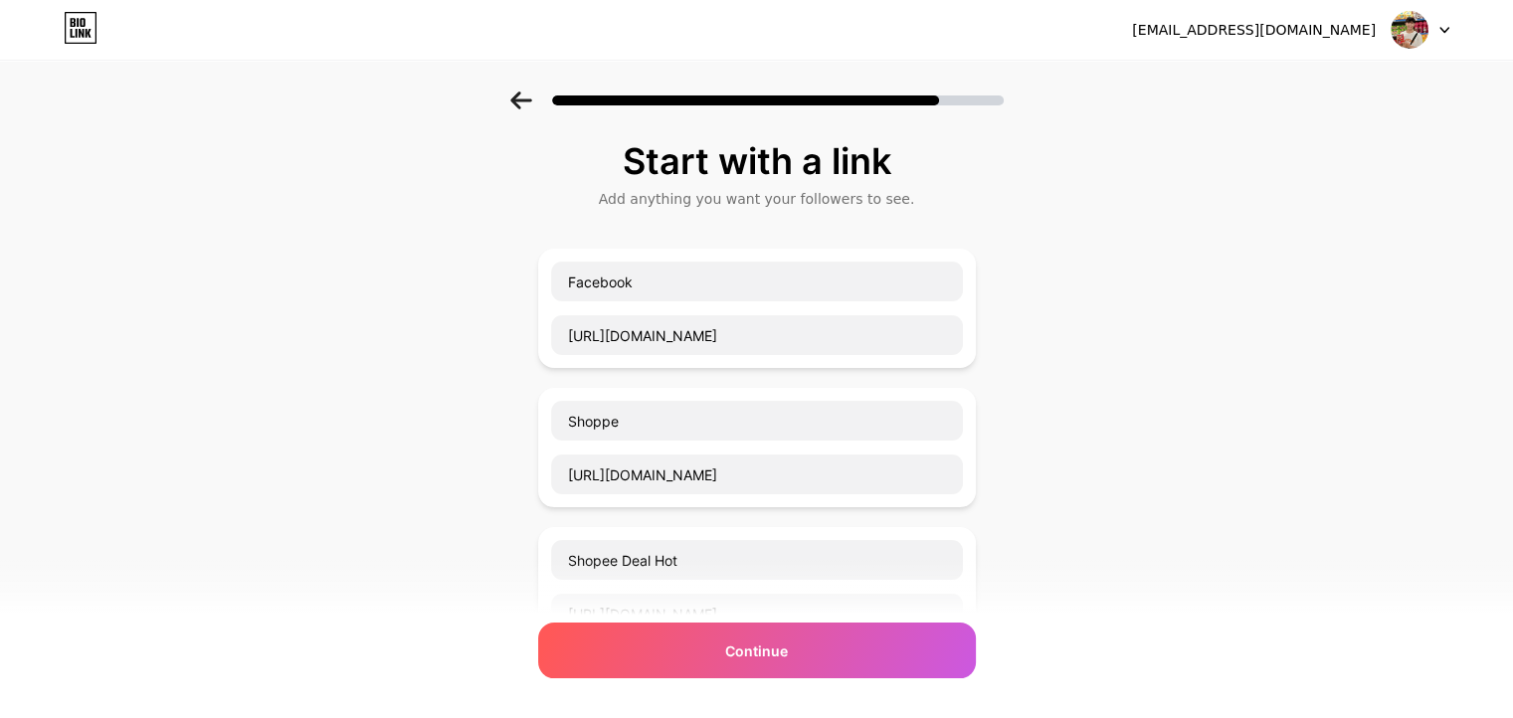
click at [71, 24] on icon at bounding box center [73, 22] width 5 height 9
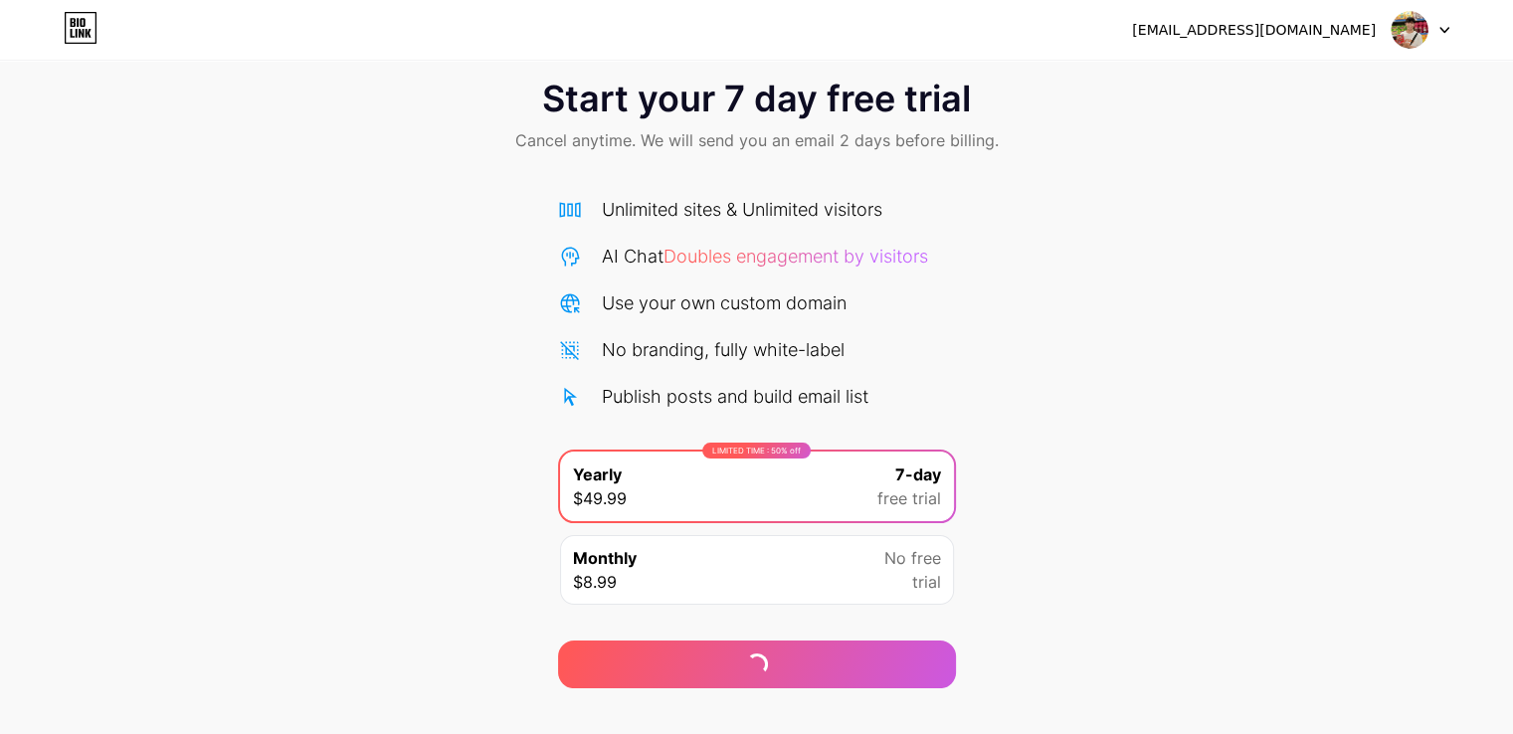
scroll to position [66, 0]
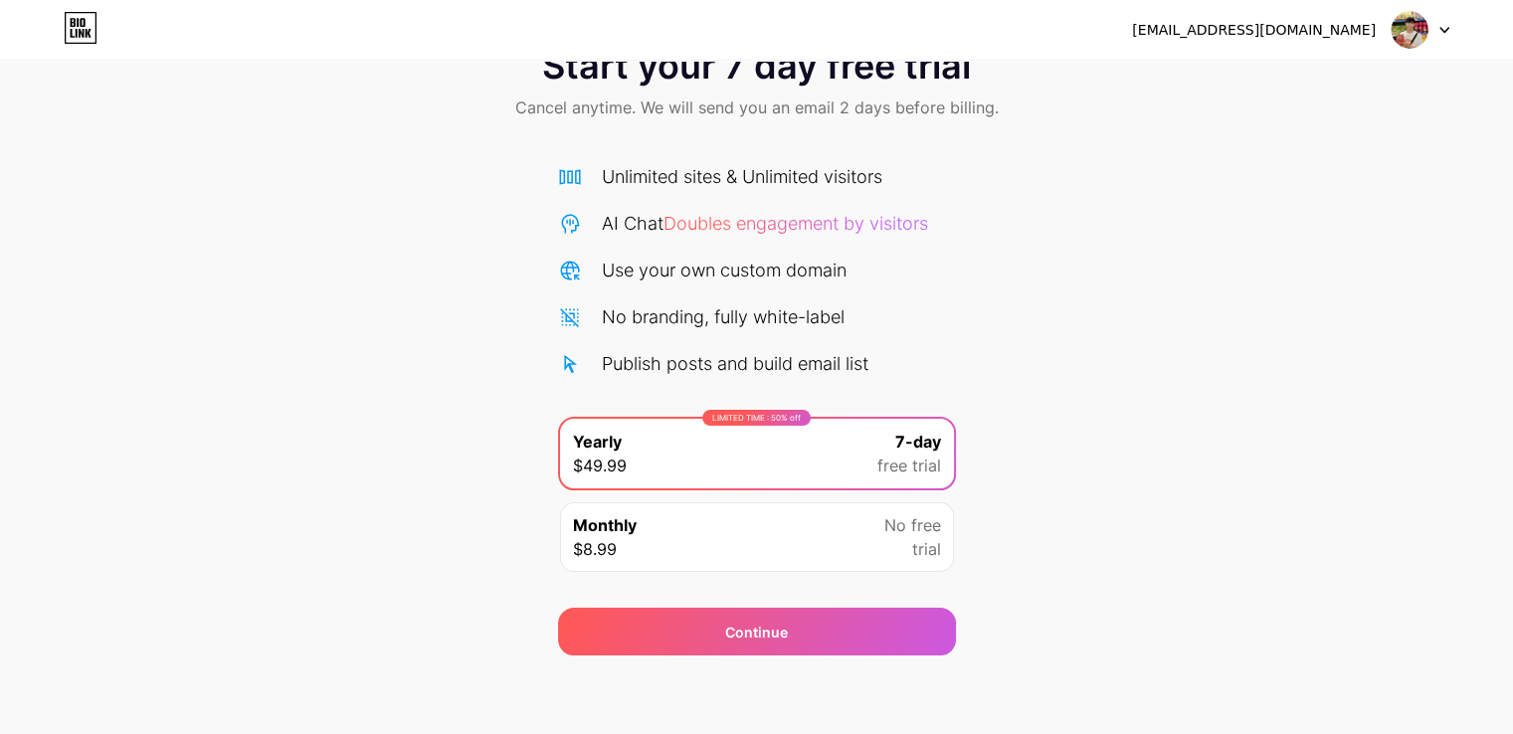
click at [1243, 545] on div "Start your 7 day free trial Cancel anytime. We will send you an email 2 days be…" at bounding box center [756, 341] width 1513 height 630
click at [817, 534] on div "Monthly $8.99 No free trial" at bounding box center [757, 537] width 394 height 70
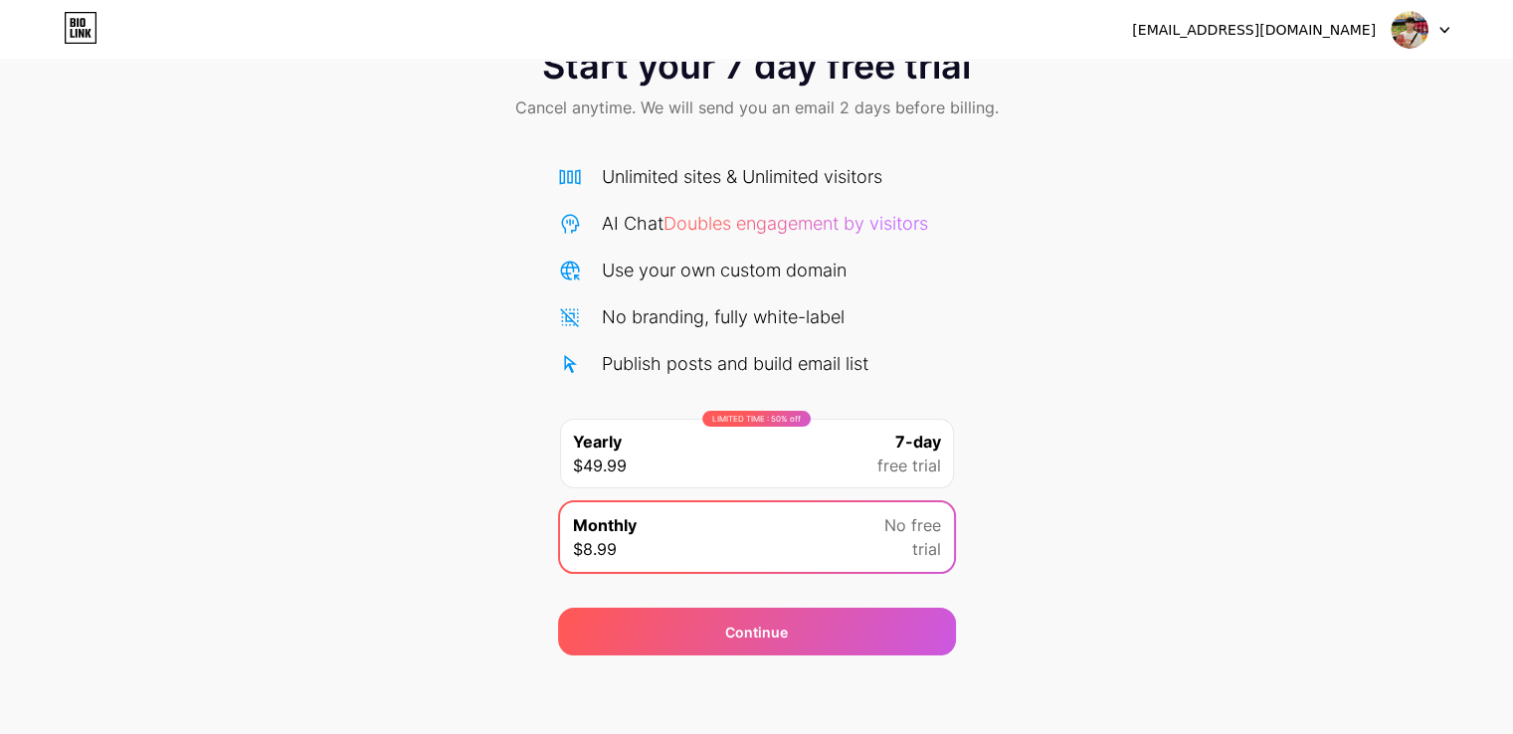
click at [1327, 49] on div "[EMAIL_ADDRESS][DOMAIN_NAME] Logout" at bounding box center [756, 30] width 1513 height 60
click at [1318, 29] on div "[EMAIL_ADDRESS][DOMAIN_NAME]" at bounding box center [1254, 30] width 244 height 21
click at [1437, 42] on div at bounding box center [1421, 30] width 58 height 36
click at [63, 23] on div "[EMAIL_ADDRESS][DOMAIN_NAME] Logout" at bounding box center [756, 30] width 1513 height 36
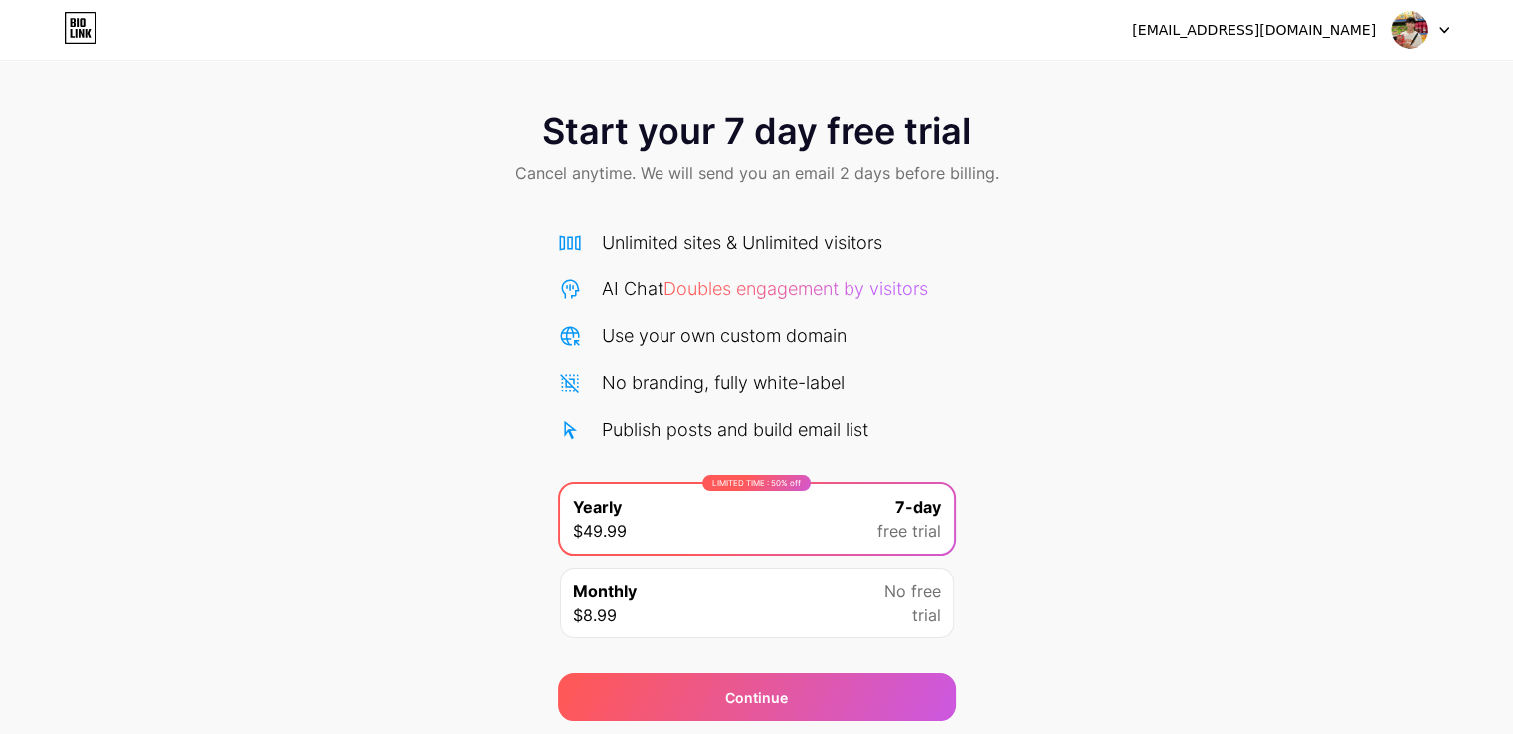
scroll to position [66, 0]
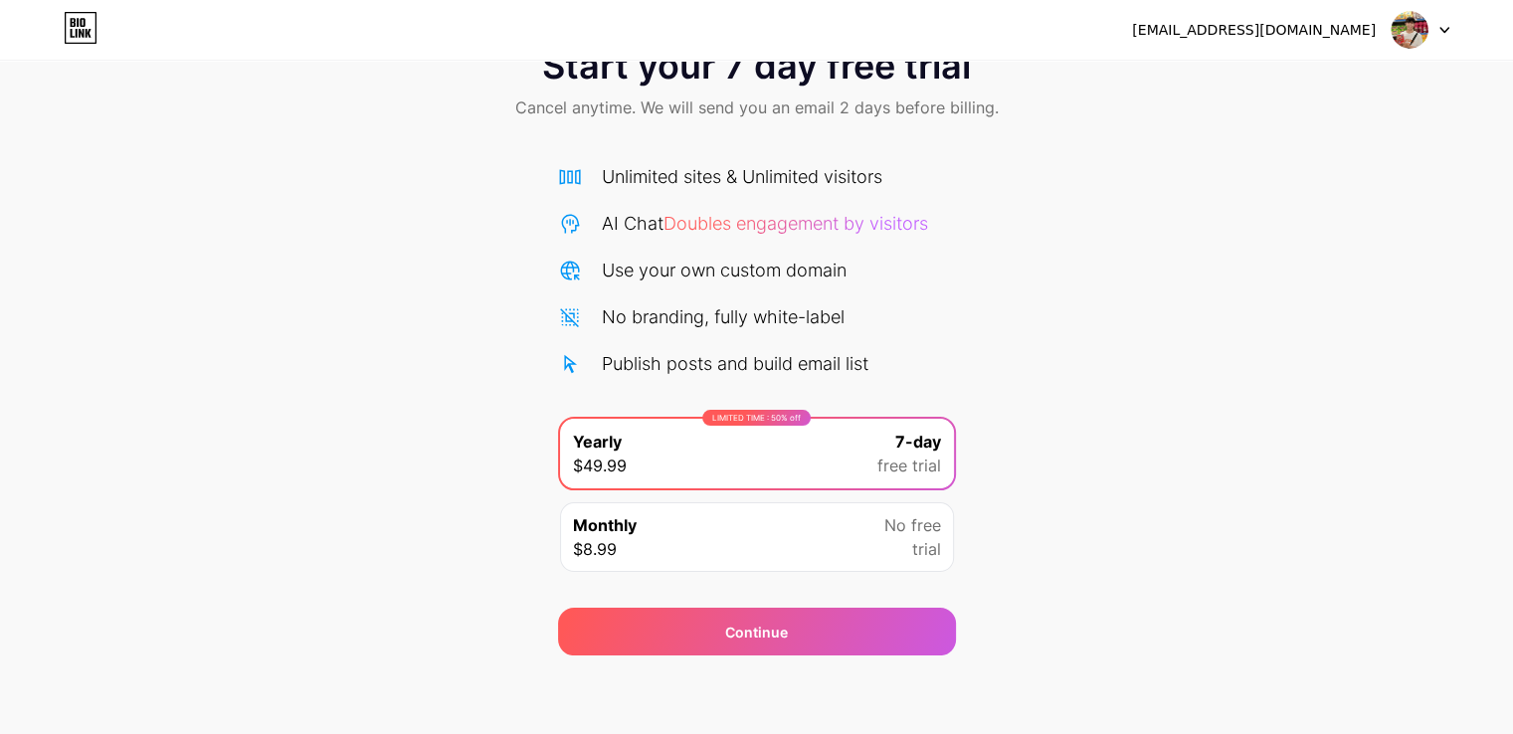
click at [857, 563] on div "Monthly $8.99 No free trial" at bounding box center [757, 537] width 394 height 70
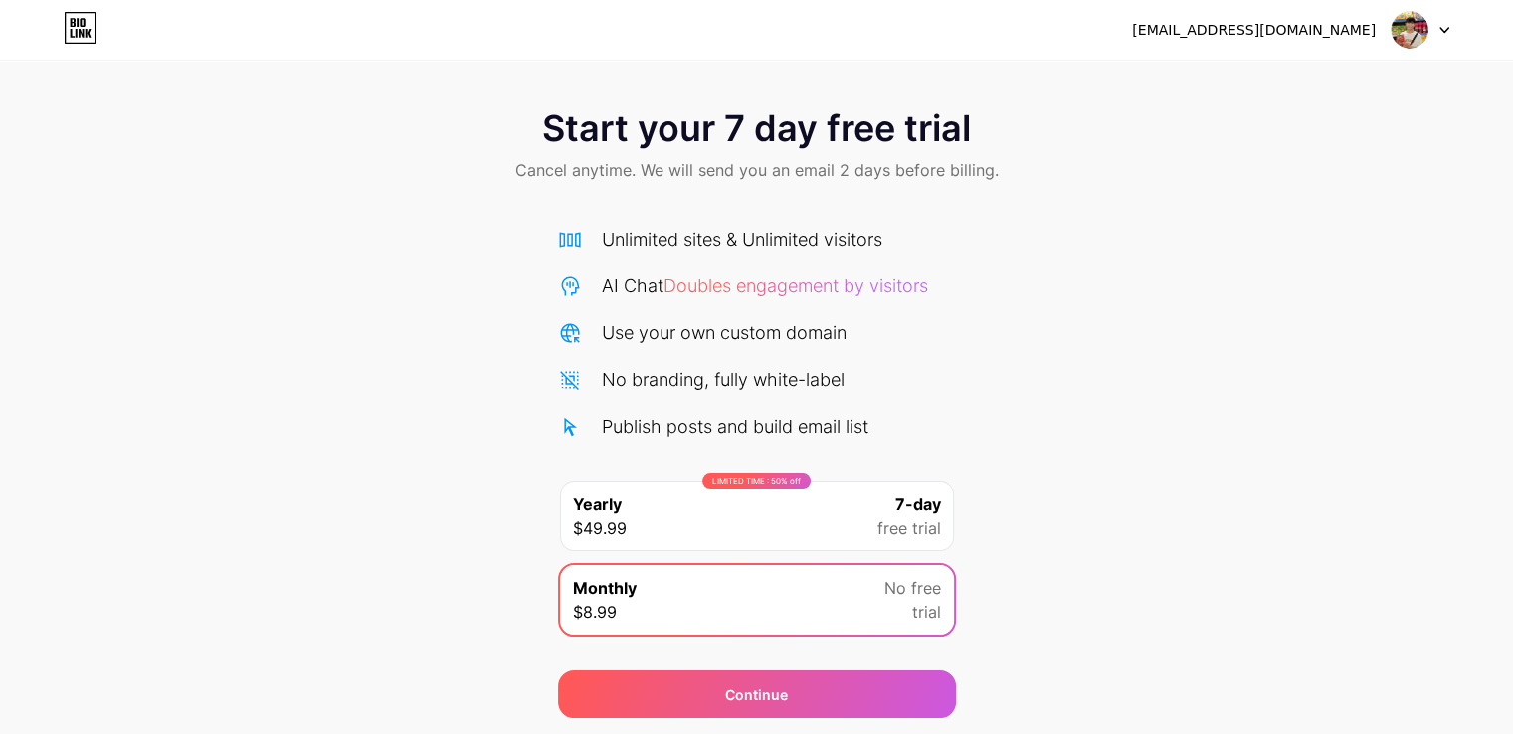
scroll to position [0, 0]
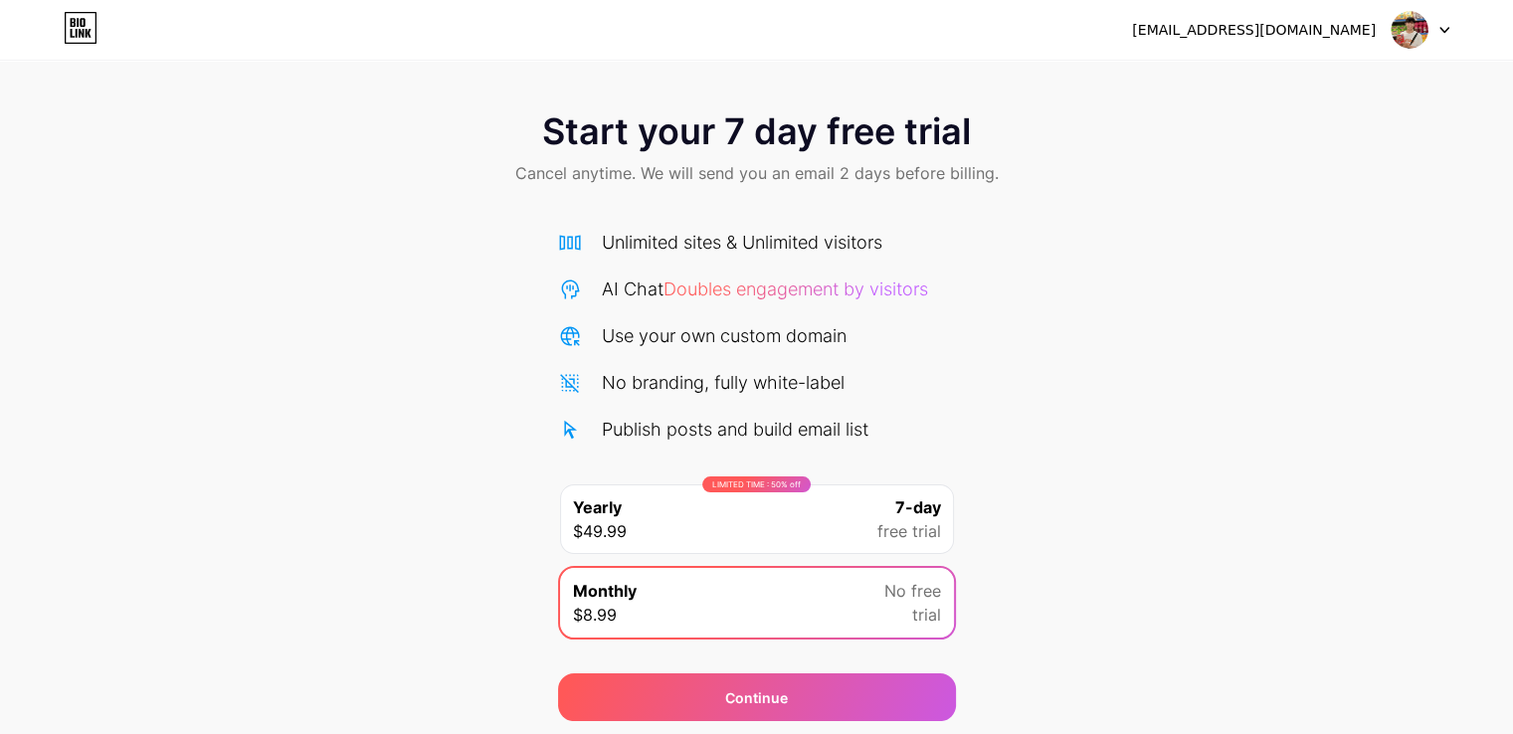
click at [1404, 45] on img at bounding box center [1410, 30] width 38 height 38
